Goal: Information Seeking & Learning: Learn about a topic

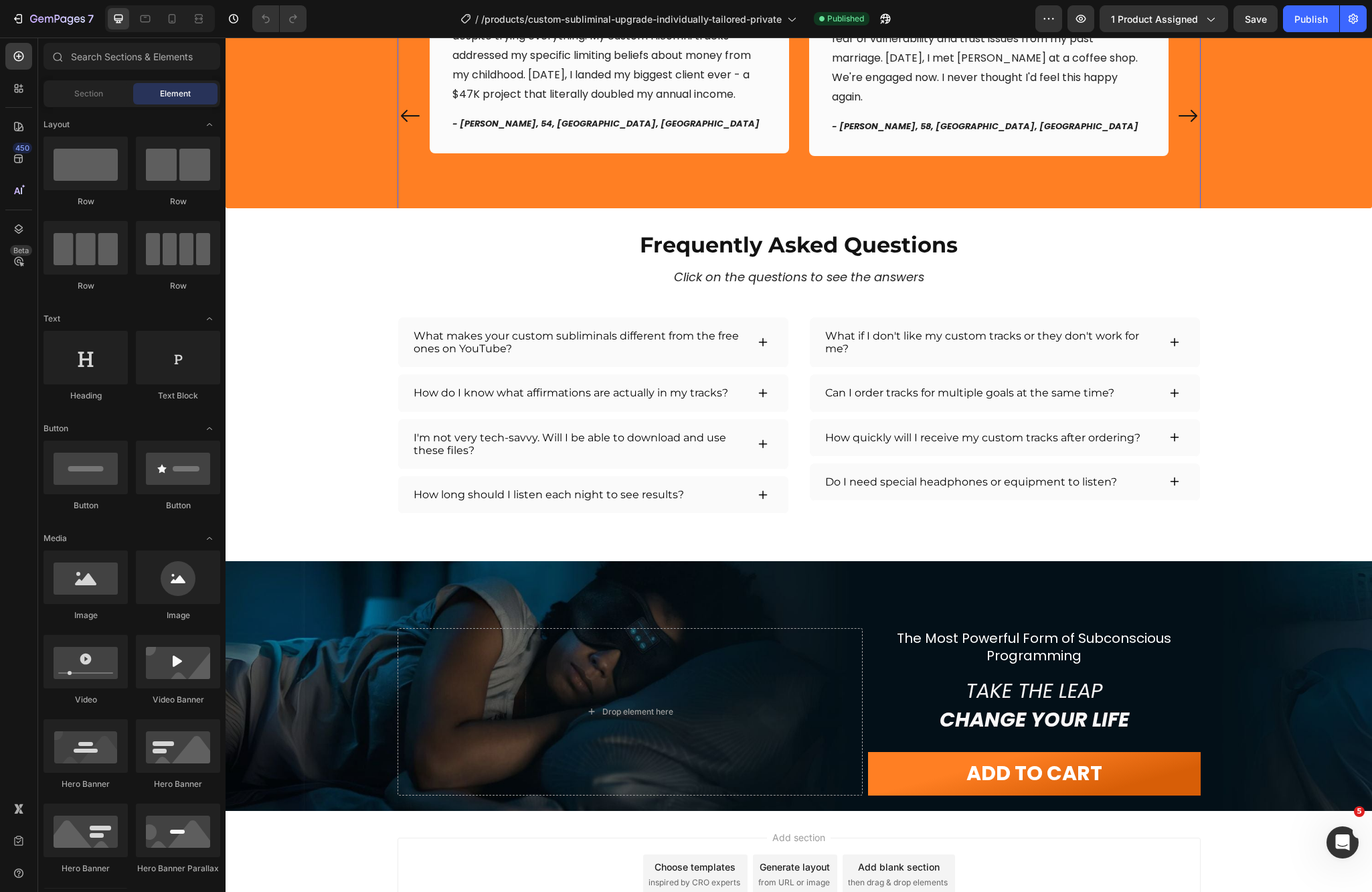
scroll to position [3012, 0]
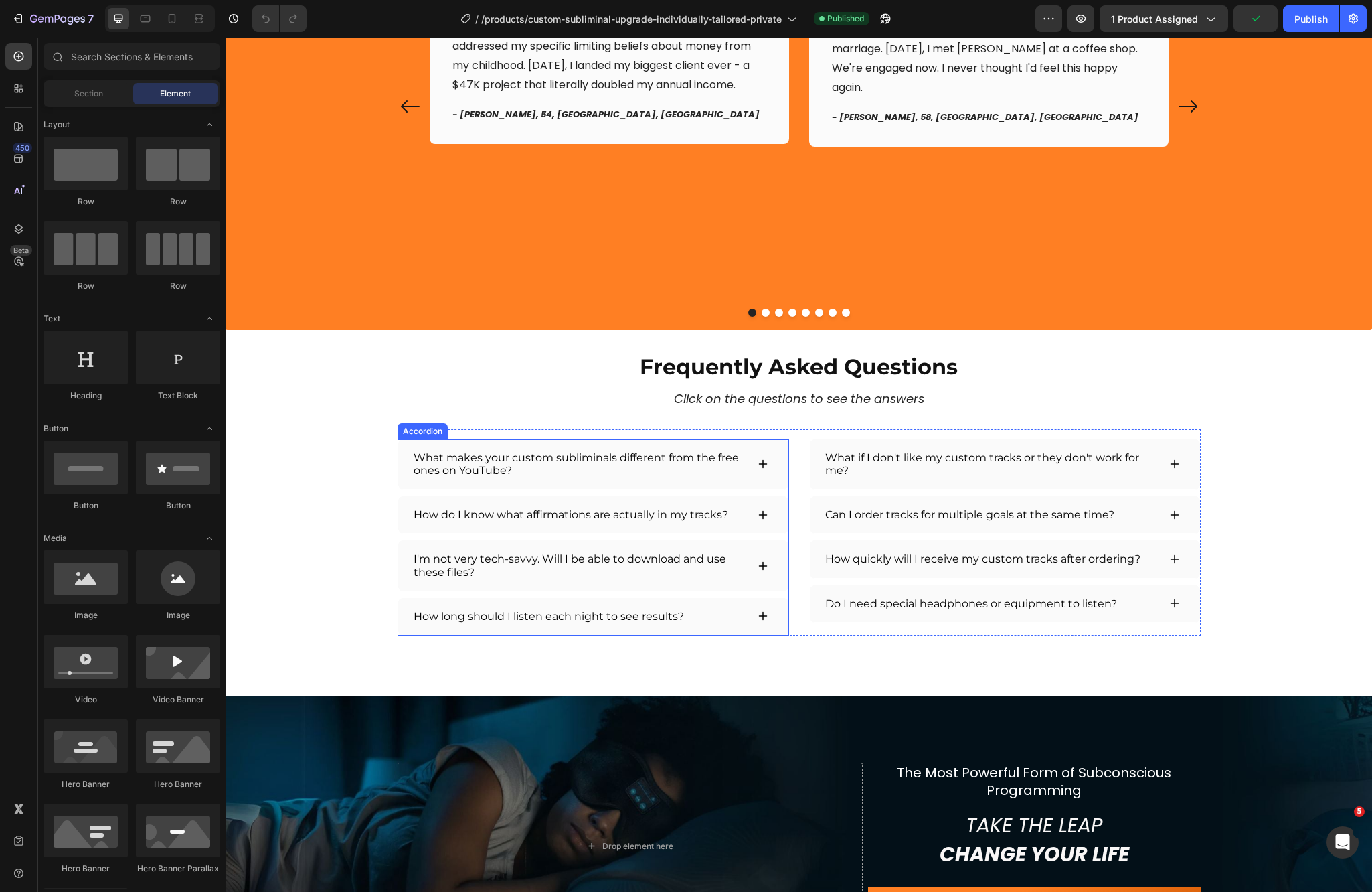
click at [714, 615] on div "How long should I listen each night to see results?" at bounding box center [580, 617] width 336 height 17
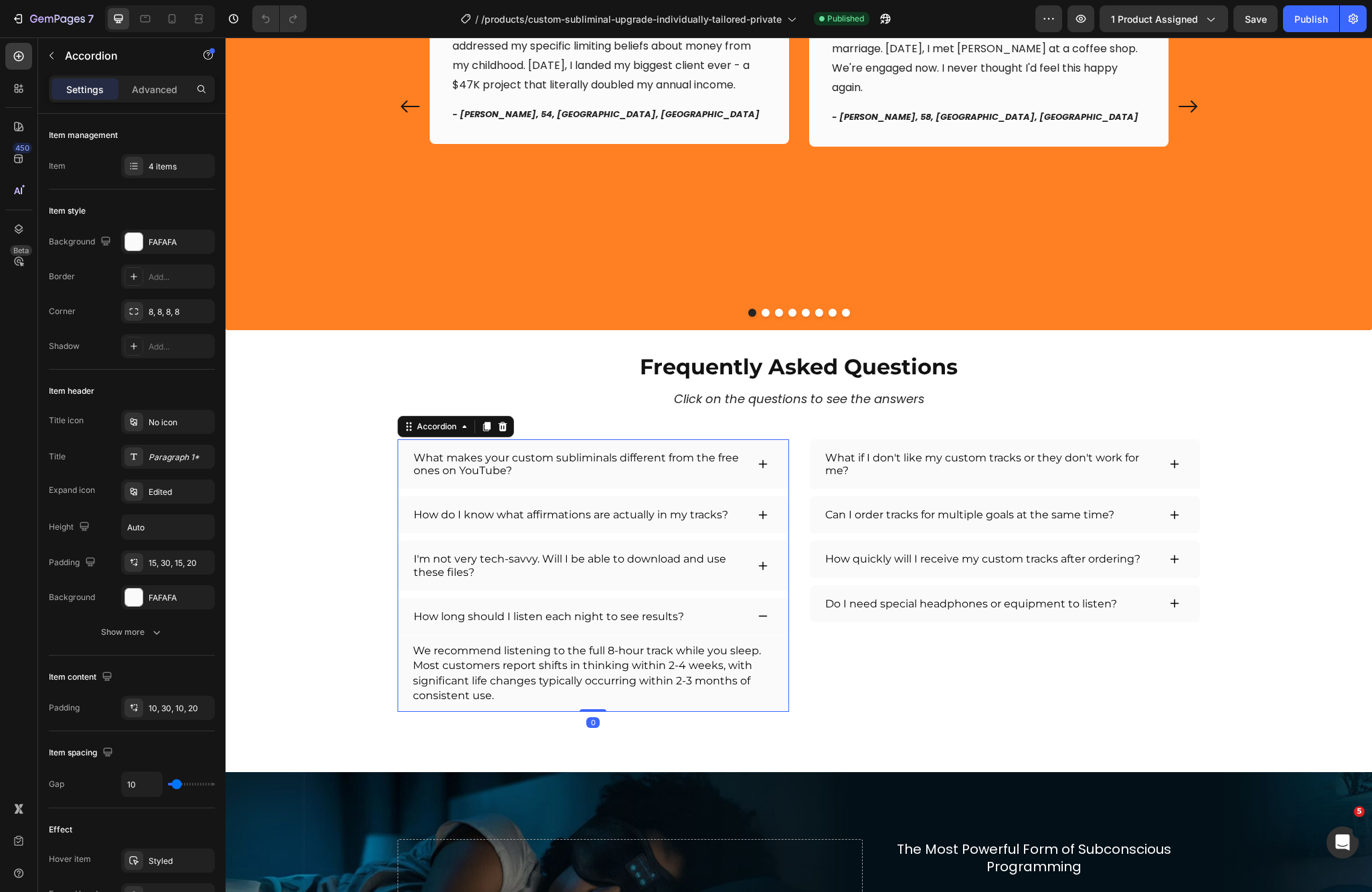
click at [537, 616] on p "How long should I listen each night to see results?" at bounding box center [549, 616] width 270 height 13
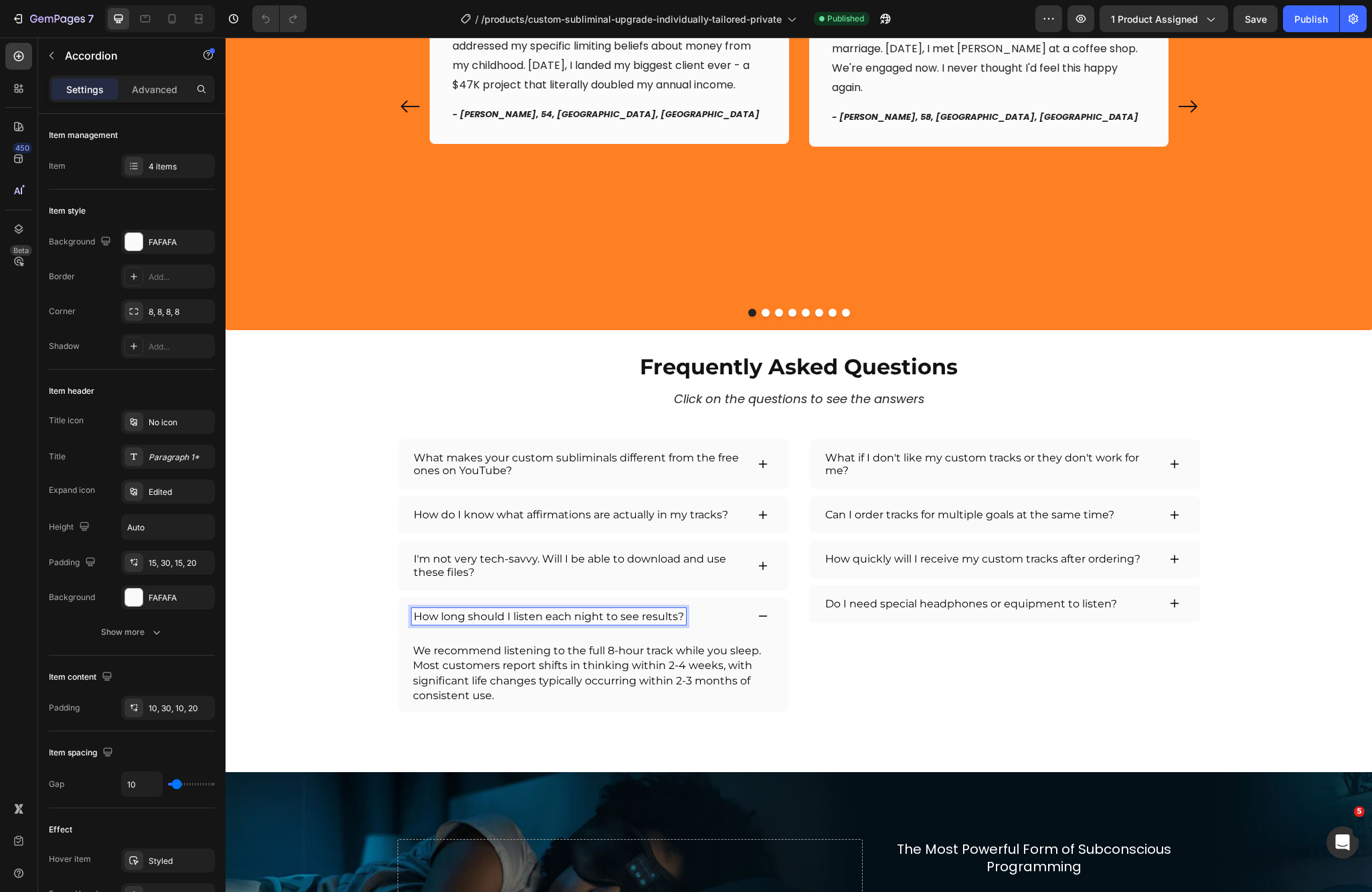
click at [528, 622] on div "How long should I listen each night to see results?" at bounding box center [549, 617] width 275 height 17
click at [593, 616] on p "How long should I listen each night to see results?" at bounding box center [549, 616] width 270 height 13
drag, startPoint x: 597, startPoint y: 612, endPoint x: 546, endPoint y: 622, distance: 52.0
click at [538, 627] on div "How long should I listen each night to see results?" at bounding box center [593, 616] width 390 height 38
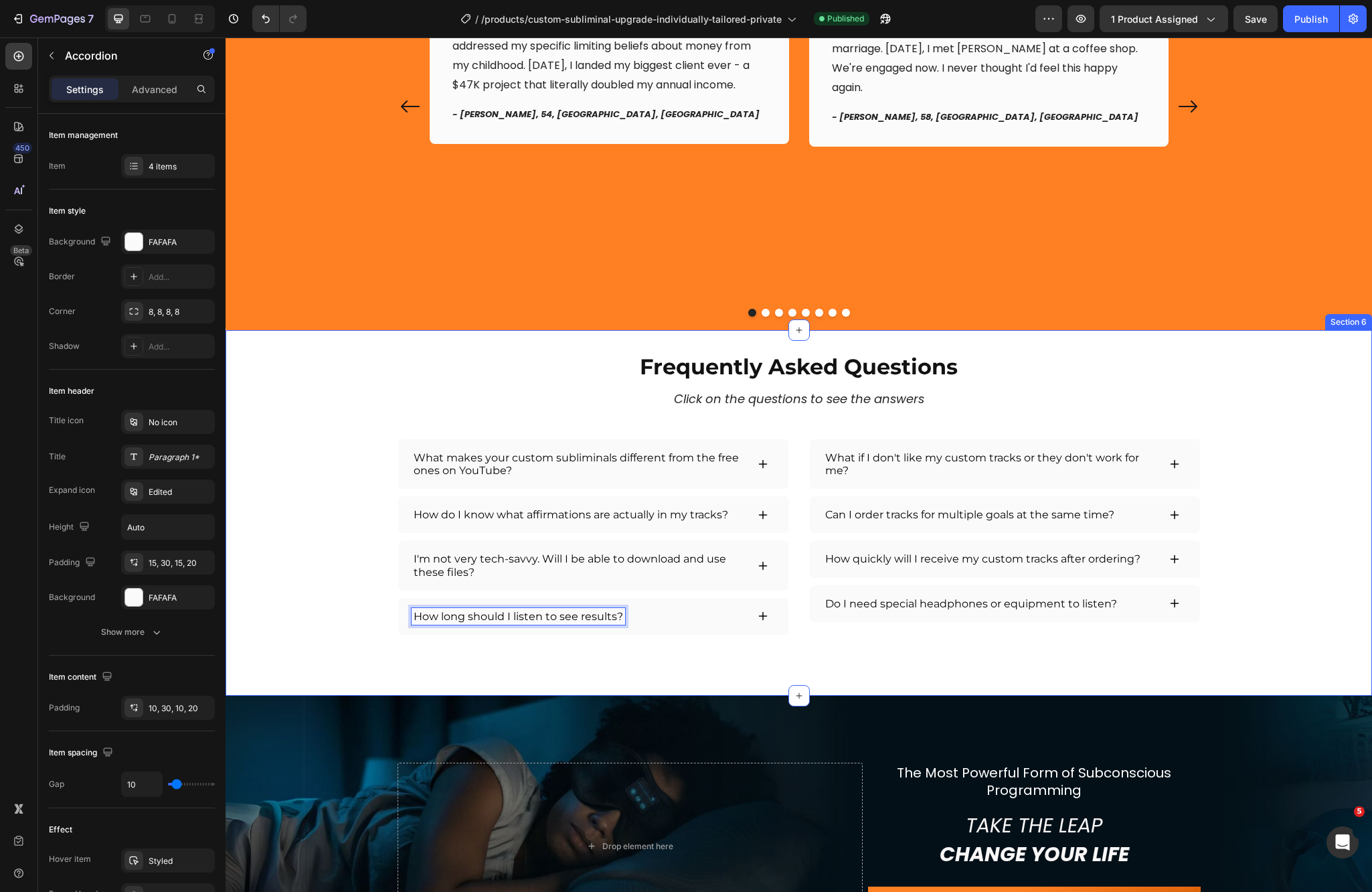
click at [649, 654] on div "Frequently Asked Questions Heading Click on the questions to see the answers Te…" at bounding box center [799, 513] width 1147 height 366
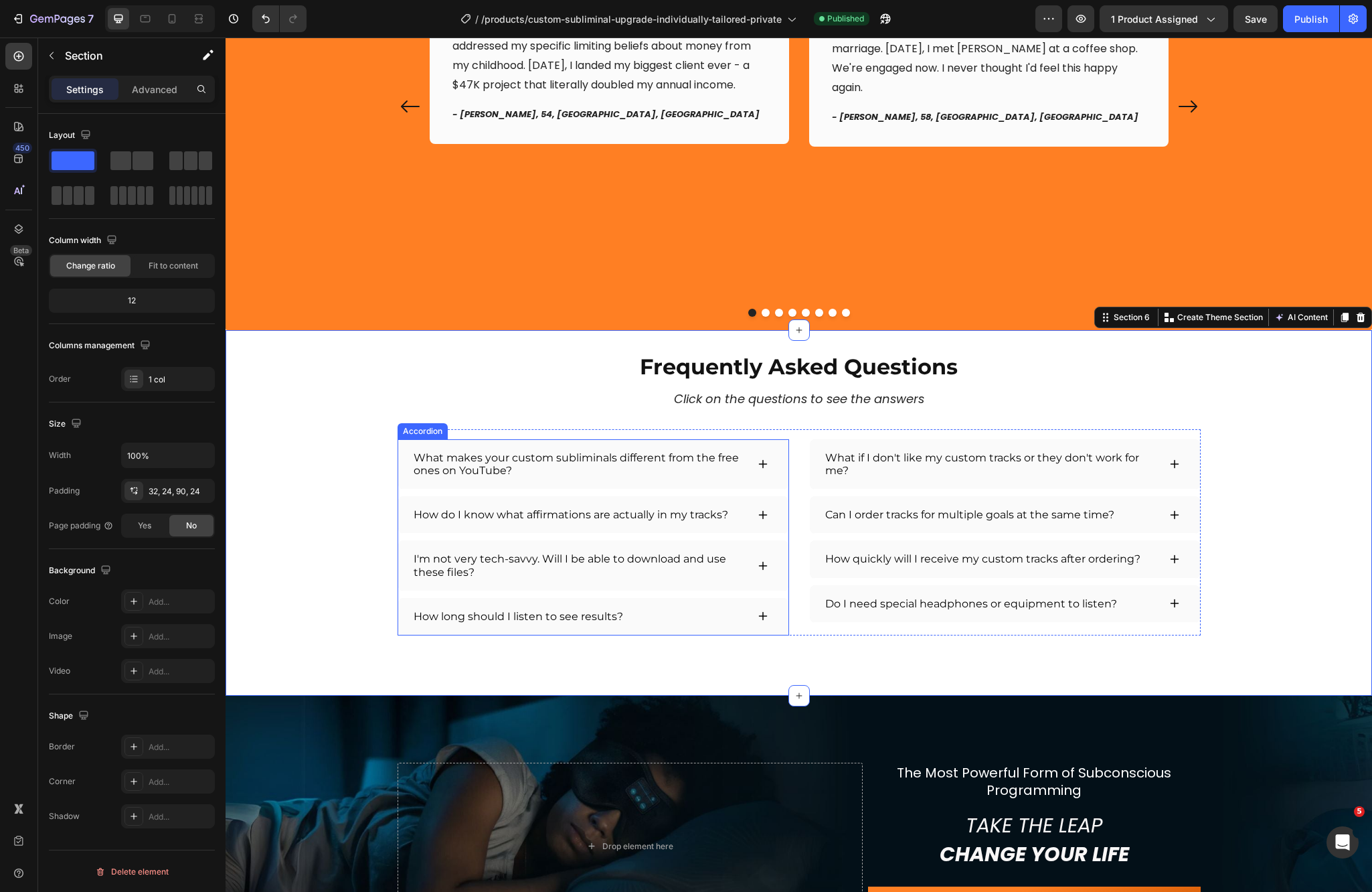
click at [759, 618] on icon at bounding box center [762, 615] width 11 height 11
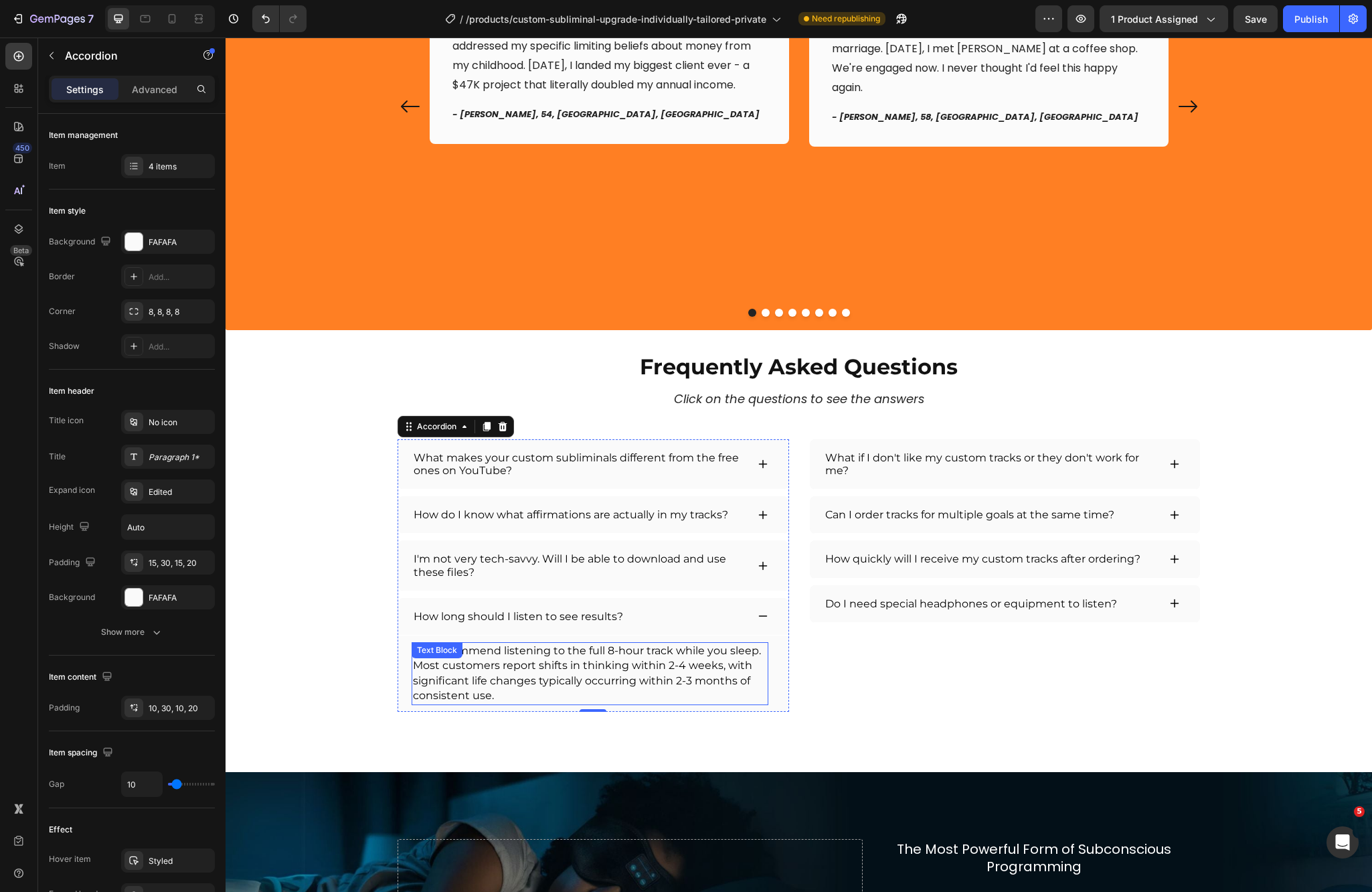
click at [412, 666] on div "We recommend listening to the full 8-hour track while you sleep. Most customers…" at bounding box center [590, 674] width 357 height 63
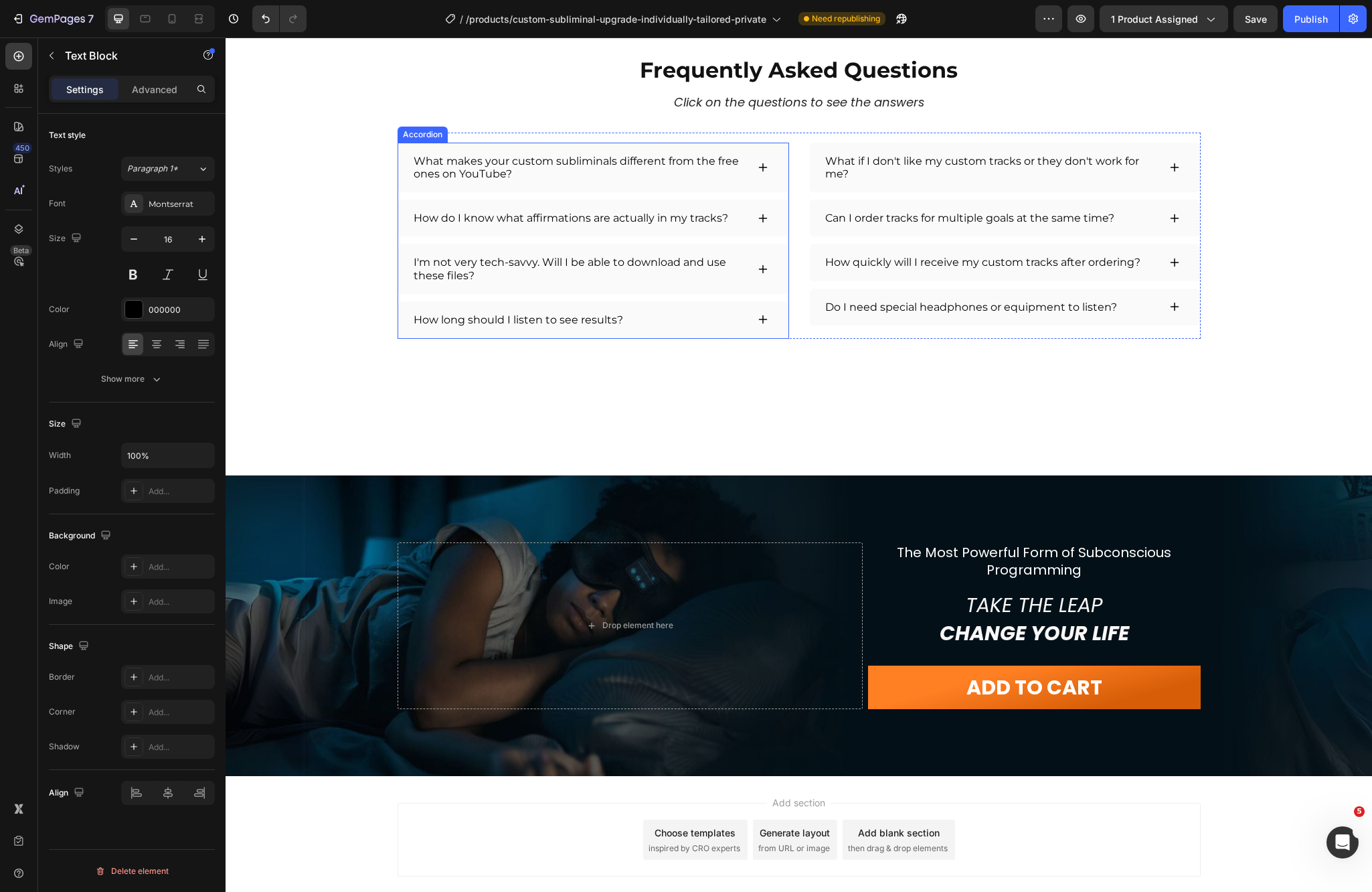
scroll to position [3264, 0]
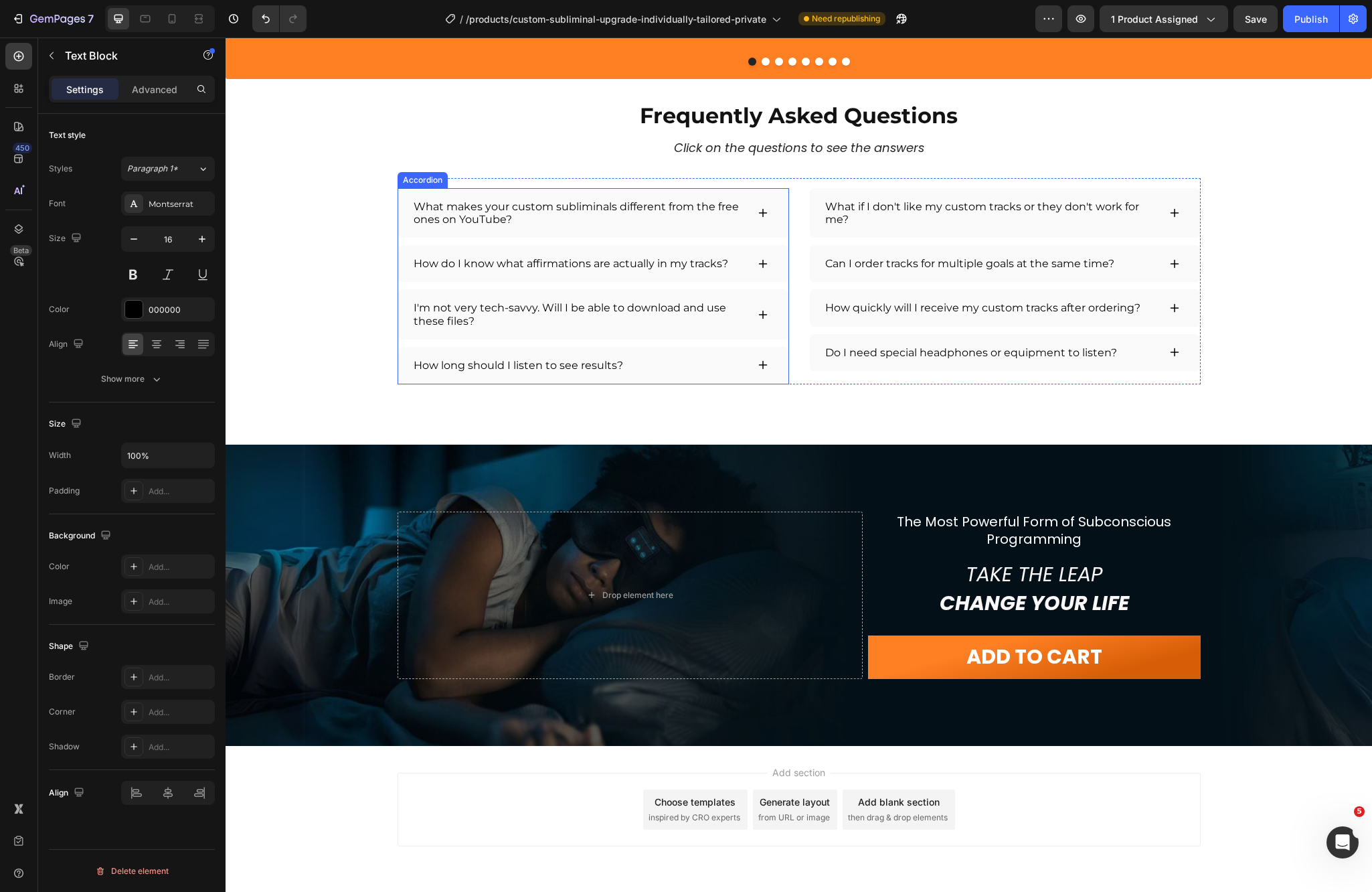
click at [757, 367] on icon at bounding box center [762, 364] width 11 height 11
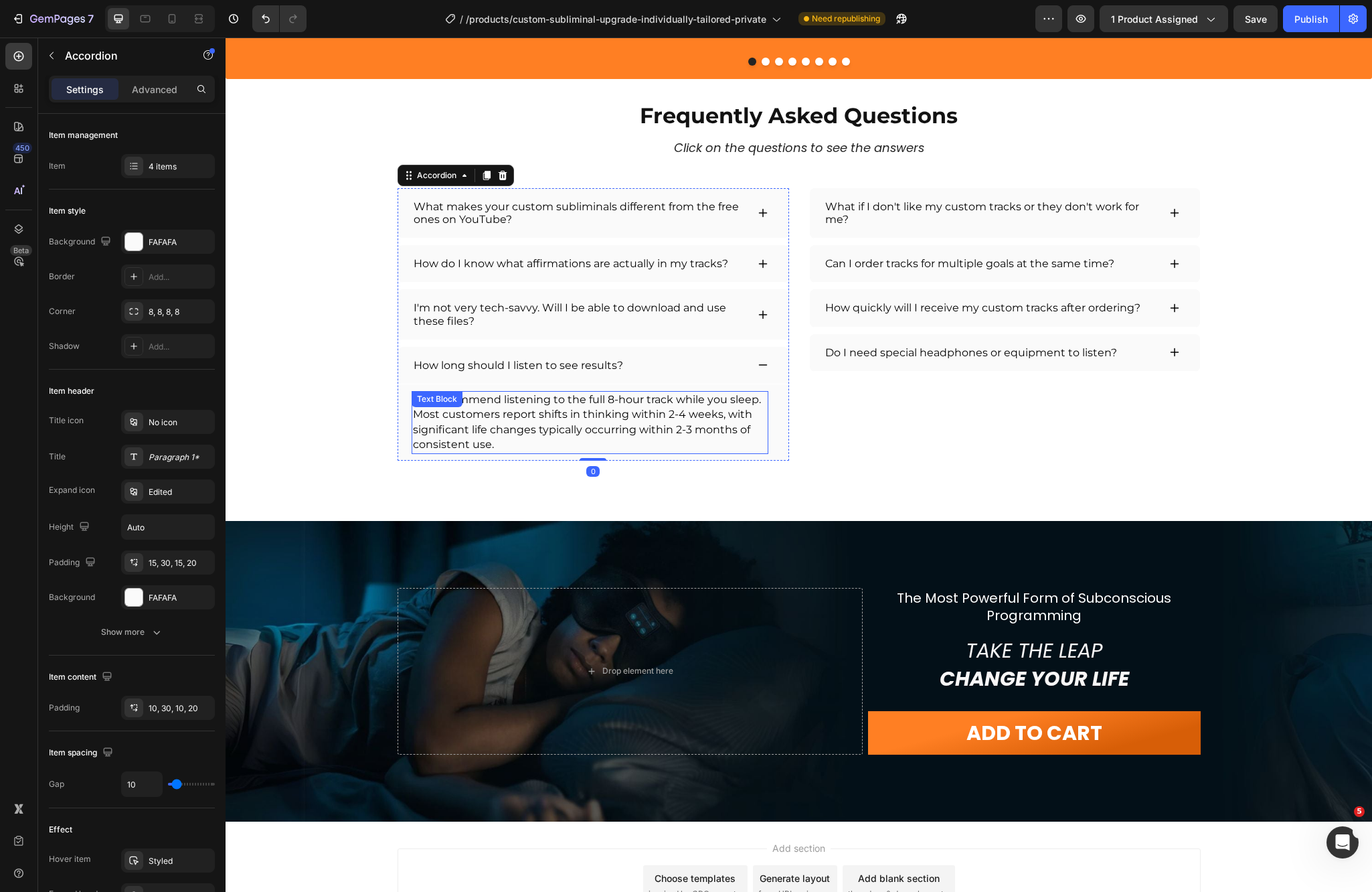
click at [753, 408] on p "We recommend listening to the full 8-hour track while you sleep. Most customers…" at bounding box center [590, 423] width 354 height 60
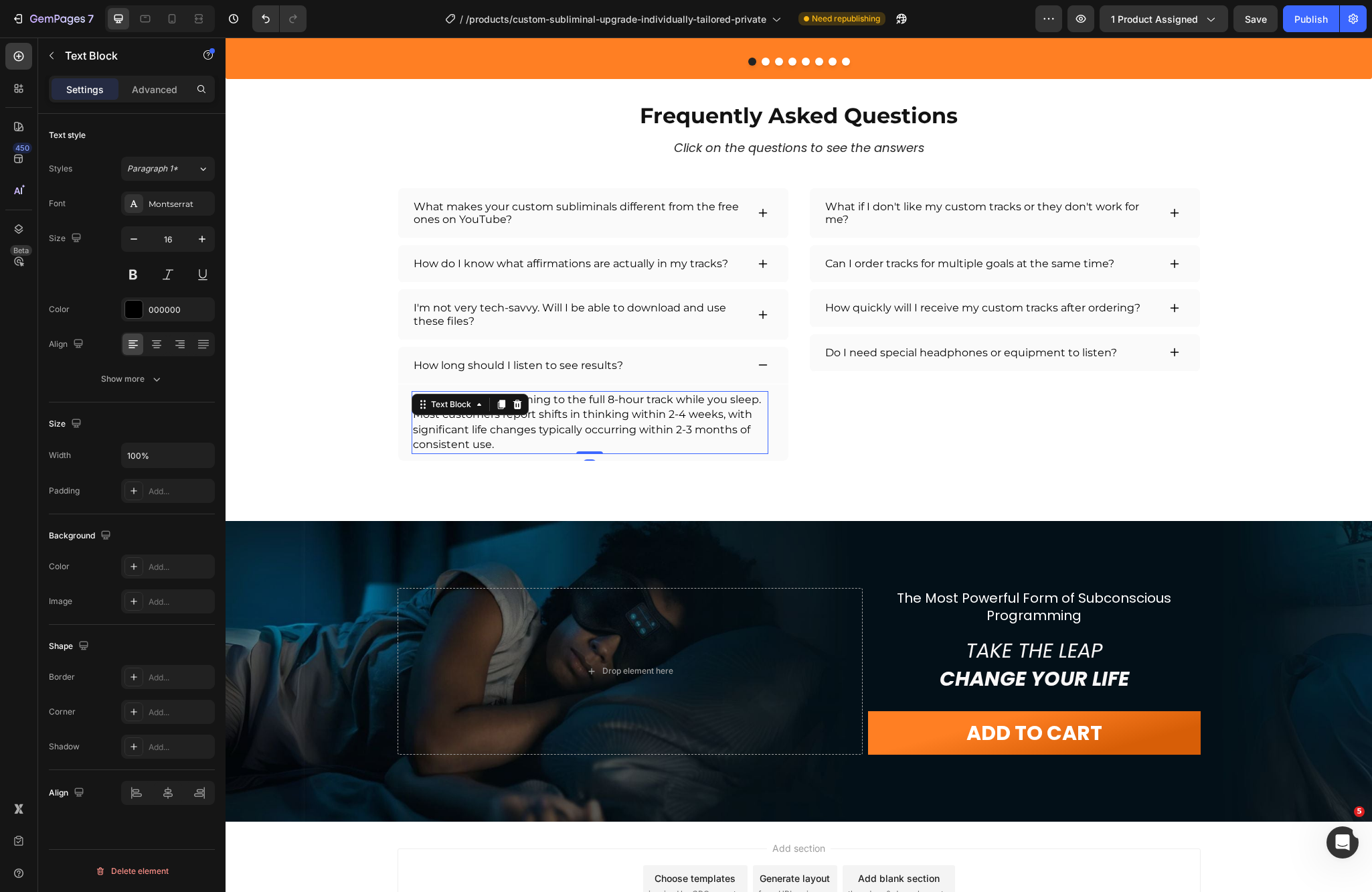
click at [757, 403] on p "We recommend listening to the full 8-hour track while you sleep. Most customers…" at bounding box center [590, 423] width 354 height 60
click at [1184, 356] on div "Do I need special headphones or equipment to listen?" at bounding box center [1005, 353] width 390 height 38
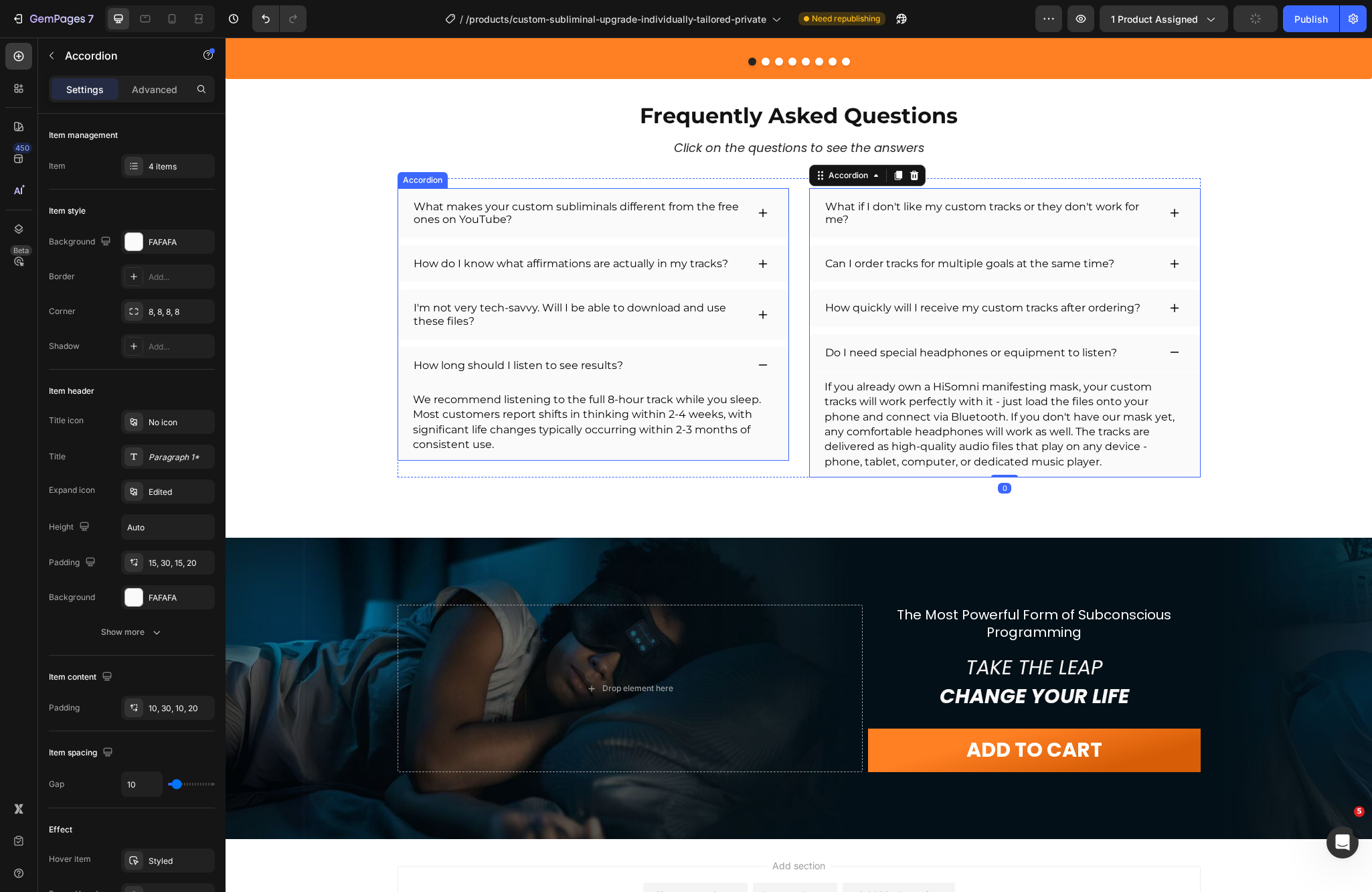
click at [757, 369] on icon at bounding box center [762, 364] width 11 height 11
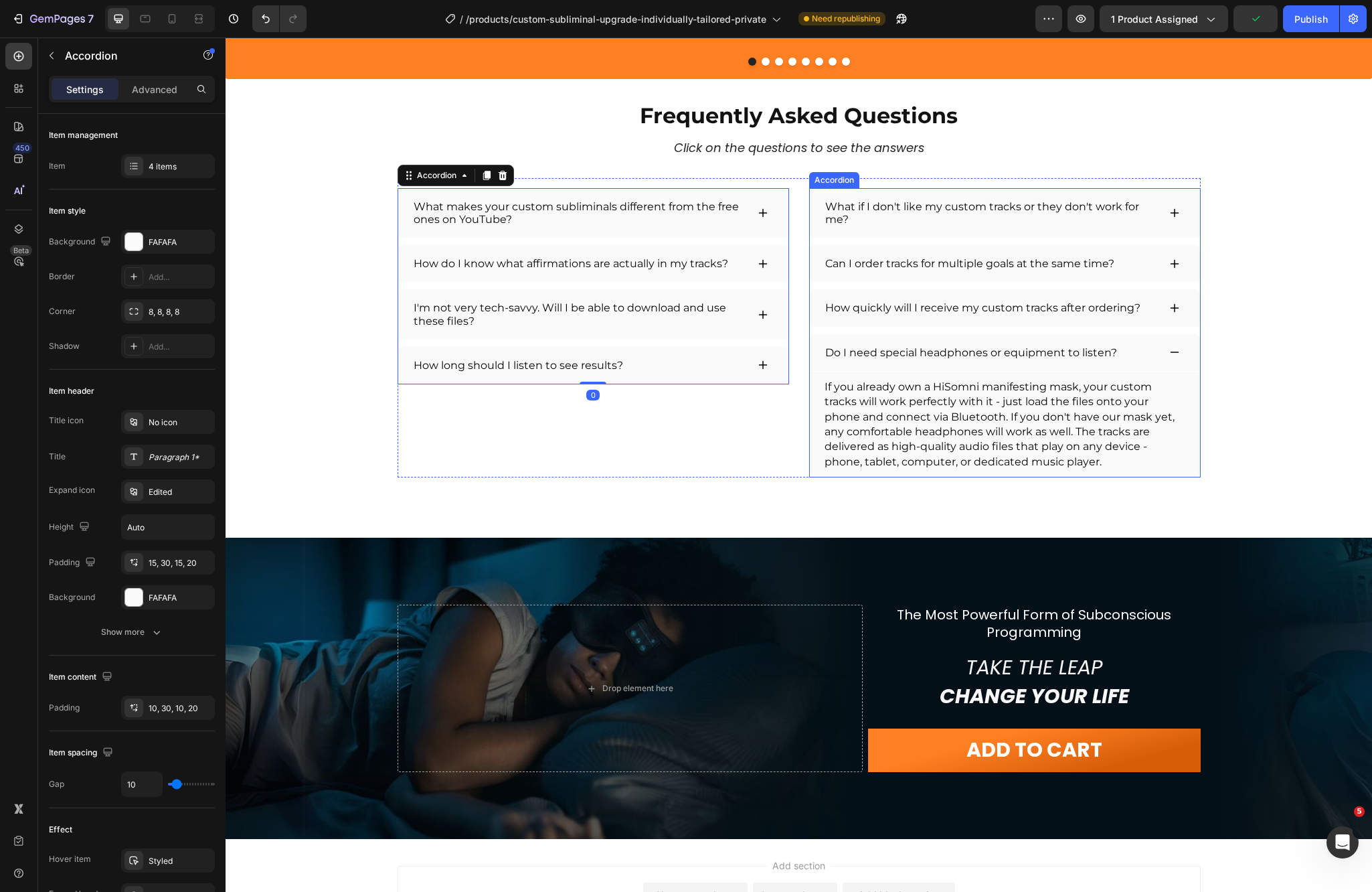
click at [1178, 350] on div "Do I need special headphones or equipment to listen?" at bounding box center [1005, 353] width 390 height 38
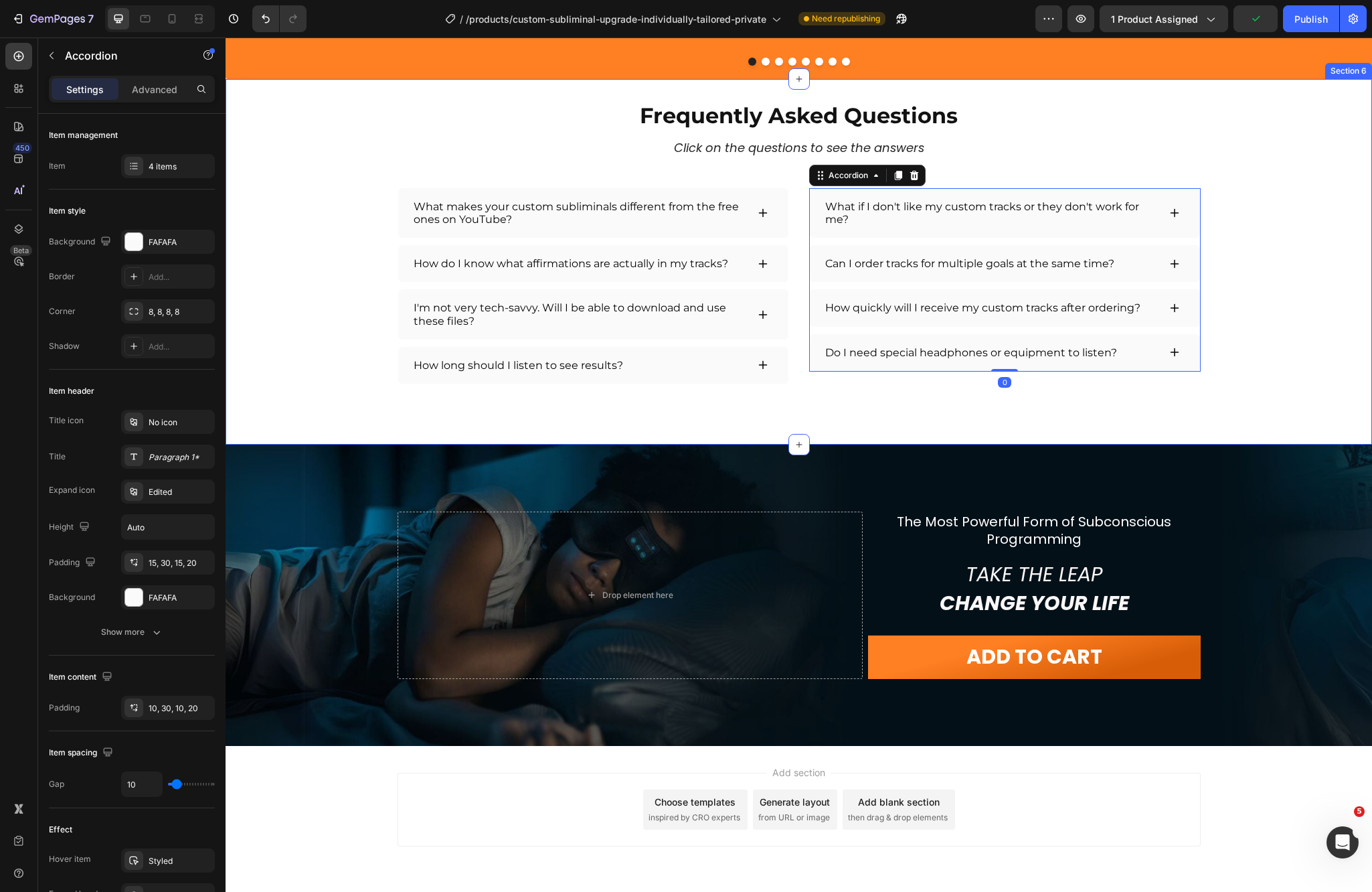
click at [1253, 336] on div "Frequently Asked Questions Heading Click on the questions to see the answers Te…" at bounding box center [799, 242] width 1115 height 284
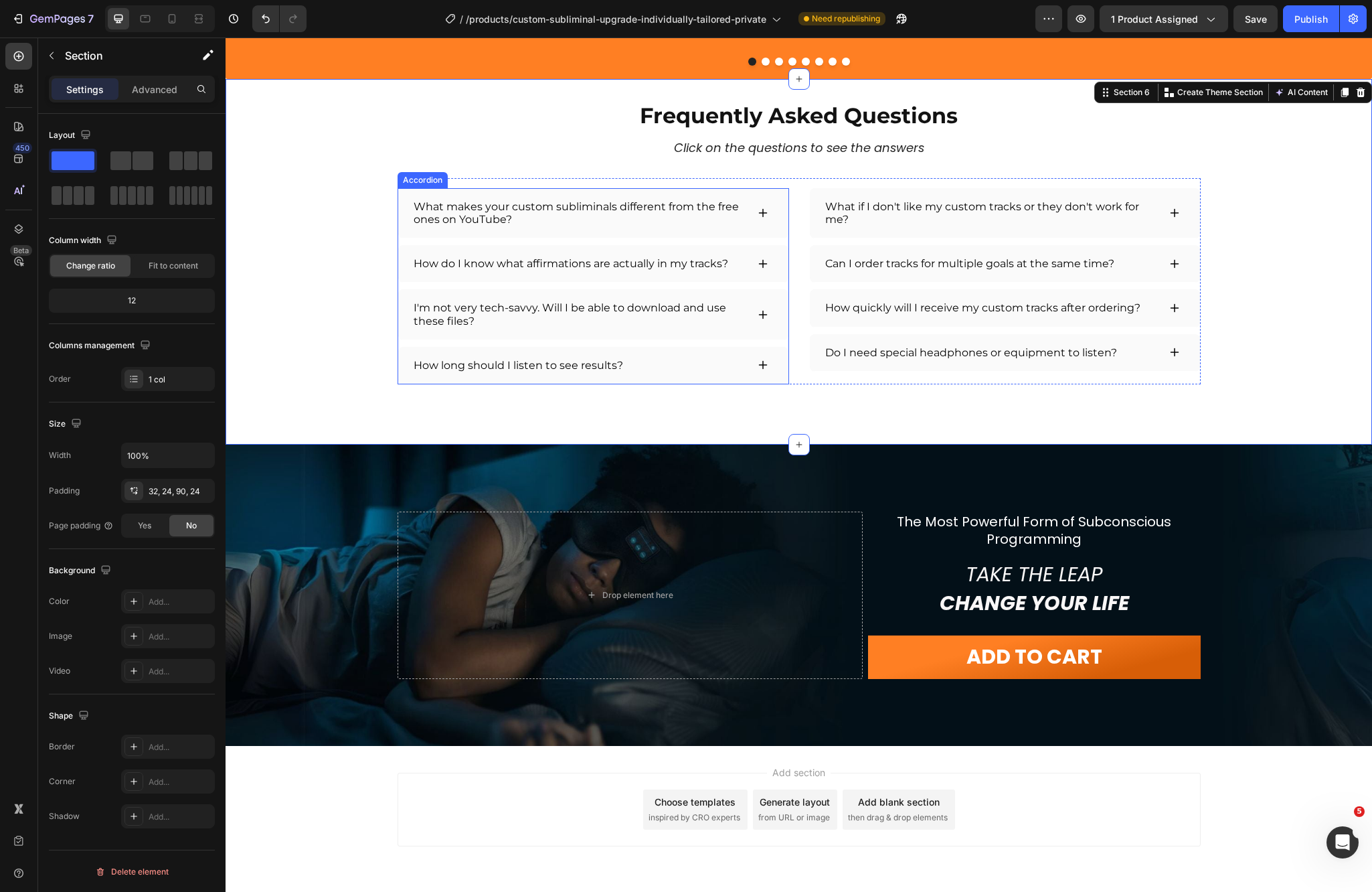
click at [588, 354] on div "How long should I listen to see results?" at bounding box center [593, 366] width 390 height 38
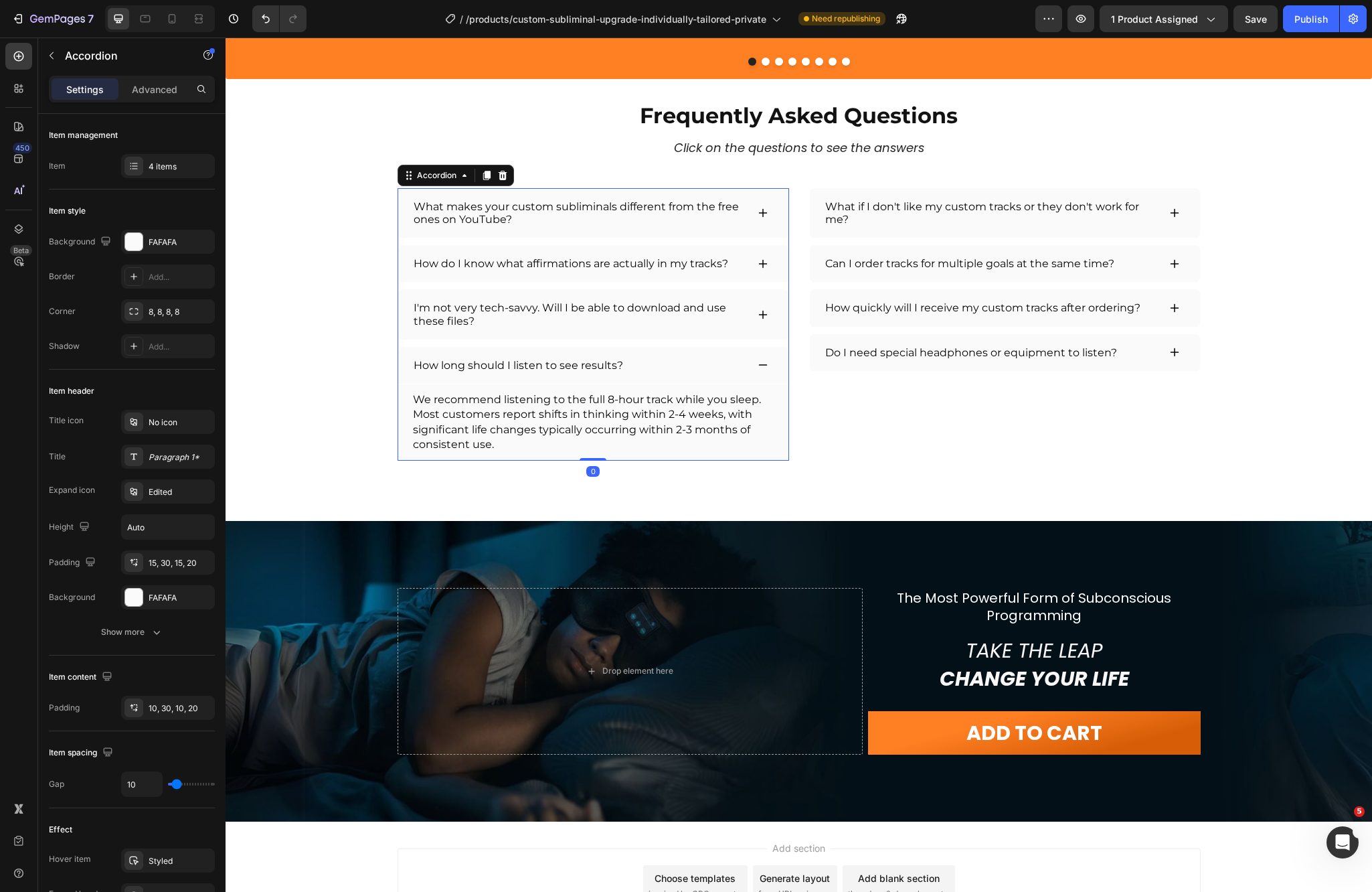
click at [683, 359] on div "How long should I listen to see results?" at bounding box center [580, 366] width 336 height 17
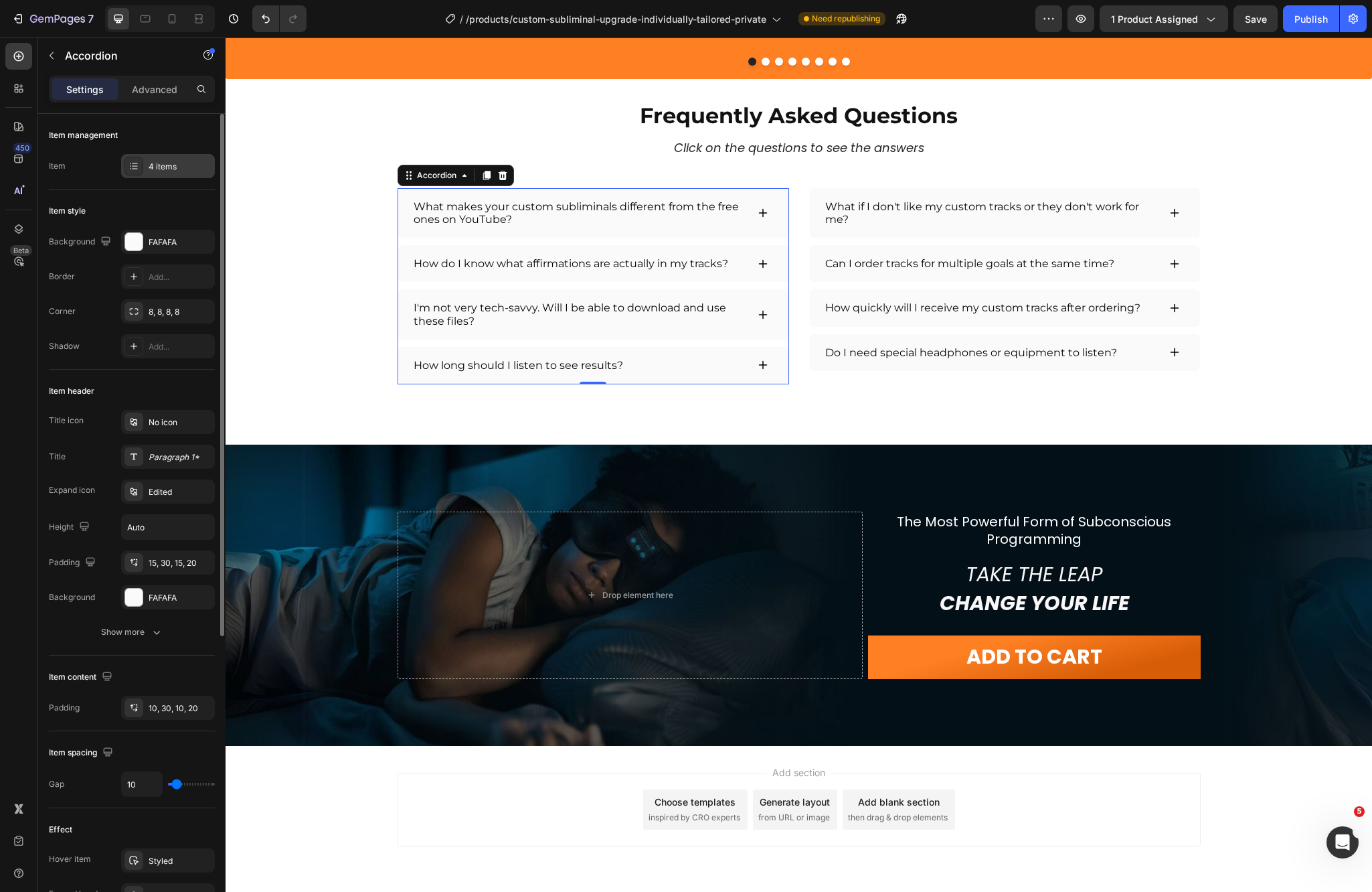
click at [132, 164] on icon at bounding box center [134, 163] width 6 height 1
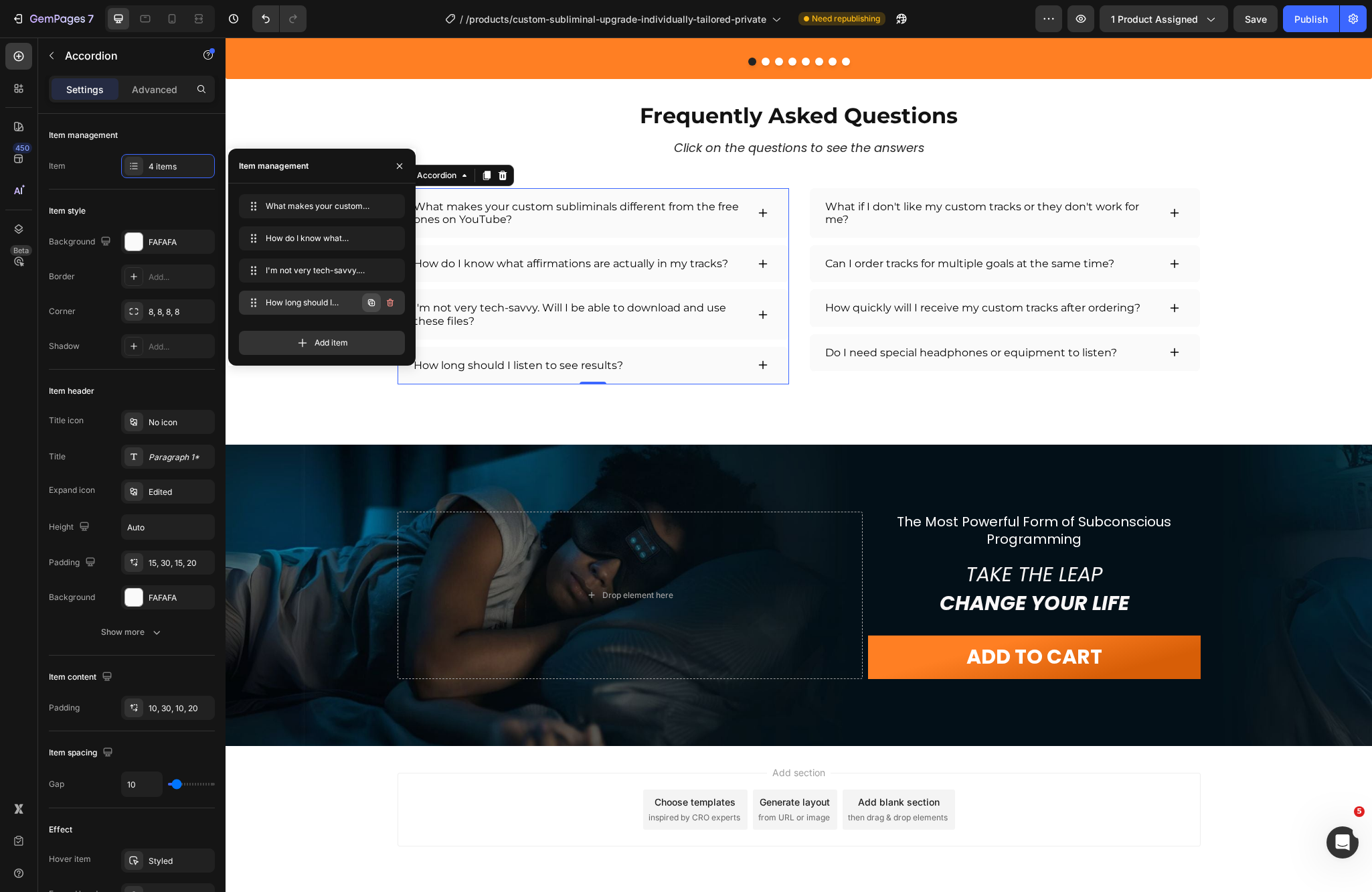
click at [373, 301] on icon "button" at bounding box center [371, 302] width 6 height 6
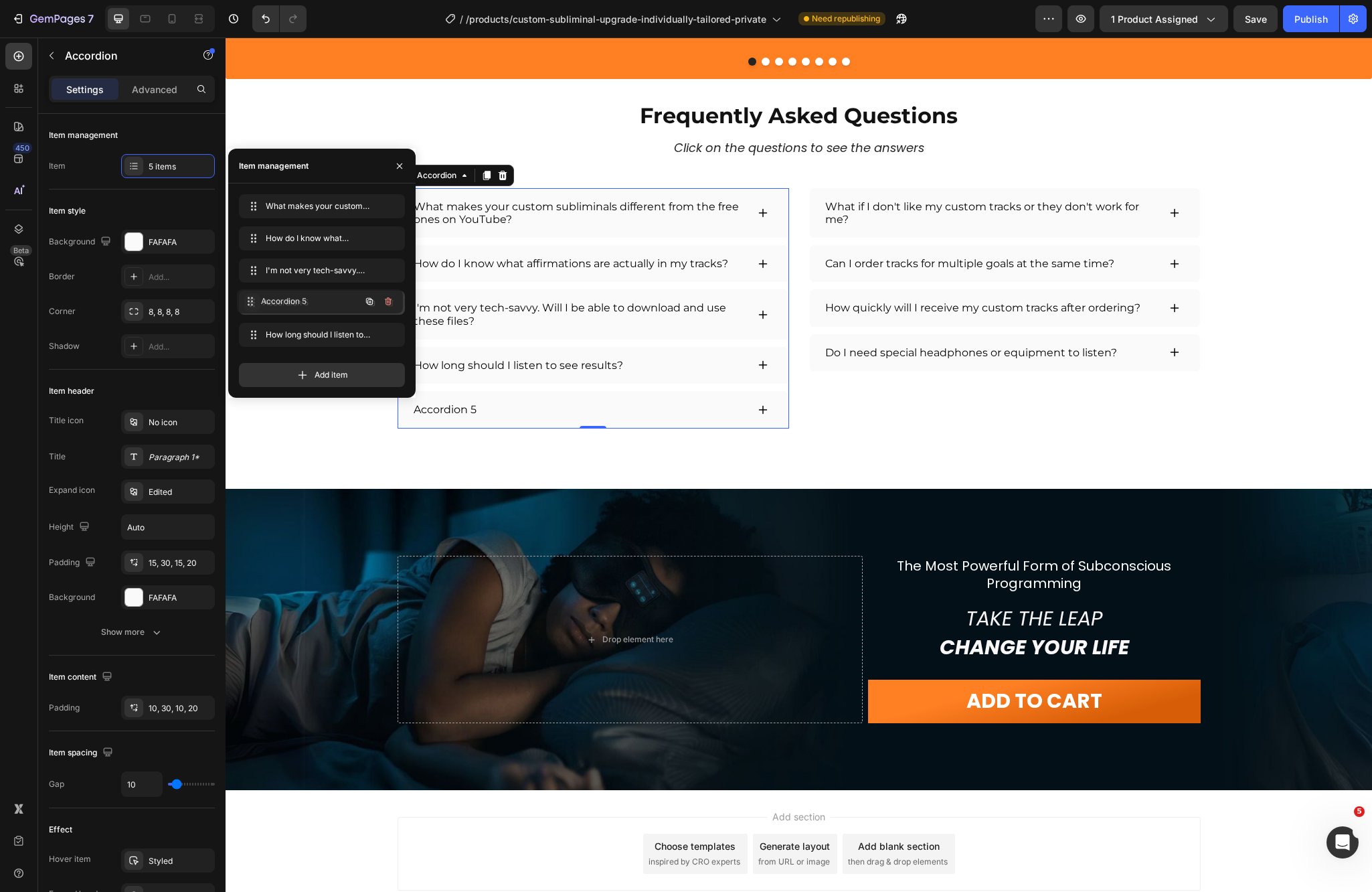
drag, startPoint x: 252, startPoint y: 336, endPoint x: 318, endPoint y: 344, distance: 66.5
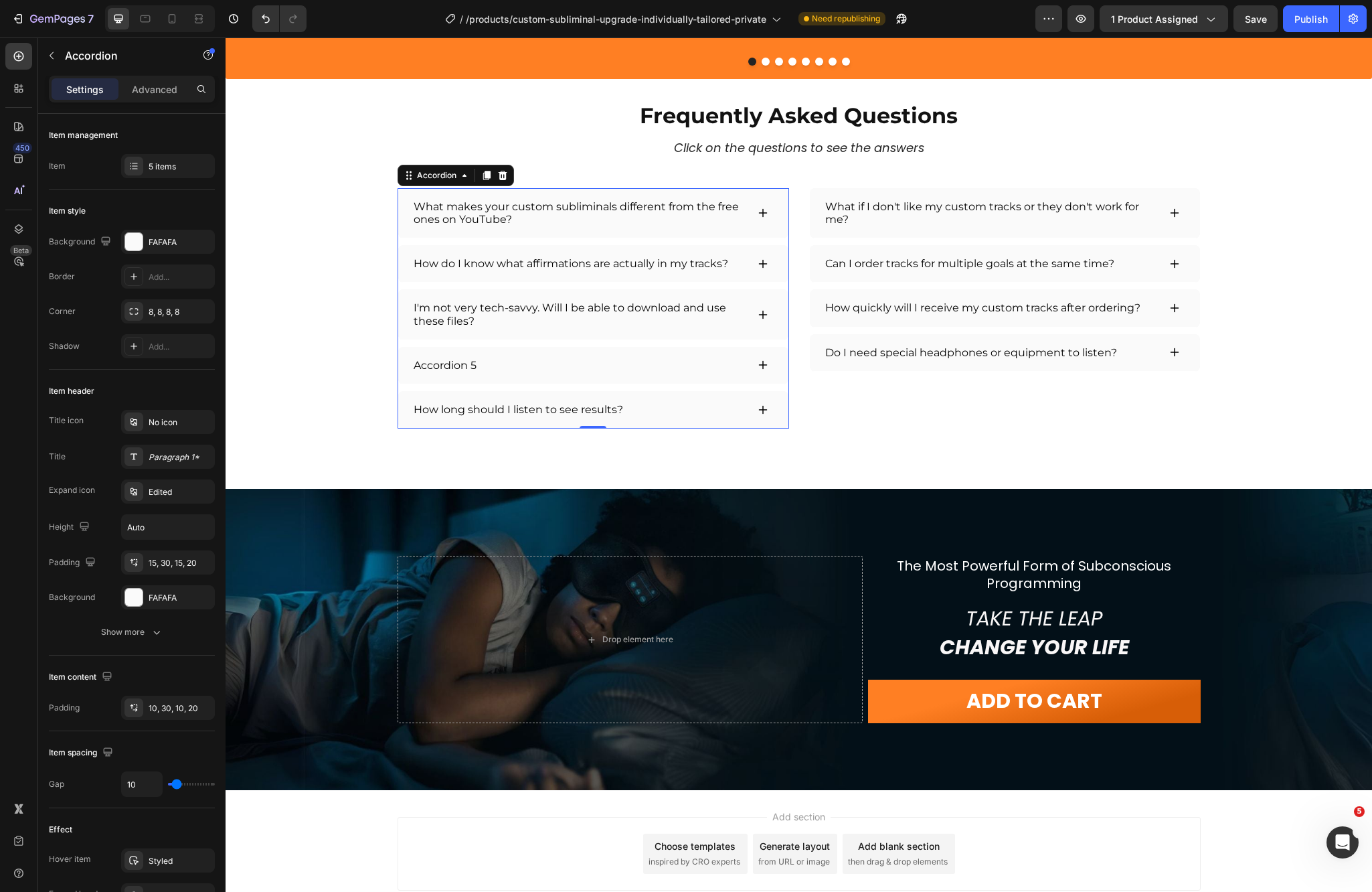
drag, startPoint x: 504, startPoint y: 368, endPoint x: 475, endPoint y: 367, distance: 29.0
click at [503, 368] on div "Accordion 5" at bounding box center [580, 366] width 336 height 17
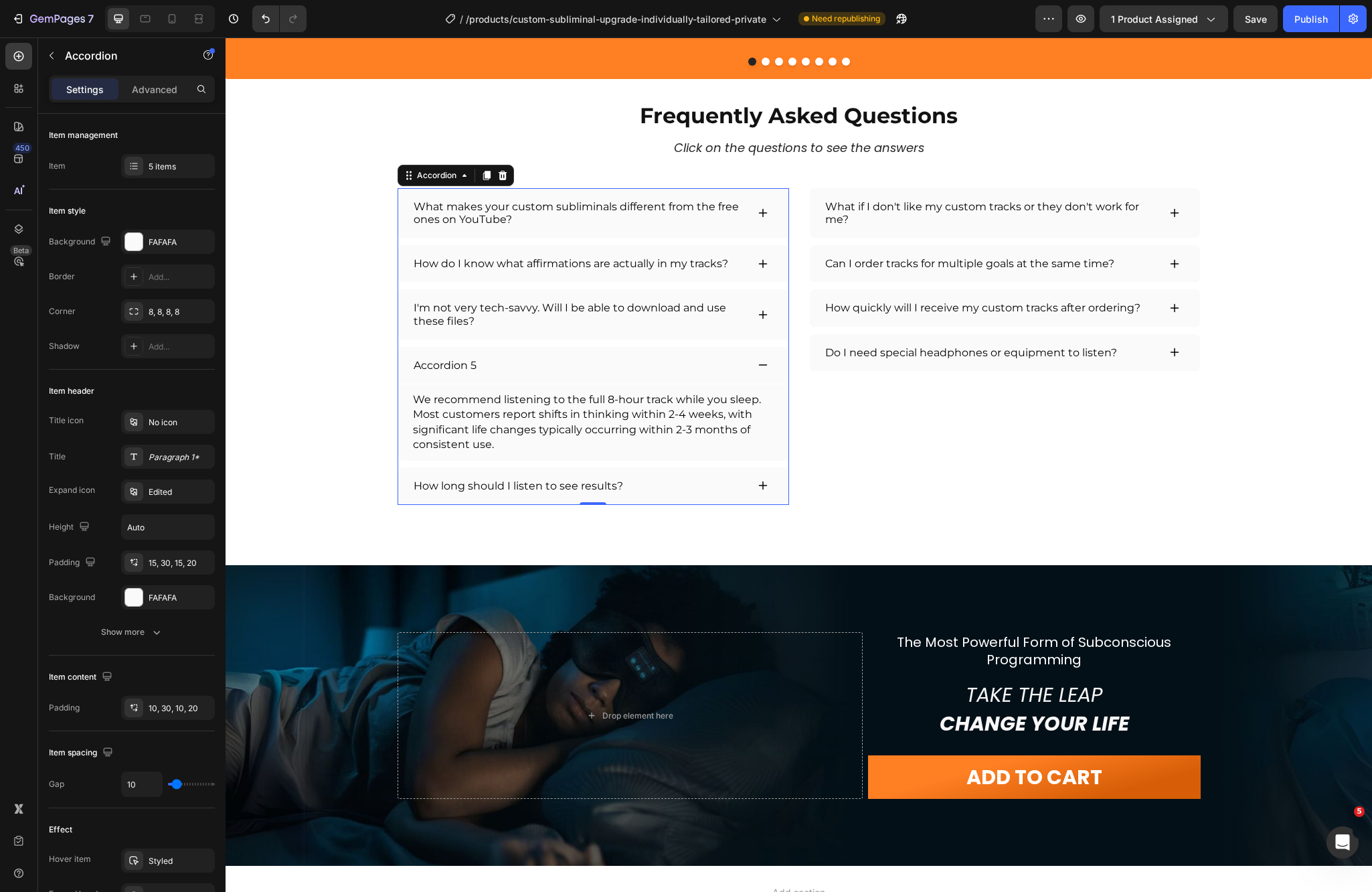
click at [456, 367] on div "Accordion 5" at bounding box center [445, 366] width 67 height 17
click at [456, 367] on p "Accordion 5" at bounding box center [445, 365] width 63 height 13
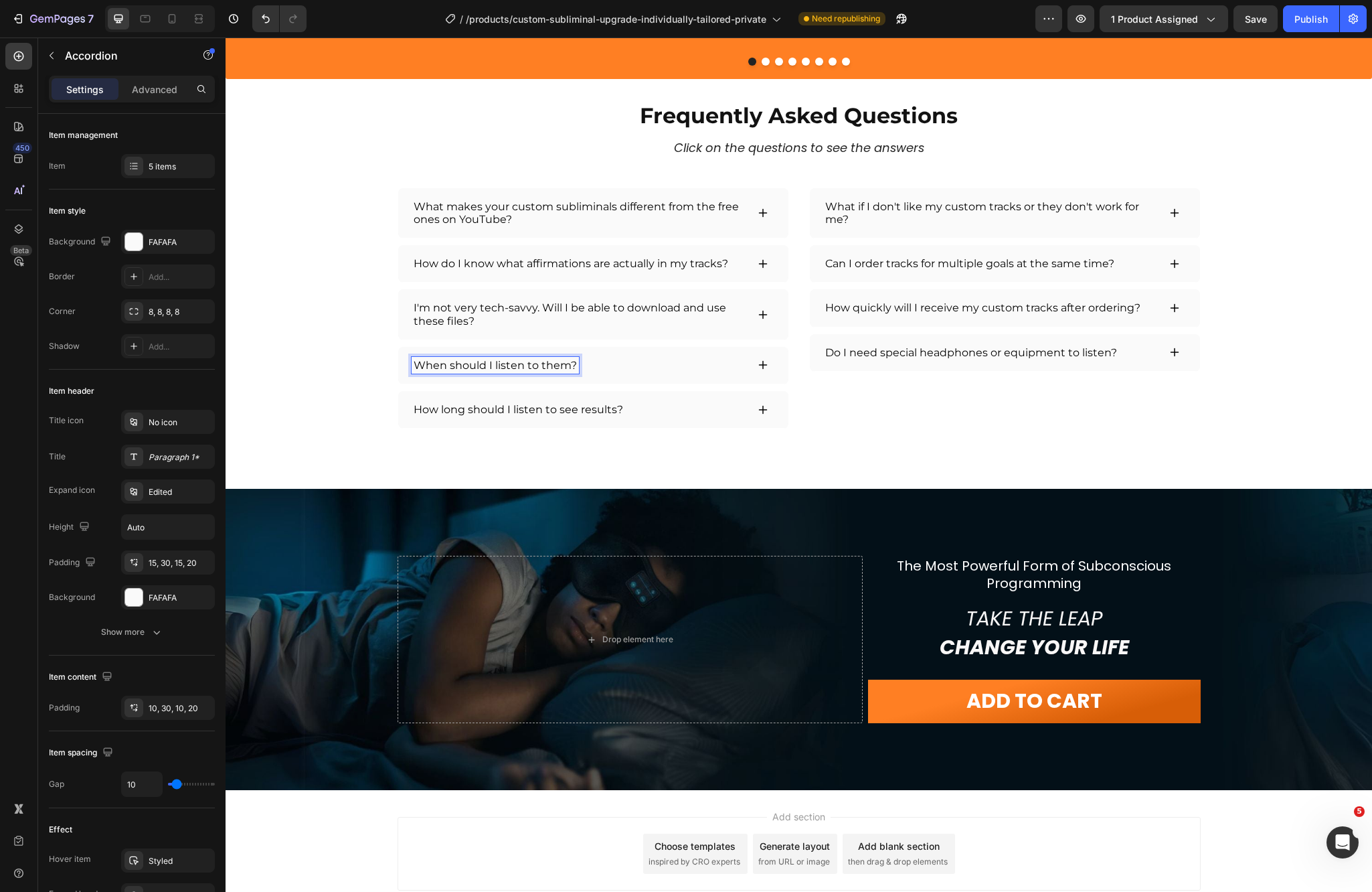
click at [758, 363] on icon at bounding box center [762, 365] width 9 height 9
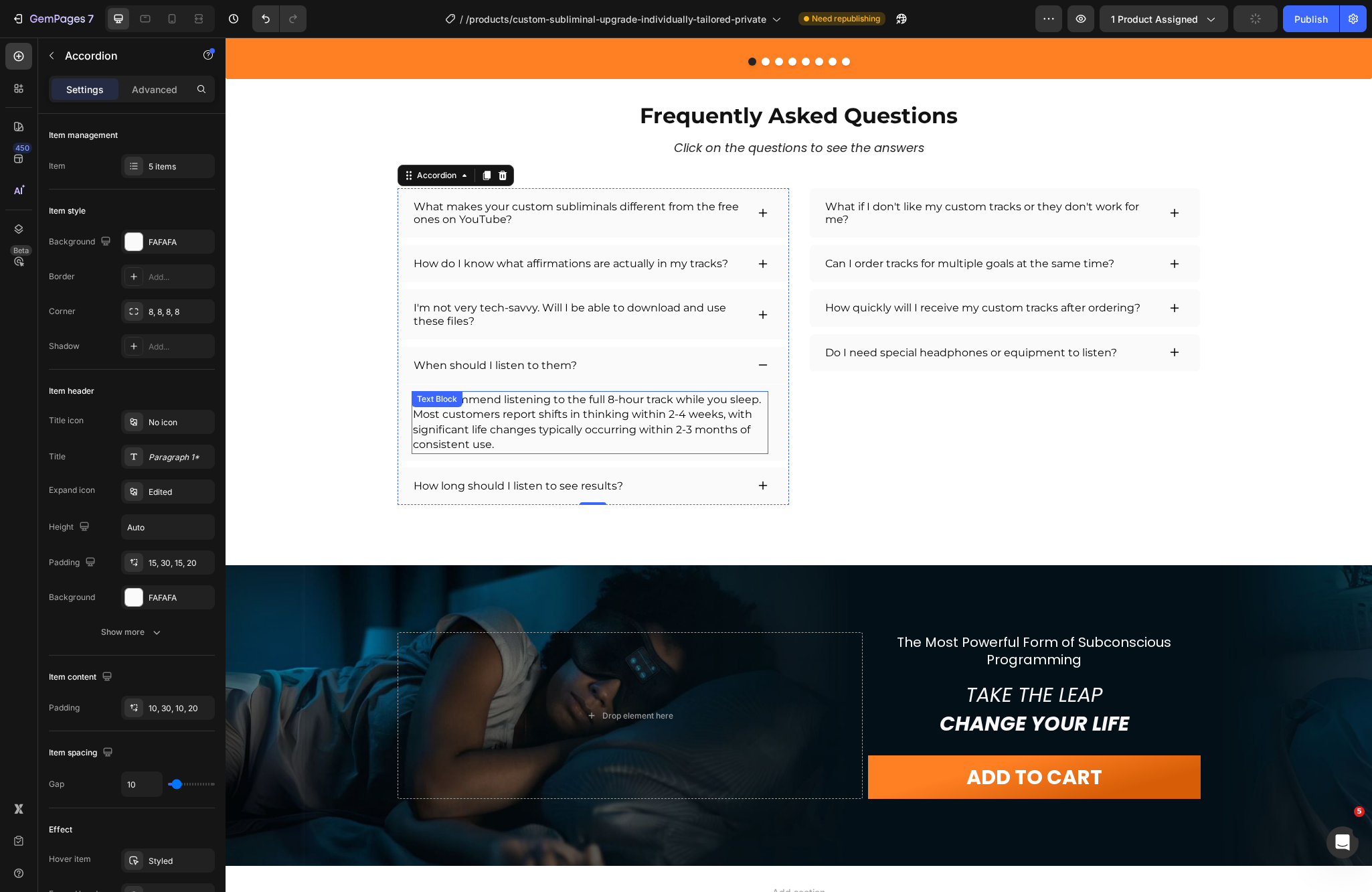
click at [597, 418] on p "Most customers report shifts in thinking within 2-4 weeks, with significant lif…" at bounding box center [590, 429] width 354 height 45
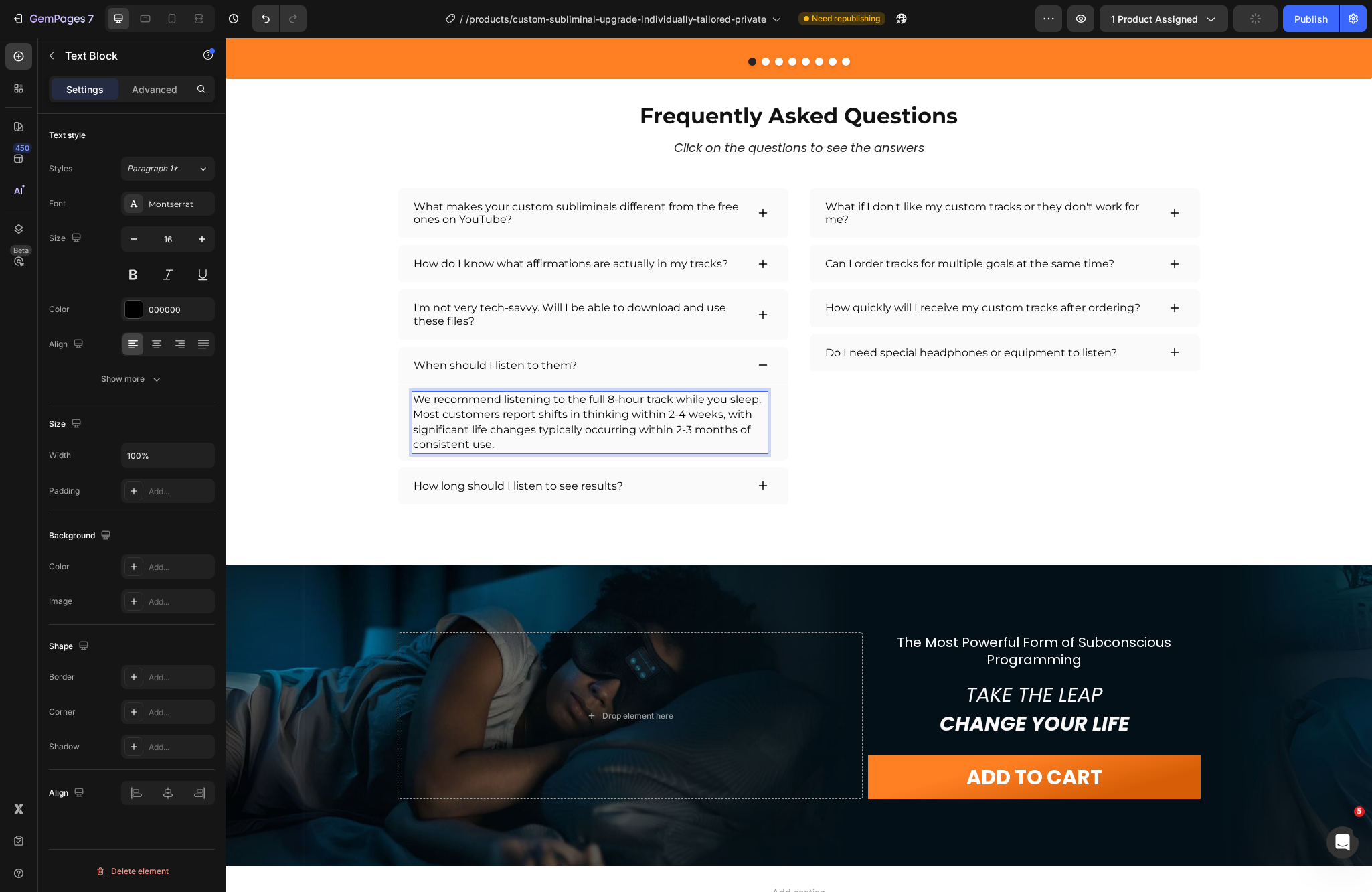
click at [551, 433] on p "Most customers report shifts in thinking within 2-4 weeks, with significant lif…" at bounding box center [590, 429] width 354 height 45
click at [493, 449] on p "Most customers report shifts in thinking within 2-4 weeks, with significant lif…" at bounding box center [590, 429] width 354 height 45
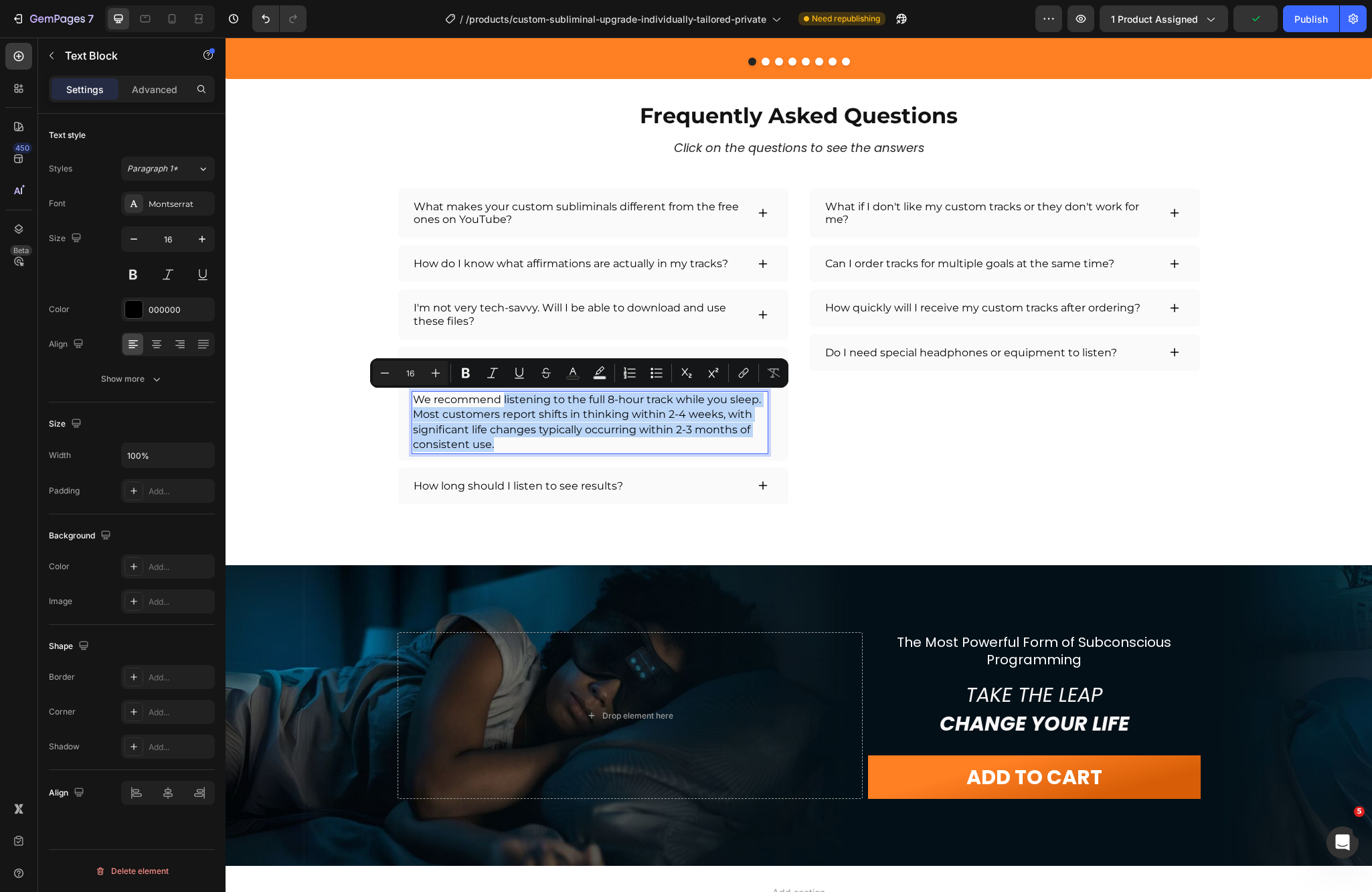
drag, startPoint x: 501, startPoint y: 445, endPoint x: 496, endPoint y: 399, distance: 46.3
click at [496, 399] on div "We recommend listening to the full 8-hour track while you sleep. Most customers…" at bounding box center [590, 423] width 357 height 63
click at [513, 441] on p "Most customers report shifts in thinking within 2-4 weeks, with significant lif…" at bounding box center [590, 429] width 354 height 45
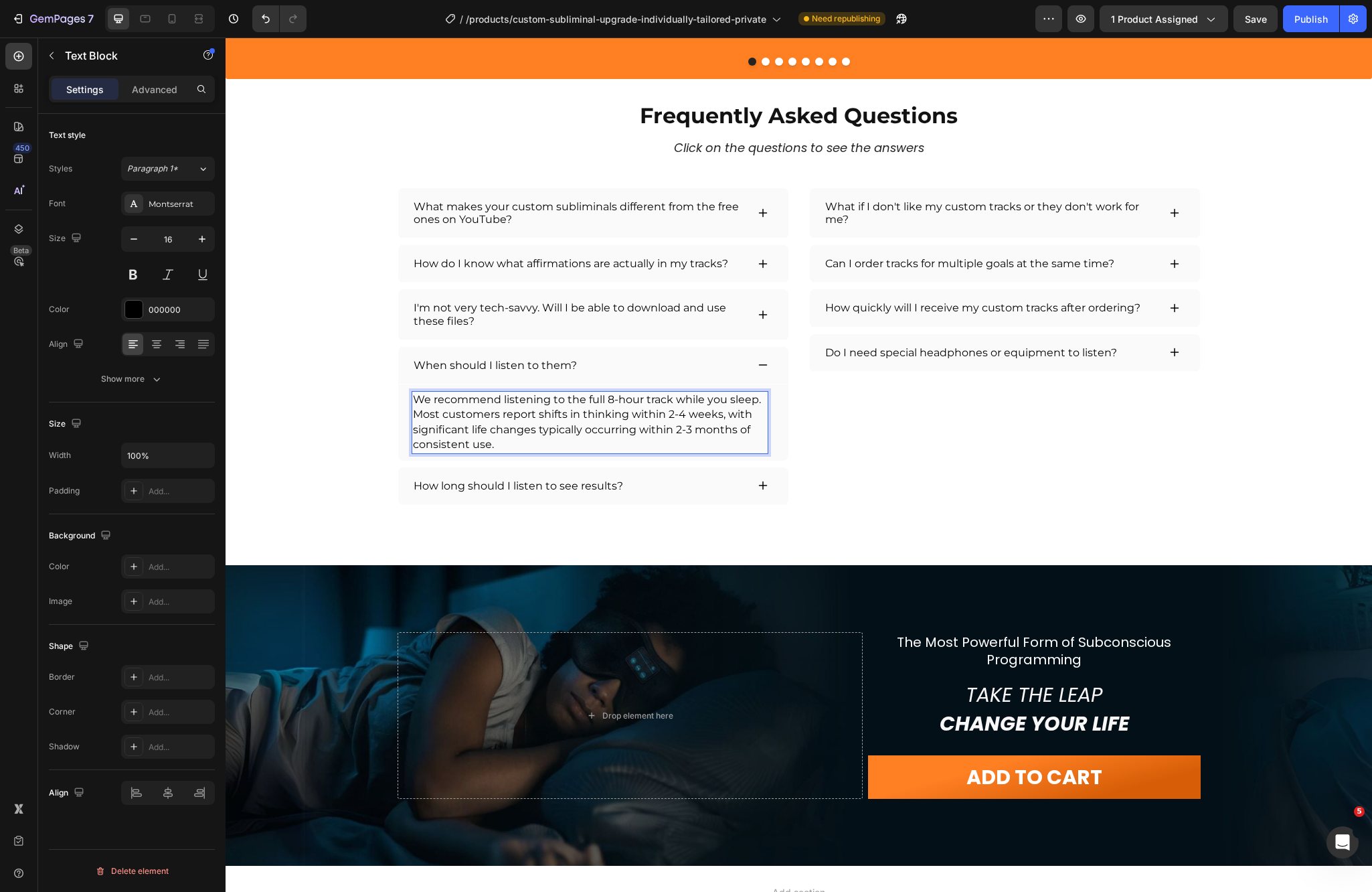
drag, startPoint x: 501, startPoint y: 445, endPoint x: 511, endPoint y: 440, distance: 11.2
click at [511, 440] on p "Most customers report shifts in thinking within 2-4 weeks, with significant lif…" at bounding box center [590, 429] width 354 height 45
click at [509, 445] on p "Most customers report shifts in thinking within 2-4 weeks, with significant lif…" at bounding box center [590, 429] width 354 height 45
drag, startPoint x: 508, startPoint y: 445, endPoint x: 410, endPoint y: 416, distance: 102.2
click at [413, 416] on p "Most customers report shifts in thinking within 2-4 weeks, with significant lif…" at bounding box center [590, 429] width 354 height 45
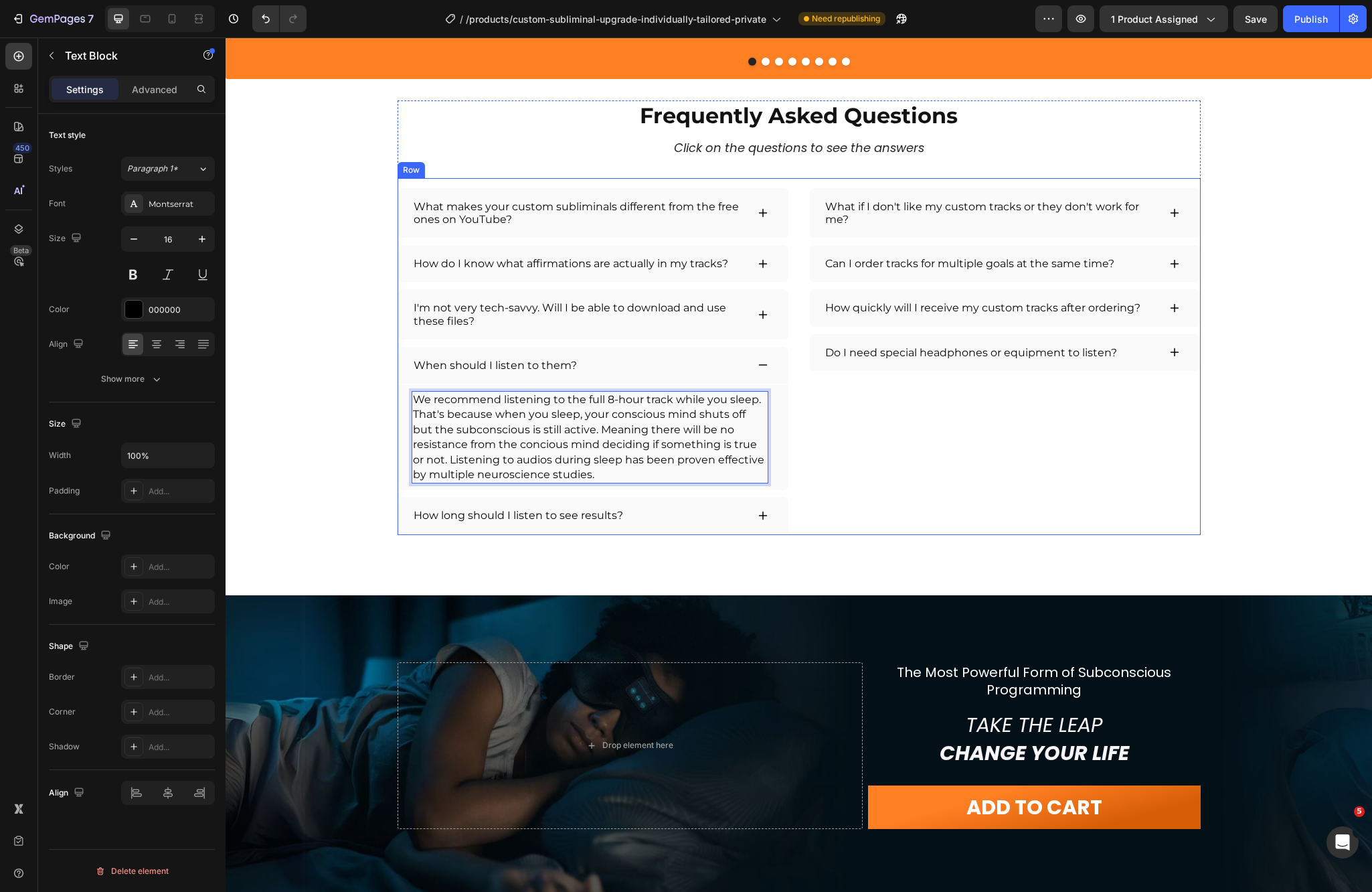
click at [973, 427] on div "What if I don't like my custom tracks or they don't work for me? Can I order tr…" at bounding box center [1005, 356] width 392 height 357
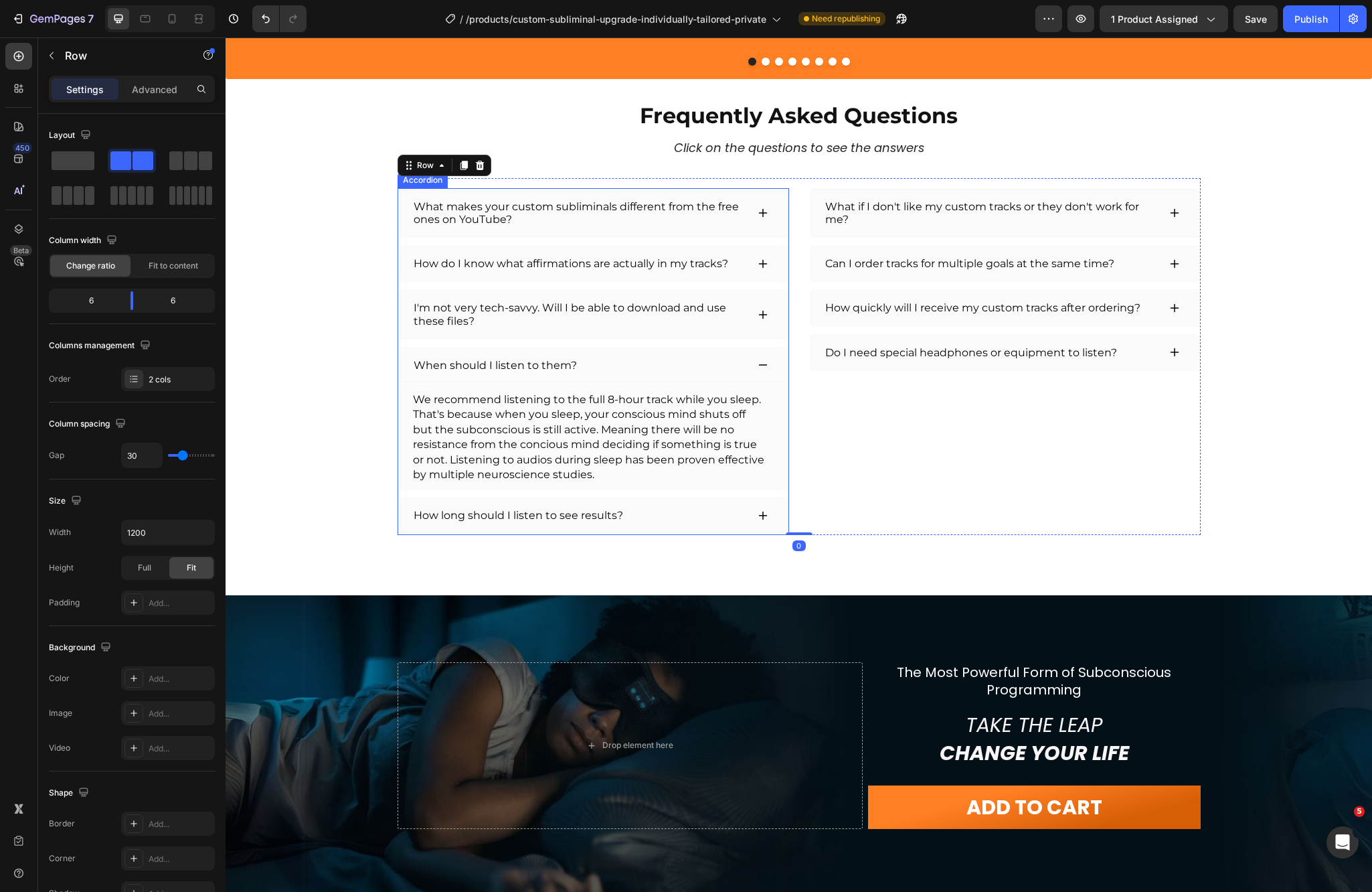
click at [760, 359] on div "When should I listen to them?" at bounding box center [593, 366] width 390 height 38
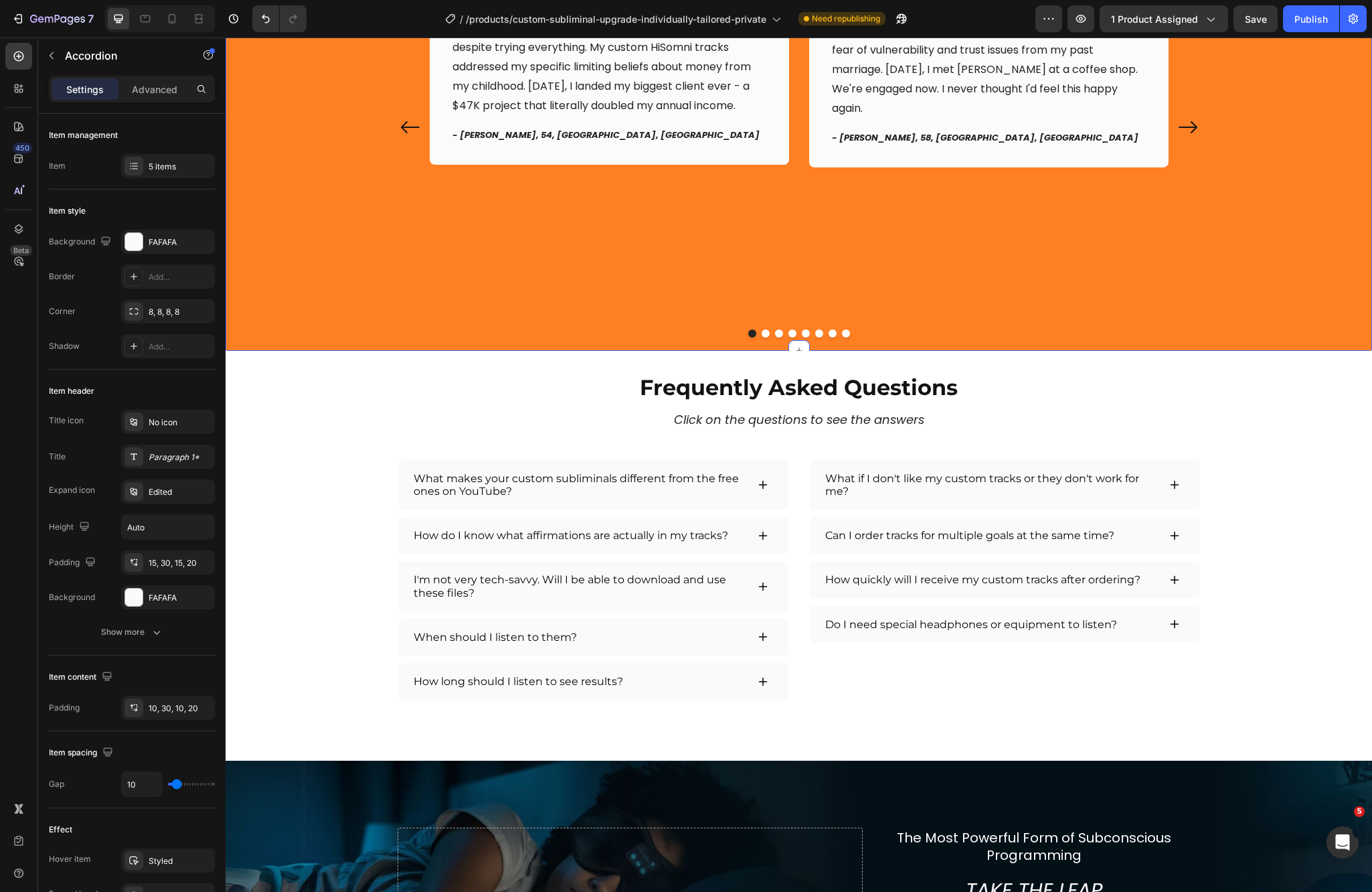
scroll to position [3104, 0]
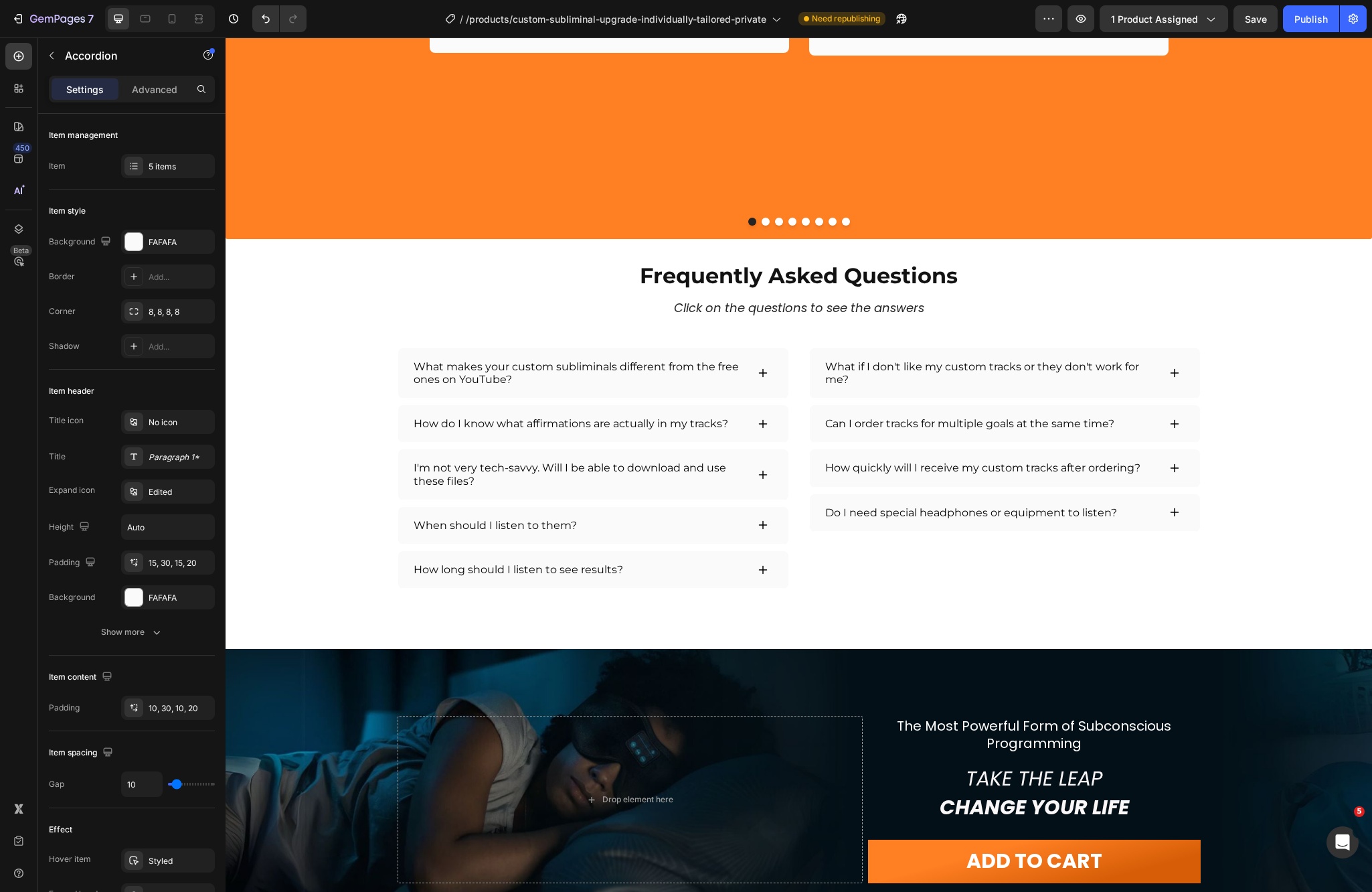
click at [685, 354] on div "What makes your custom subliminals different from the free ones on YouTube?" at bounding box center [593, 373] width 390 height 51
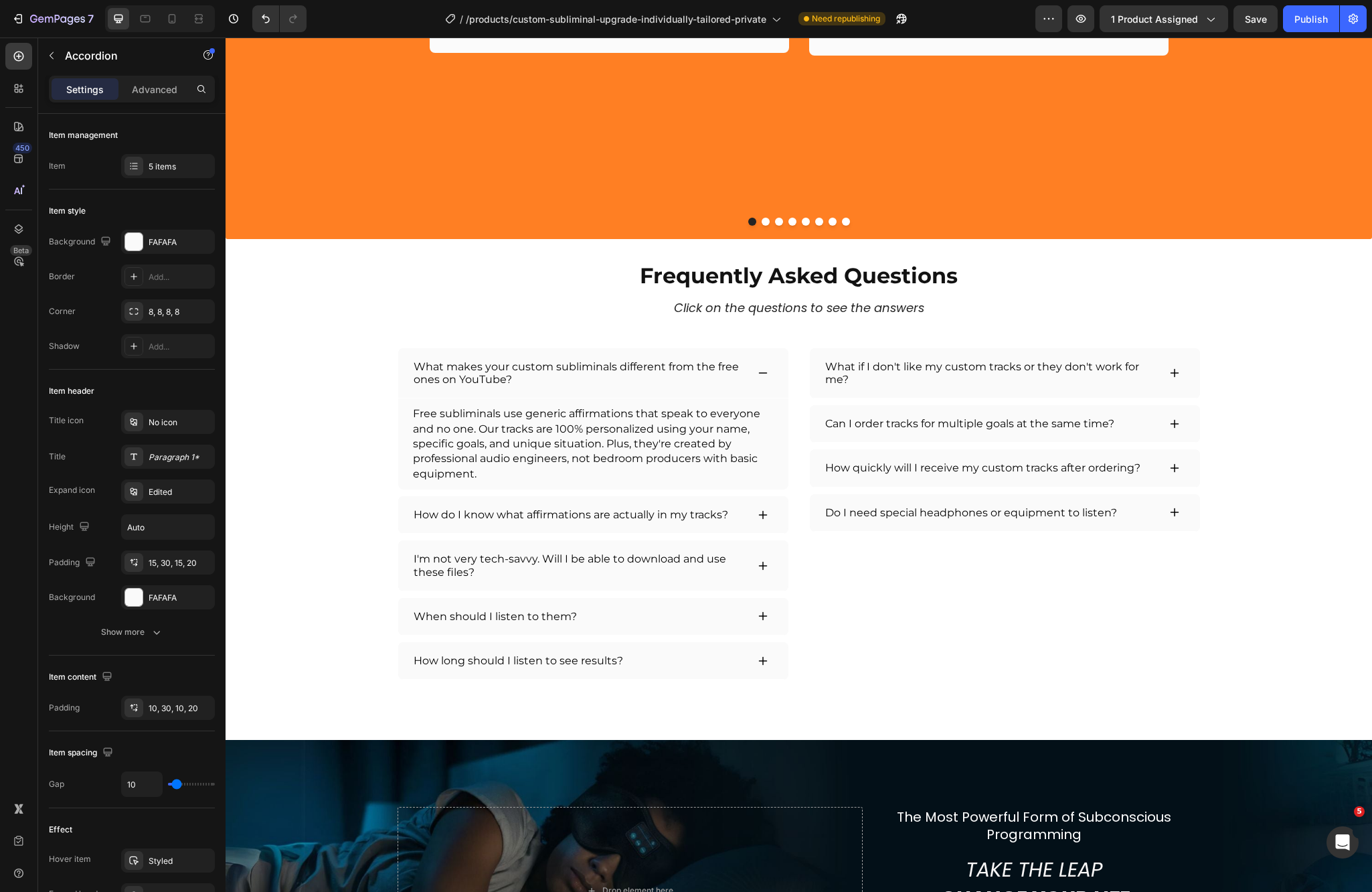
click at [439, 353] on div "What makes your custom subliminals different from the free ones on YouTube?" at bounding box center [593, 373] width 390 height 51
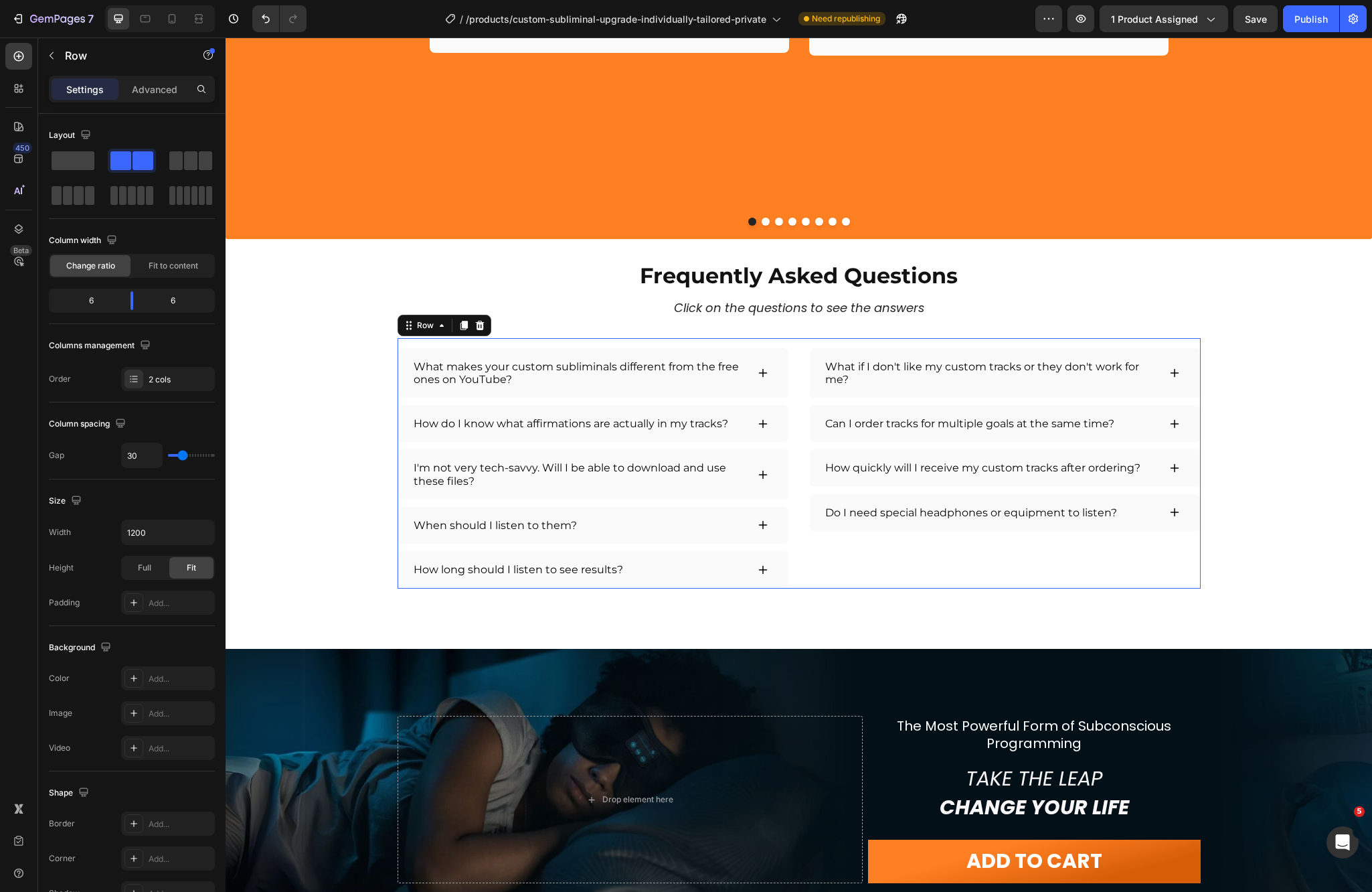
click at [435, 339] on div "What makes your custom subliminals different from the free ones on YouTube? How…" at bounding box center [593, 463] width 392 height 250
click at [431, 352] on div "What makes your custom subliminals different from the free ones on YouTube?" at bounding box center [593, 373] width 390 height 51
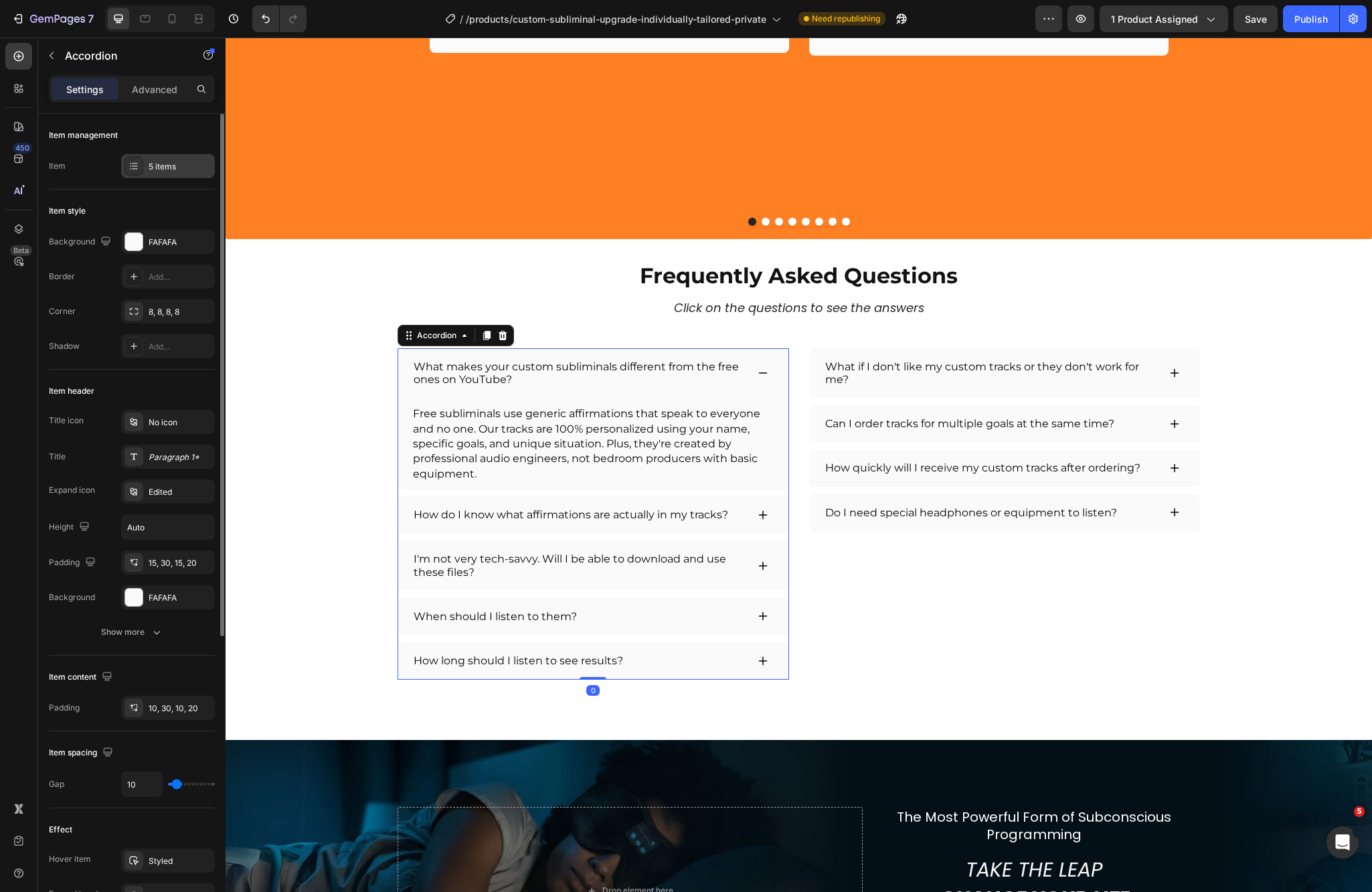
click at [135, 174] on div at bounding box center [134, 166] width 18 height 18
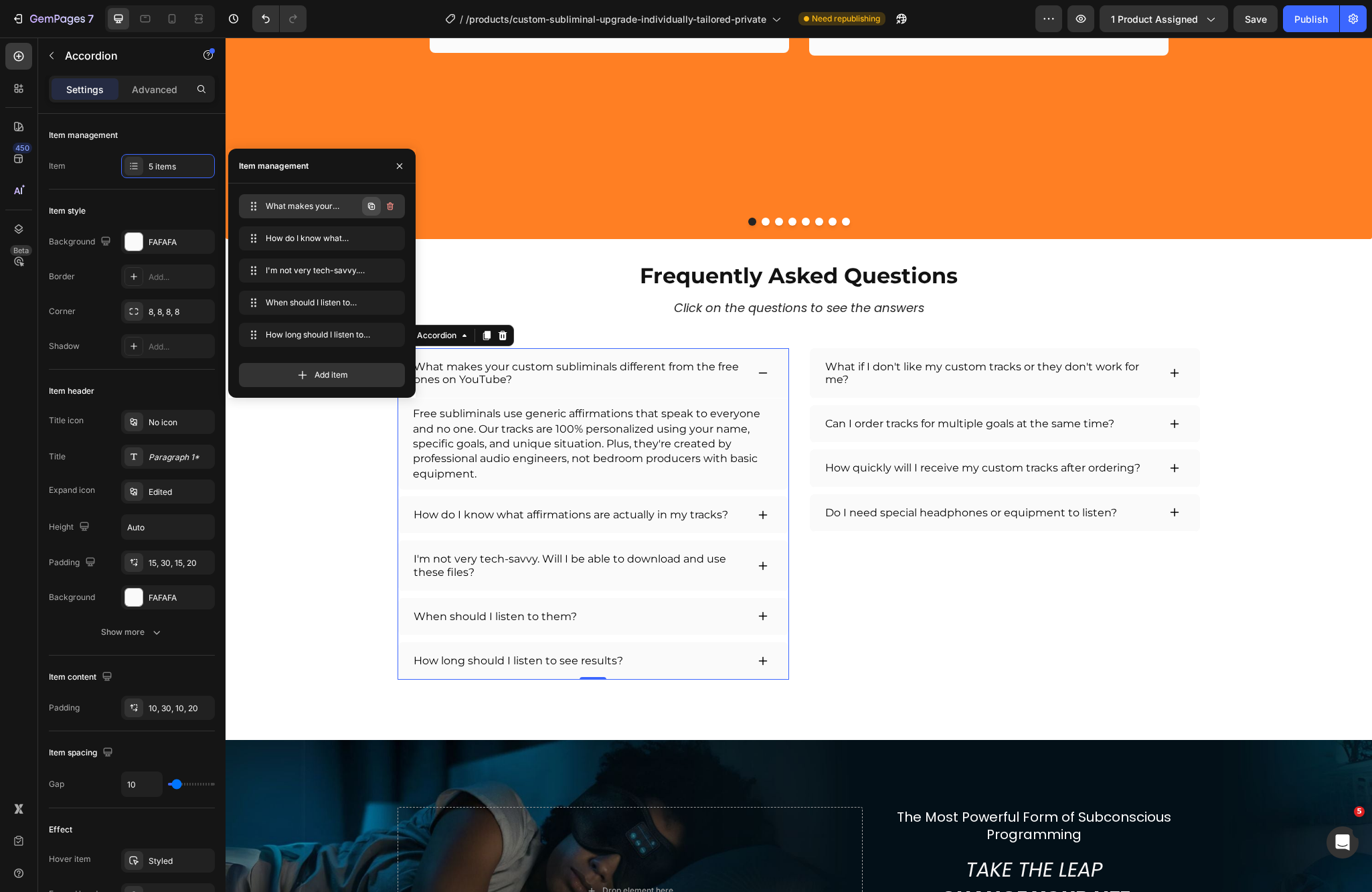
click at [370, 210] on icon "button" at bounding box center [371, 206] width 11 height 11
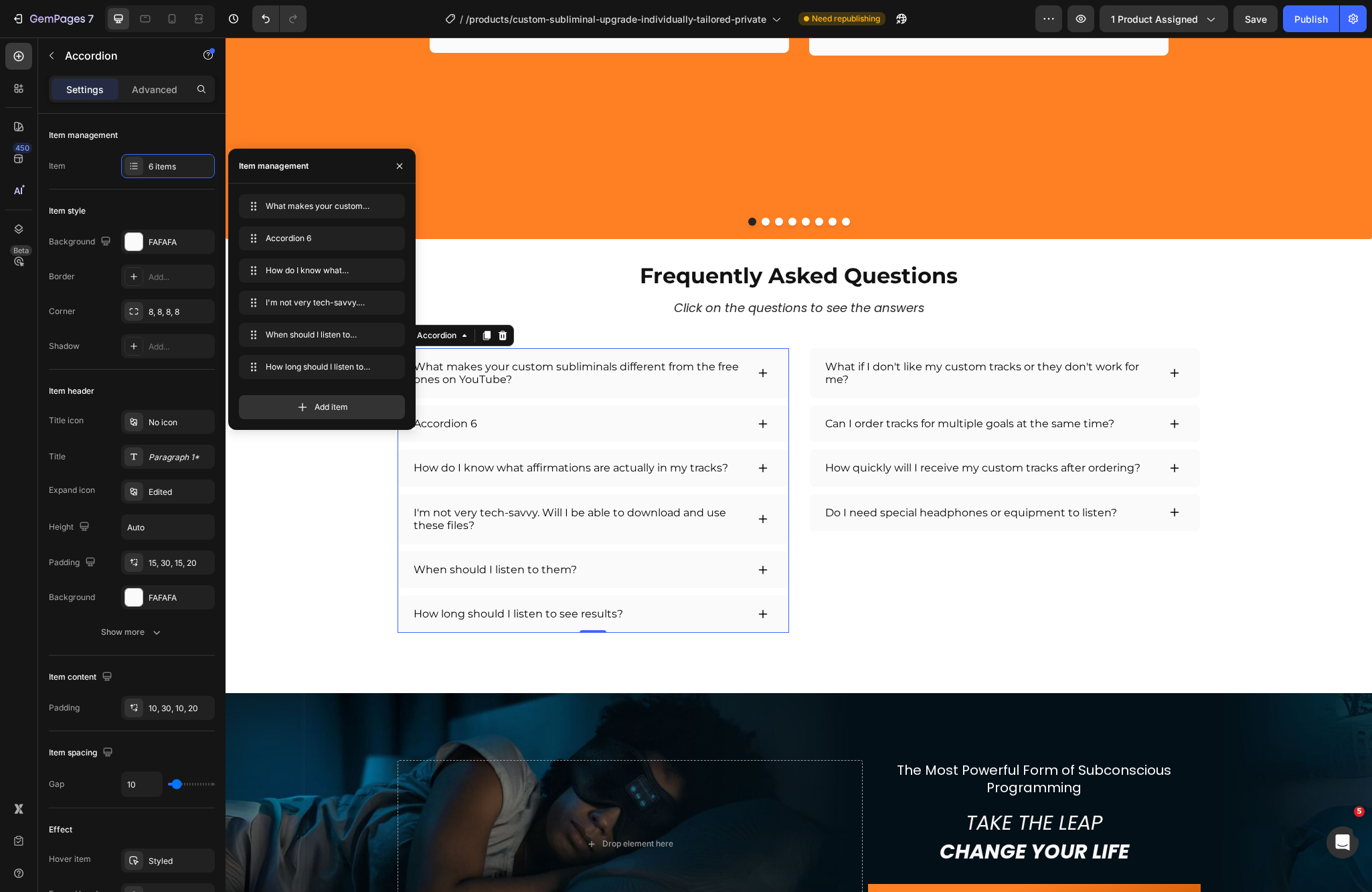
click at [459, 423] on div "Accordion 6" at bounding box center [445, 424] width 68 height 17
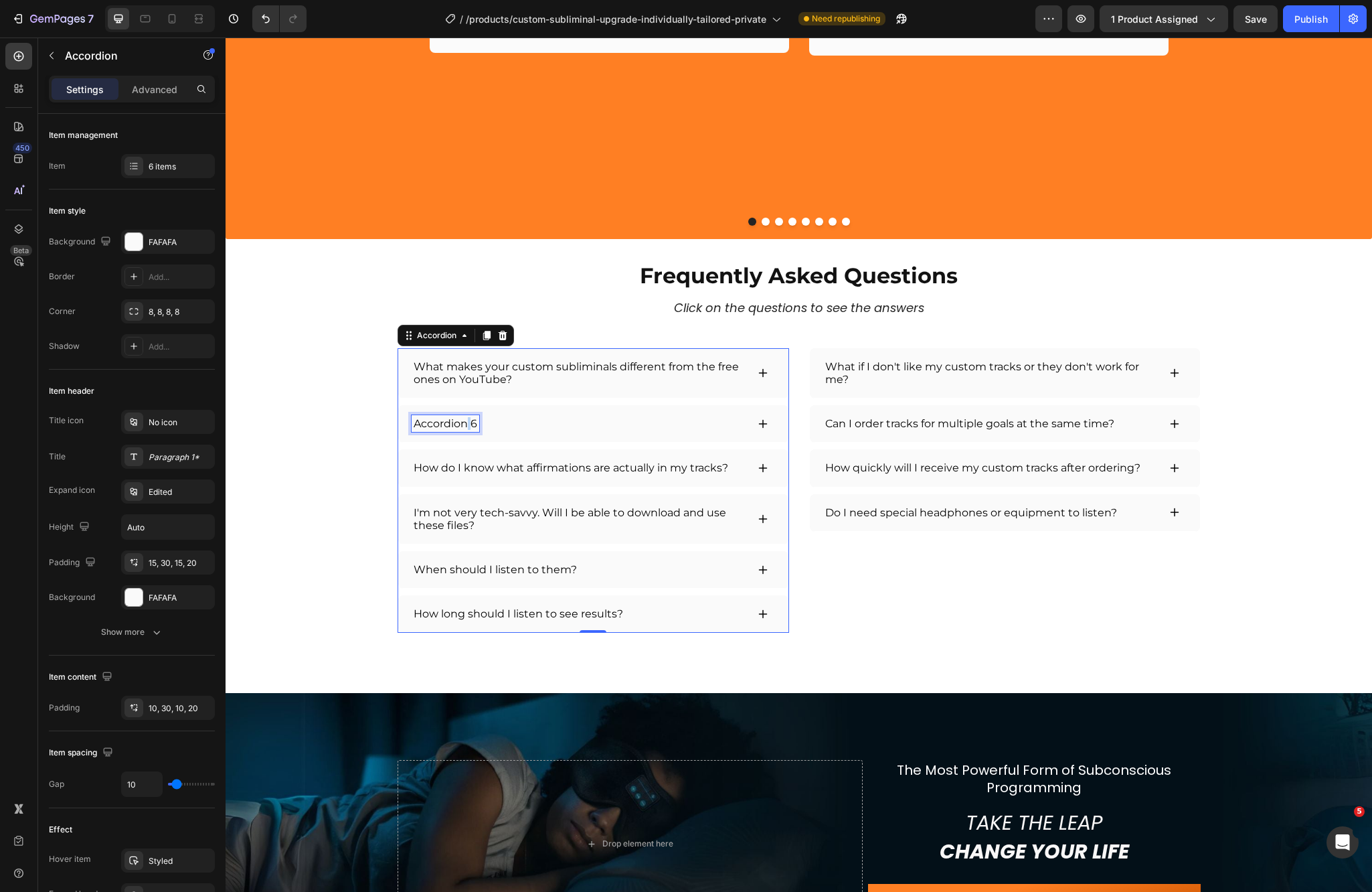
click at [459, 423] on p "Accordion 6" at bounding box center [445, 423] width 63 height 13
click at [756, 432] on div "What can I customize?" at bounding box center [593, 423] width 390 height 38
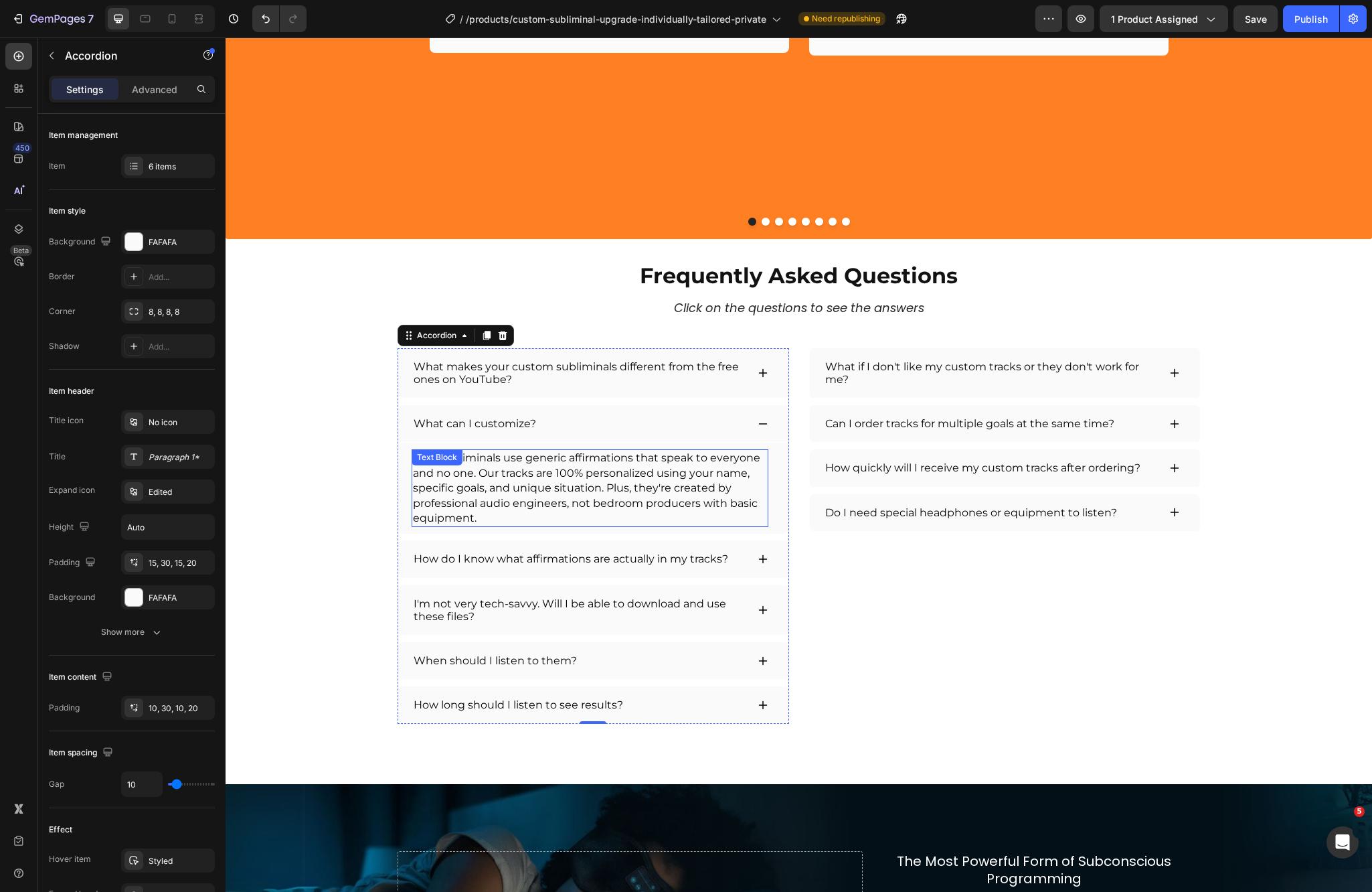
click at [616, 494] on p "Free subliminals use generic affirmations that speak to everyone and no one. Ou…" at bounding box center [590, 487] width 354 height 75
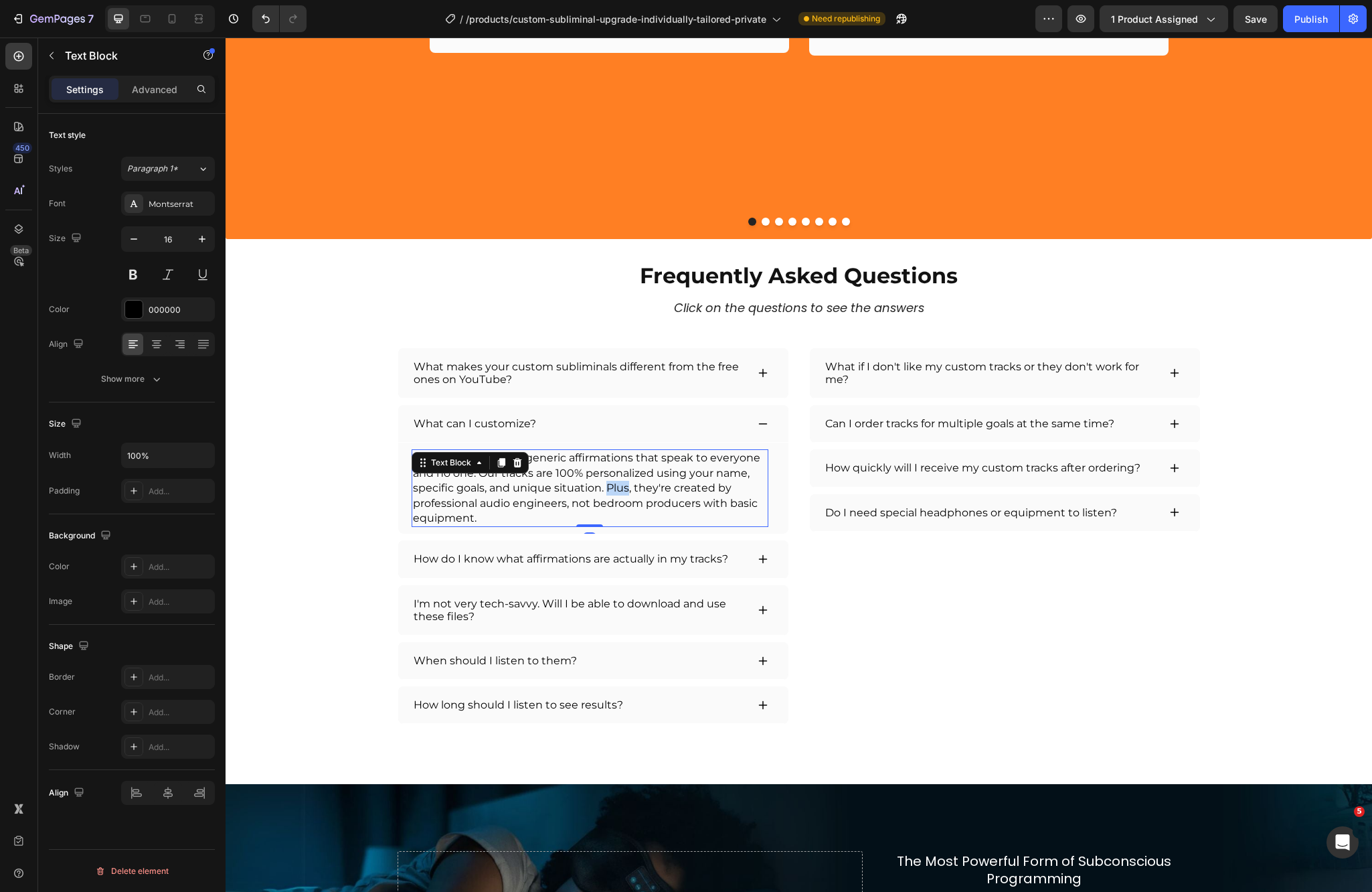
click at [615, 494] on p "Free subliminals use generic affirmations that speak to everyone and no one. Ou…" at bounding box center [590, 487] width 354 height 75
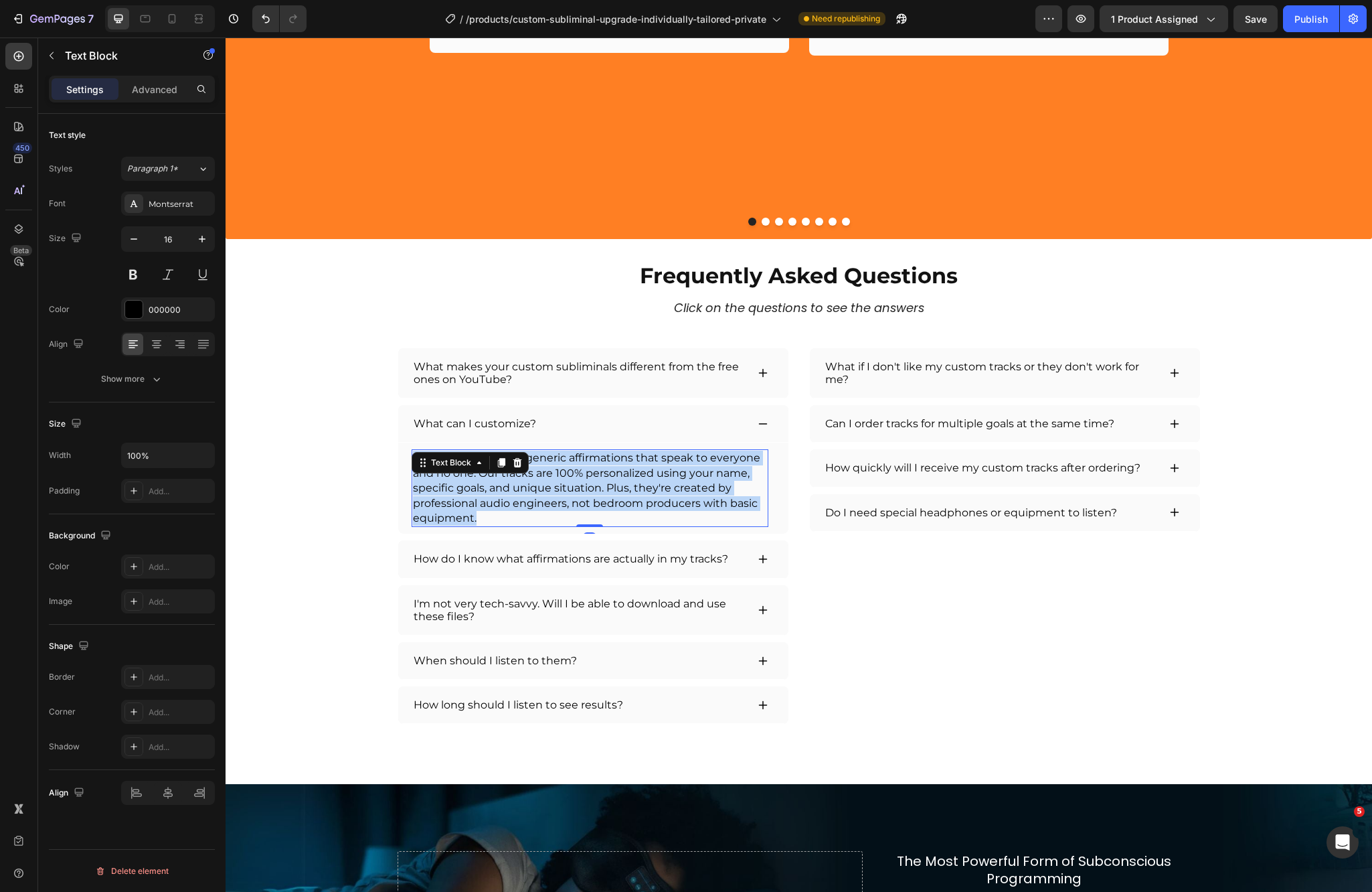
click at [616, 494] on p "Free subliminals use generic affirmations that speak to everyone and no one. Ou…" at bounding box center [590, 487] width 354 height 75
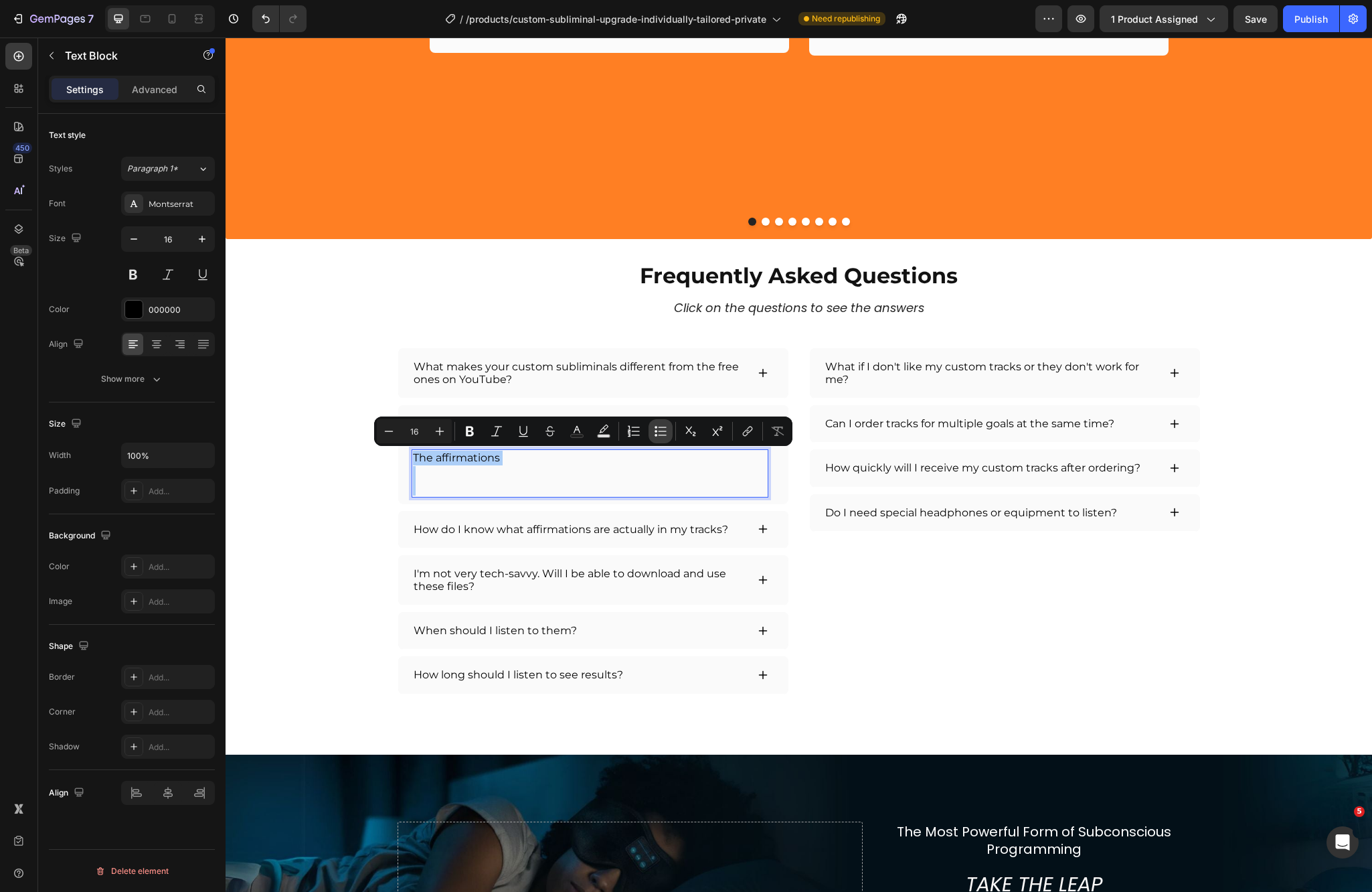
click at [658, 432] on icon "Editor contextual toolbar" at bounding box center [661, 431] width 14 height 14
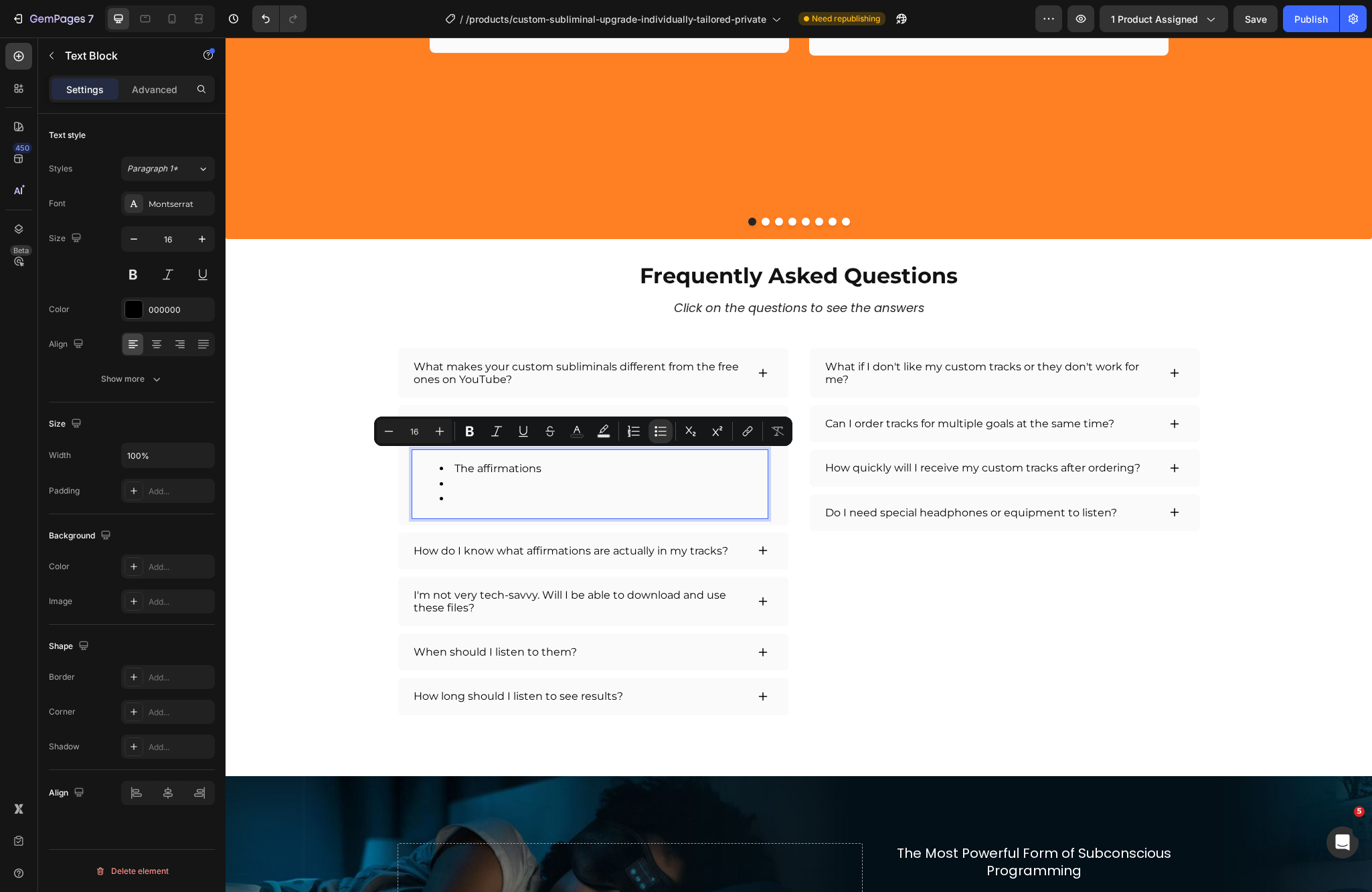
click at [518, 501] on li "Rich Text Editor. Editing area: main" at bounding box center [603, 499] width 327 height 15
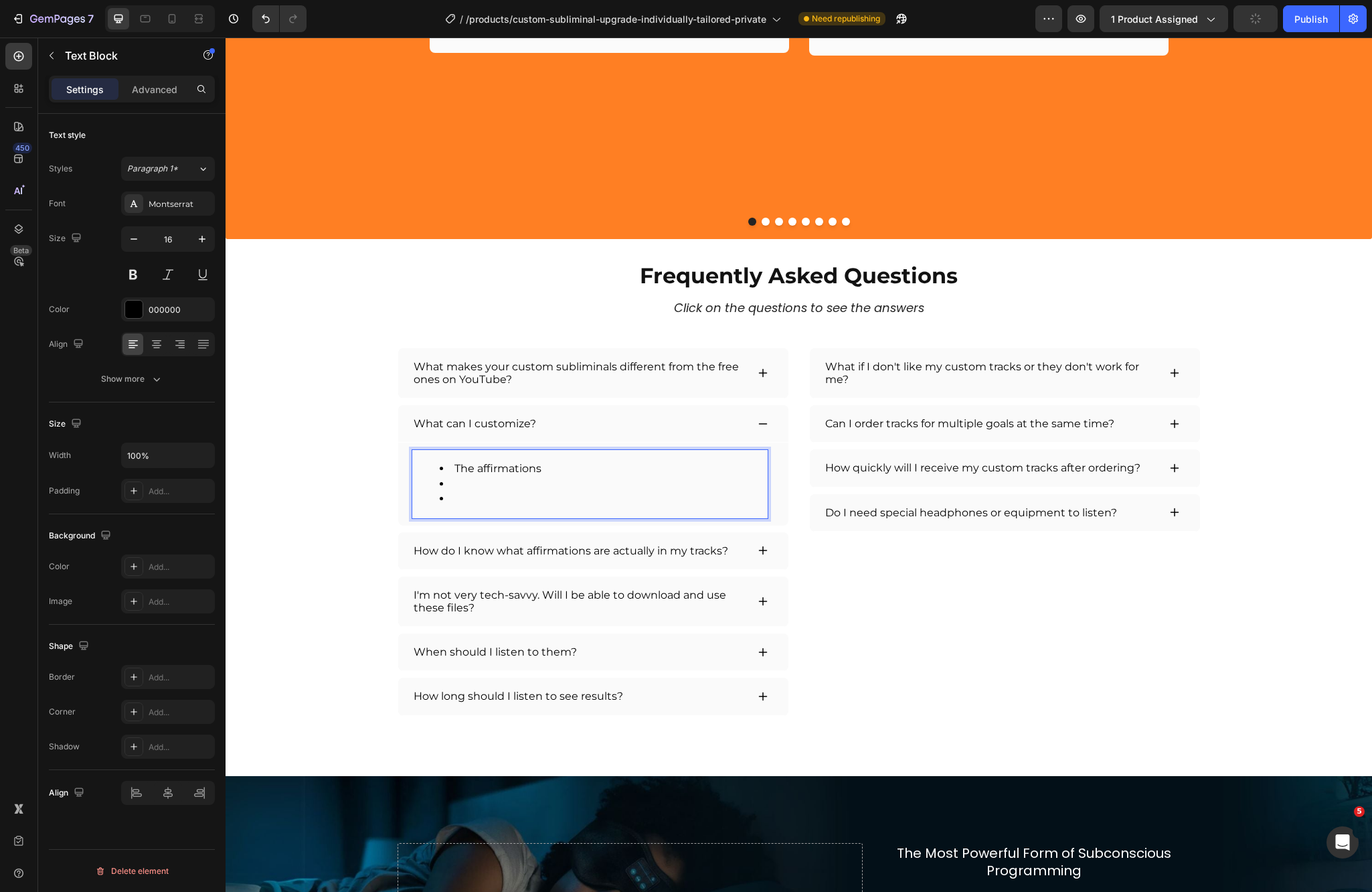
click at [506, 484] on li "Rich Text Editor. Editing area: main" at bounding box center [603, 484] width 327 height 15
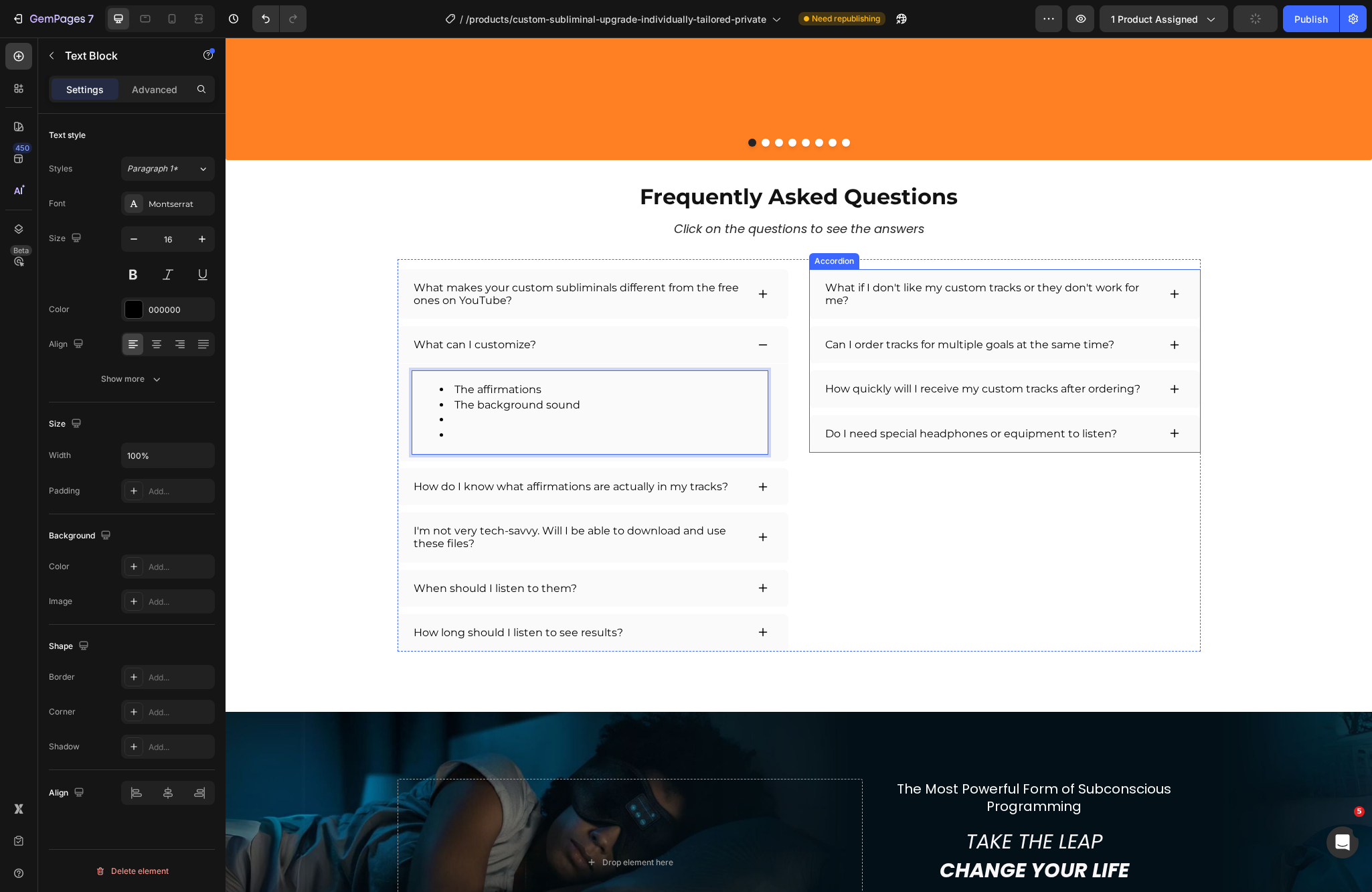
scroll to position [3187, 0]
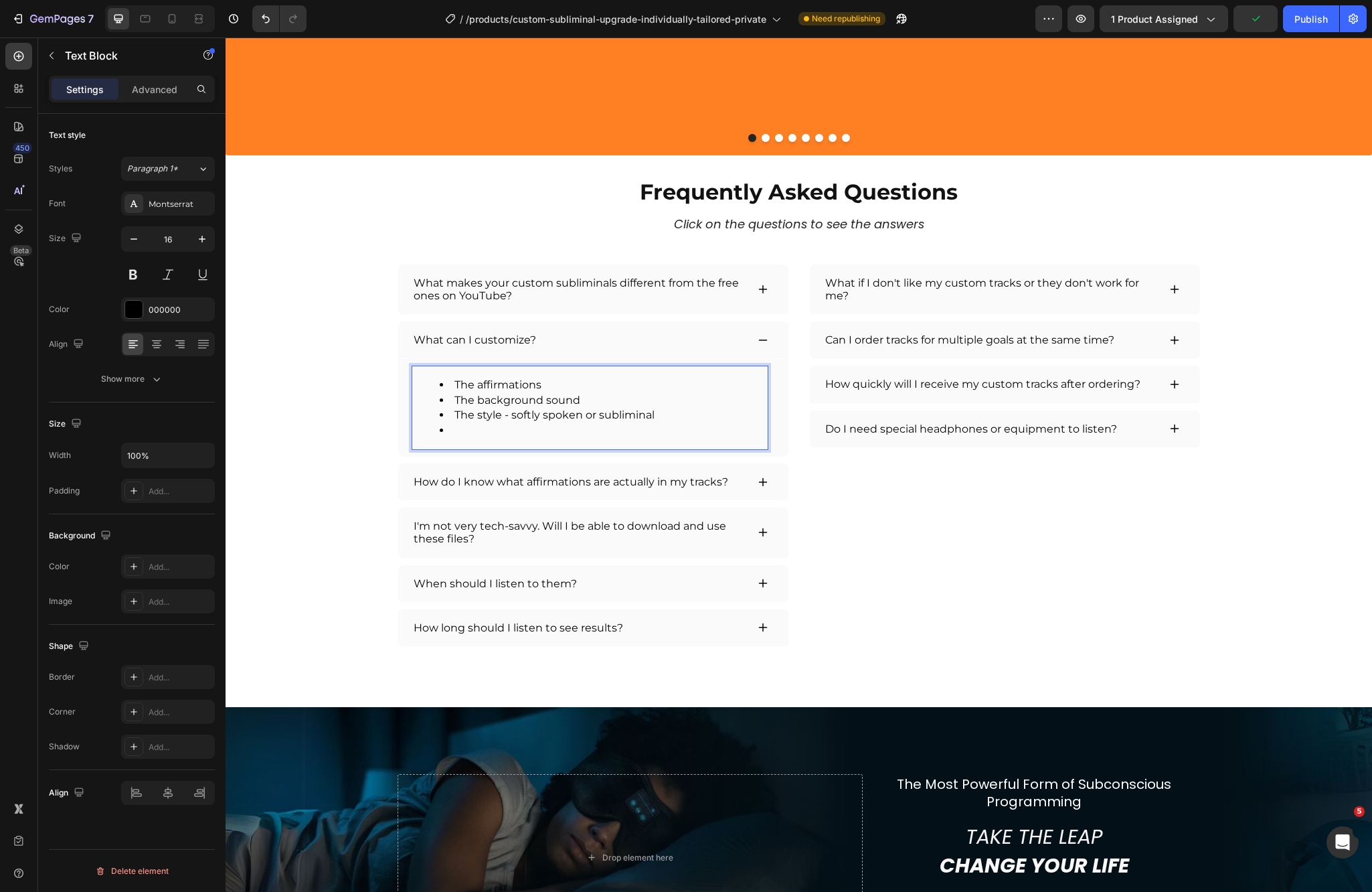
click at [489, 427] on li "Rich Text Editor. Editing area: main" at bounding box center [603, 430] width 327 height 15
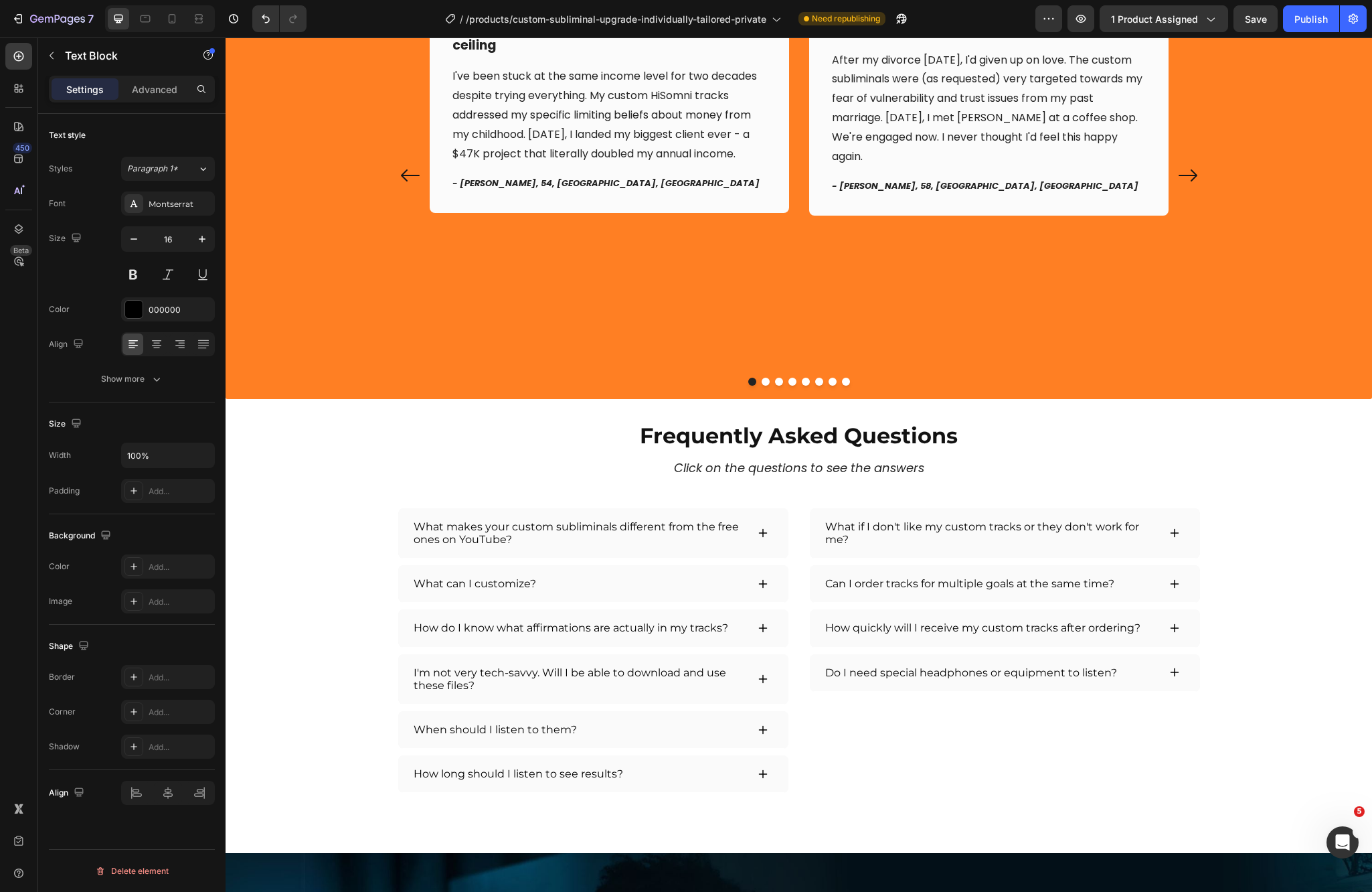
scroll to position [2944, 0]
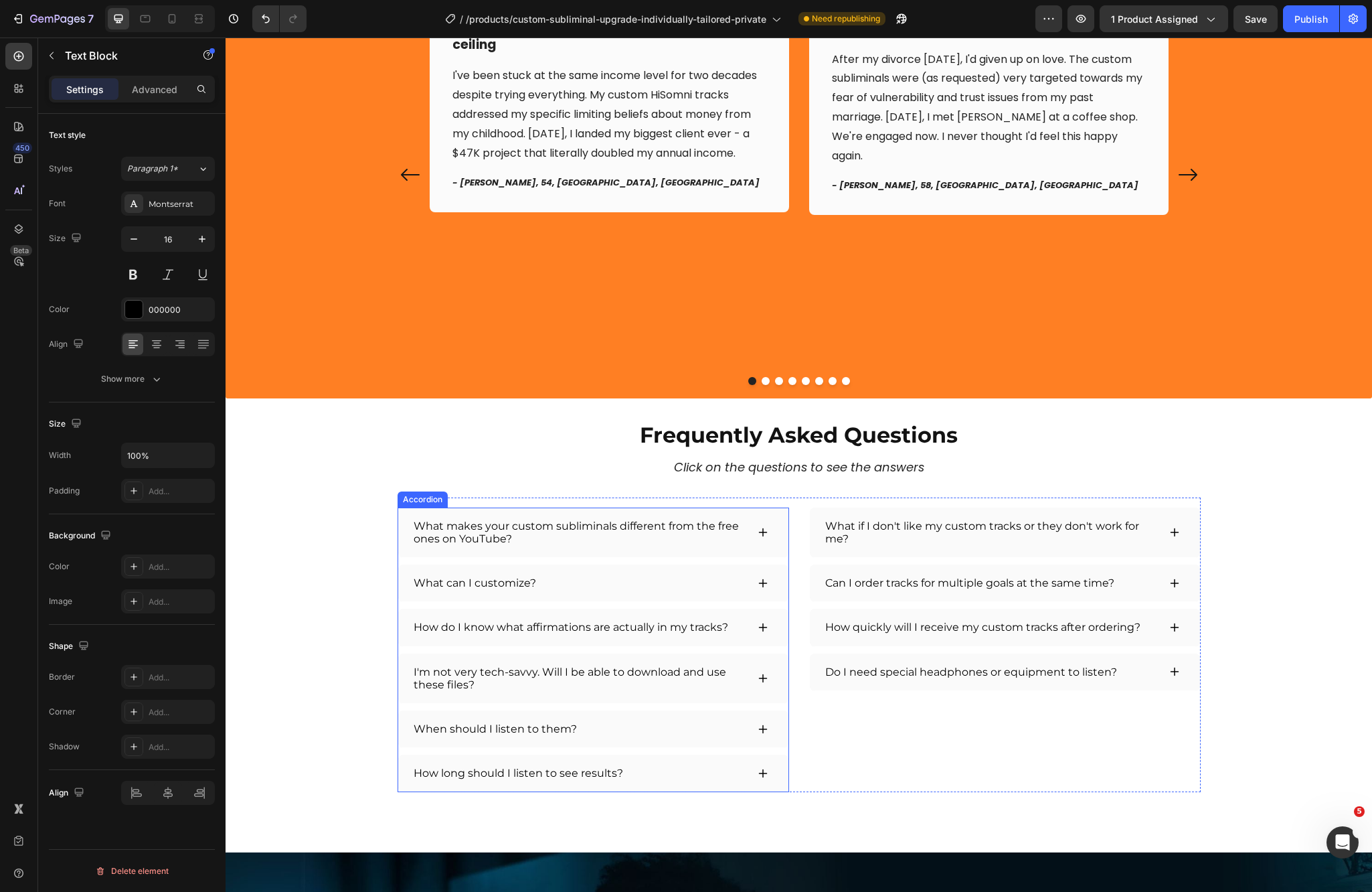
click at [735, 582] on div "What can I customize?" at bounding box center [580, 583] width 336 height 17
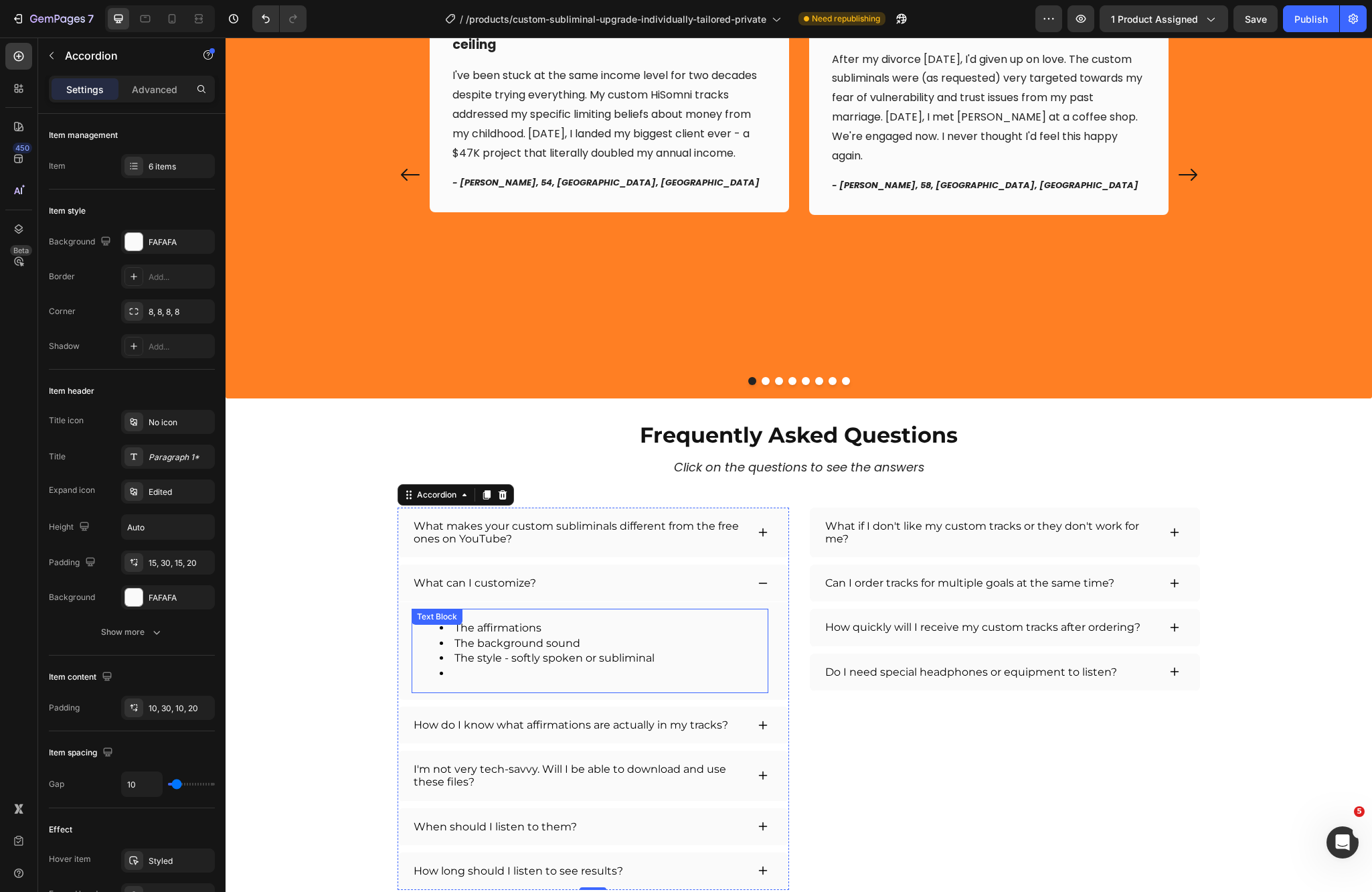
click at [472, 674] on li at bounding box center [603, 673] width 327 height 15
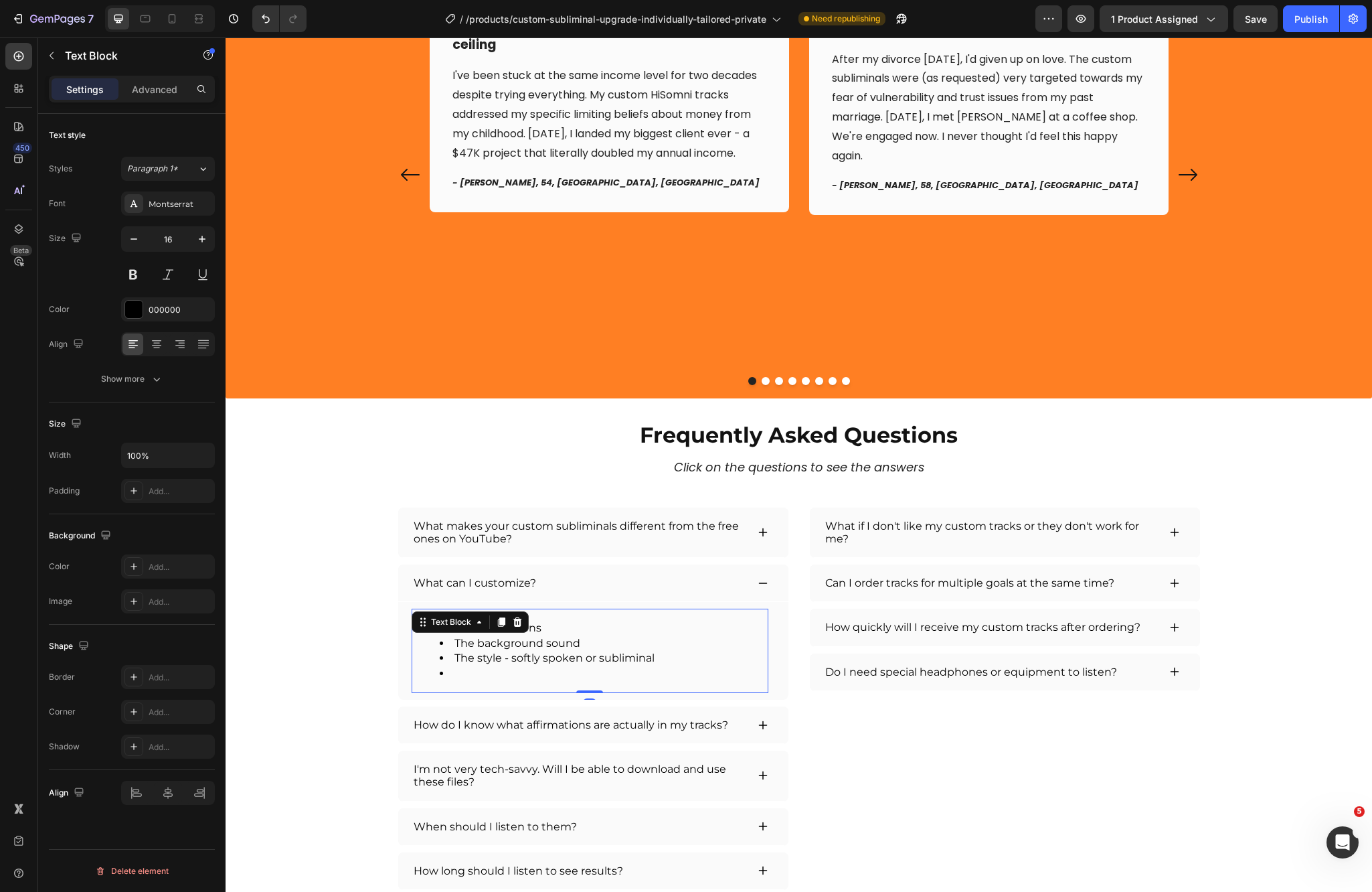
click at [469, 677] on li "Rich Text Editor. Editing area: main" at bounding box center [603, 673] width 327 height 15
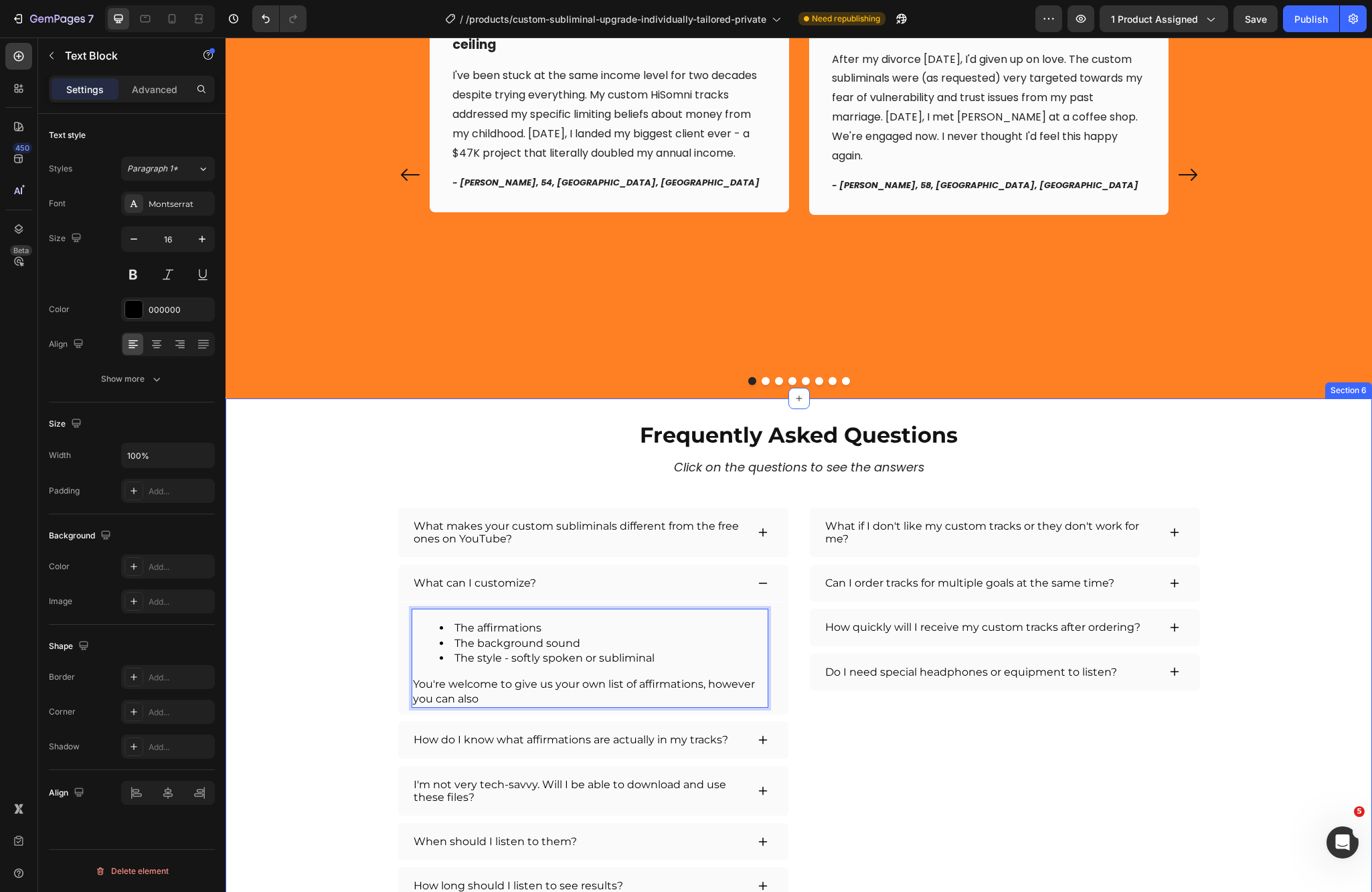
drag, startPoint x: 489, startPoint y: 696, endPoint x: 389, endPoint y: 680, distance: 101.3
click at [389, 680] on div "Frequently Asked Questions Heading Click on the questions to see the answers Te…" at bounding box center [799, 662] width 1115 height 484
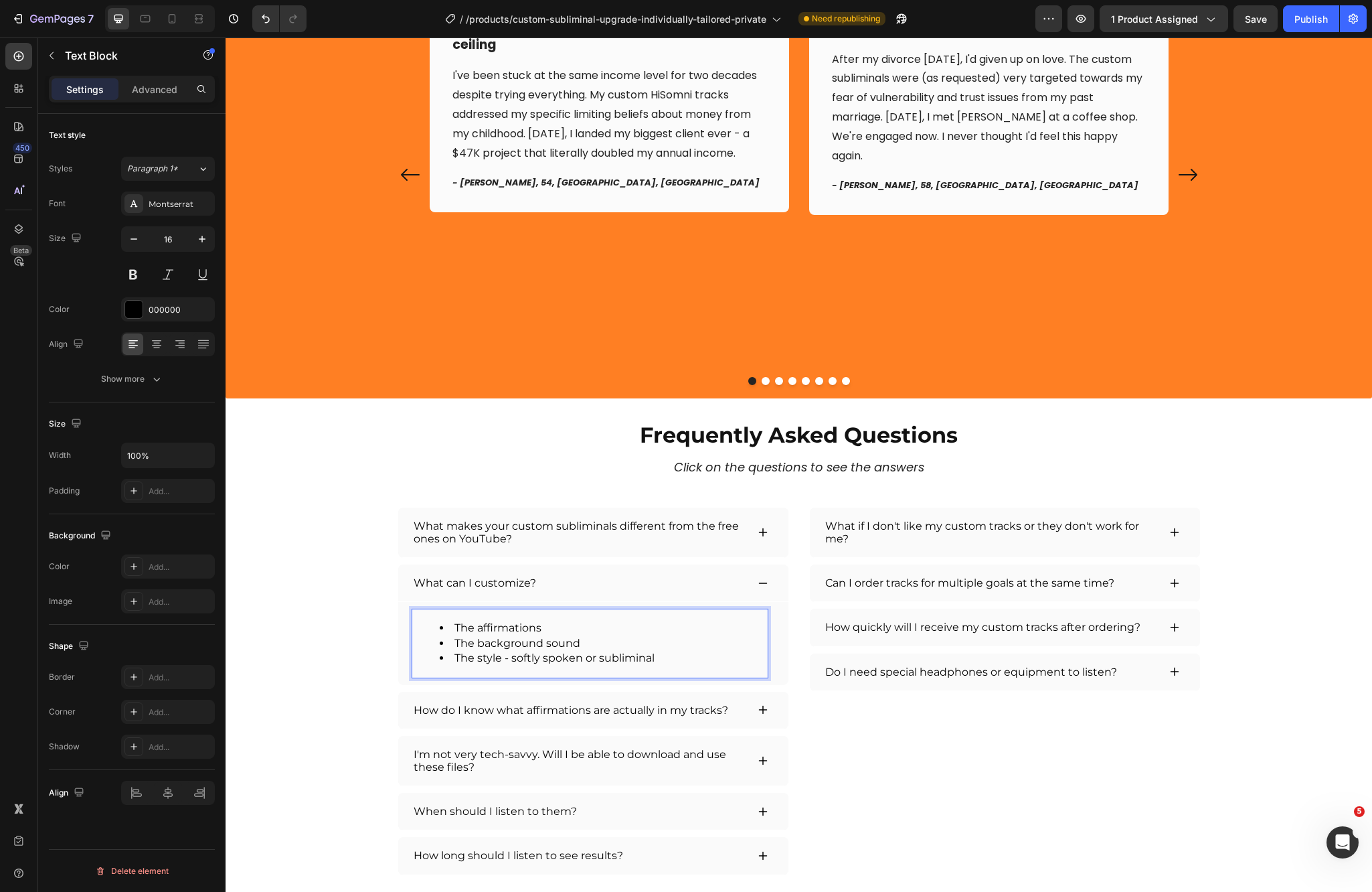
click at [450, 623] on li "The affirmations" at bounding box center [603, 627] width 327 height 15
click at [427, 615] on div "The affirmations The background sound The style - softly spoken or subliminal" at bounding box center [590, 643] width 357 height 69
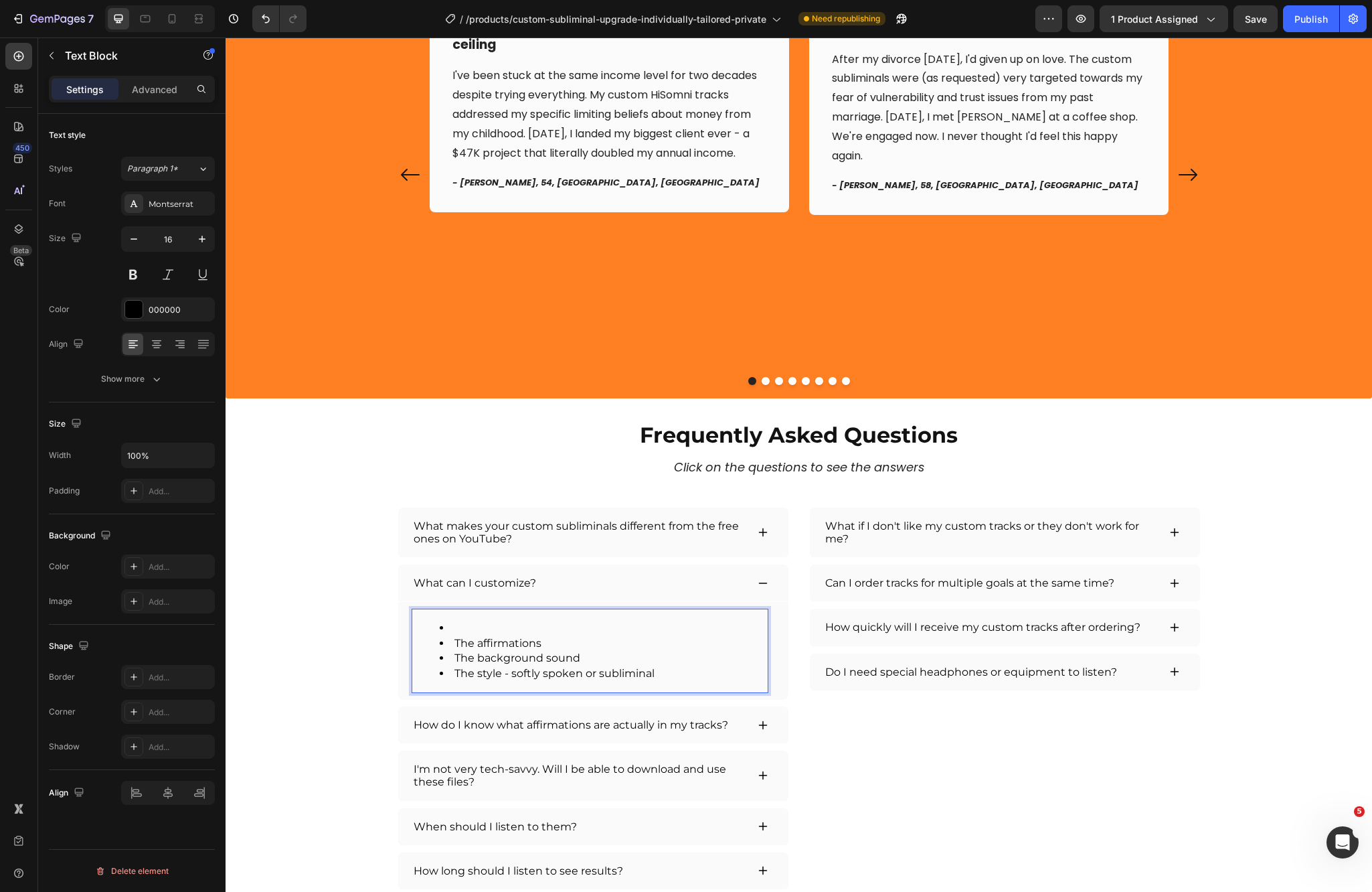
click at [474, 627] on li "Rich Text Editor. Editing area: main" at bounding box center [603, 627] width 327 height 15
click at [474, 625] on li "Everything!" at bounding box center [603, 627] width 327 height 15
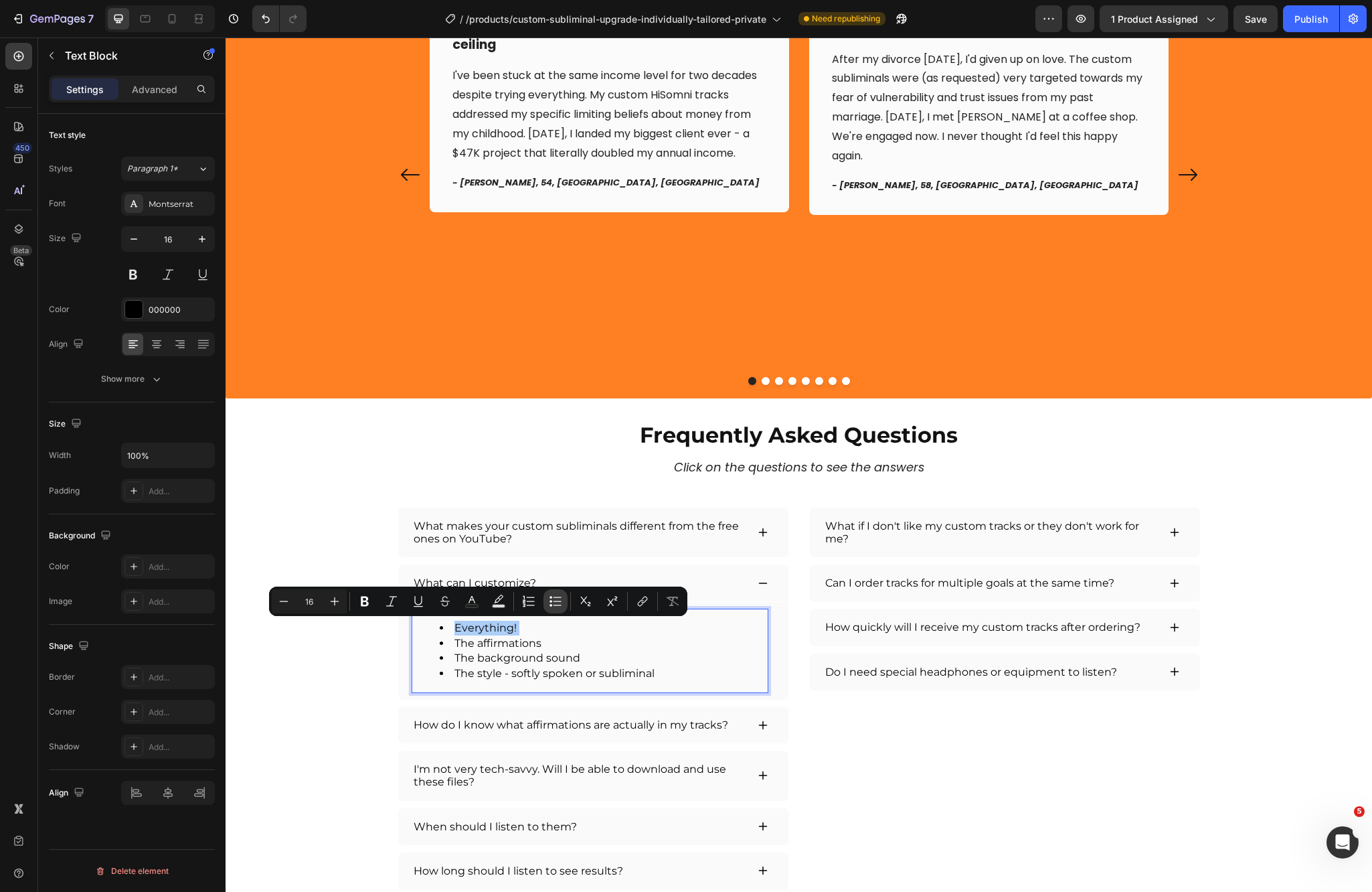
click at [556, 607] on icon "Editor contextual toolbar" at bounding box center [555, 601] width 14 height 14
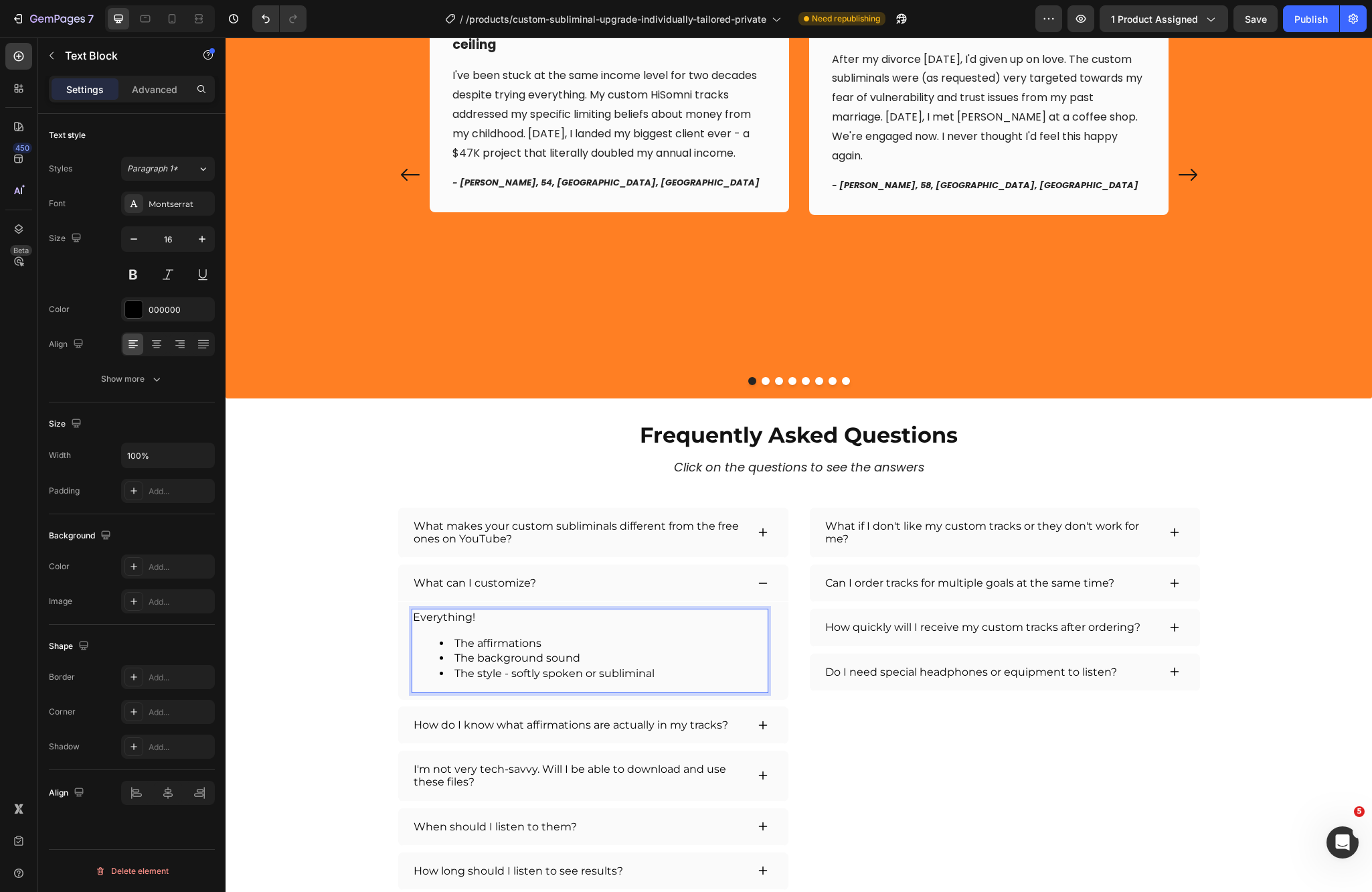
click at [597, 650] on li "The affirmations" at bounding box center [603, 643] width 327 height 15
click at [447, 612] on p "Everything!" at bounding box center [590, 617] width 354 height 15
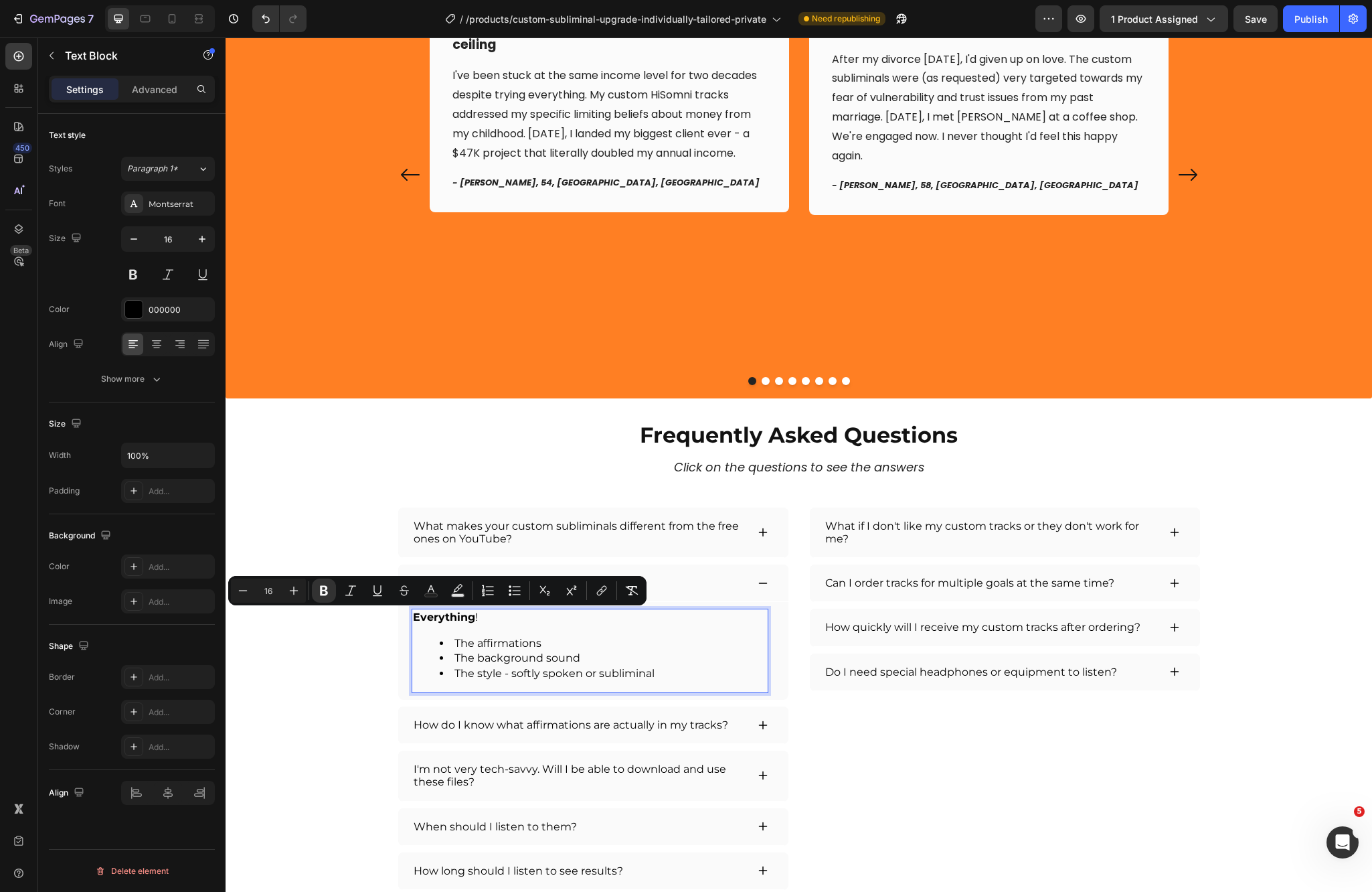
click at [694, 654] on li "The background sound" at bounding box center [603, 658] width 327 height 15
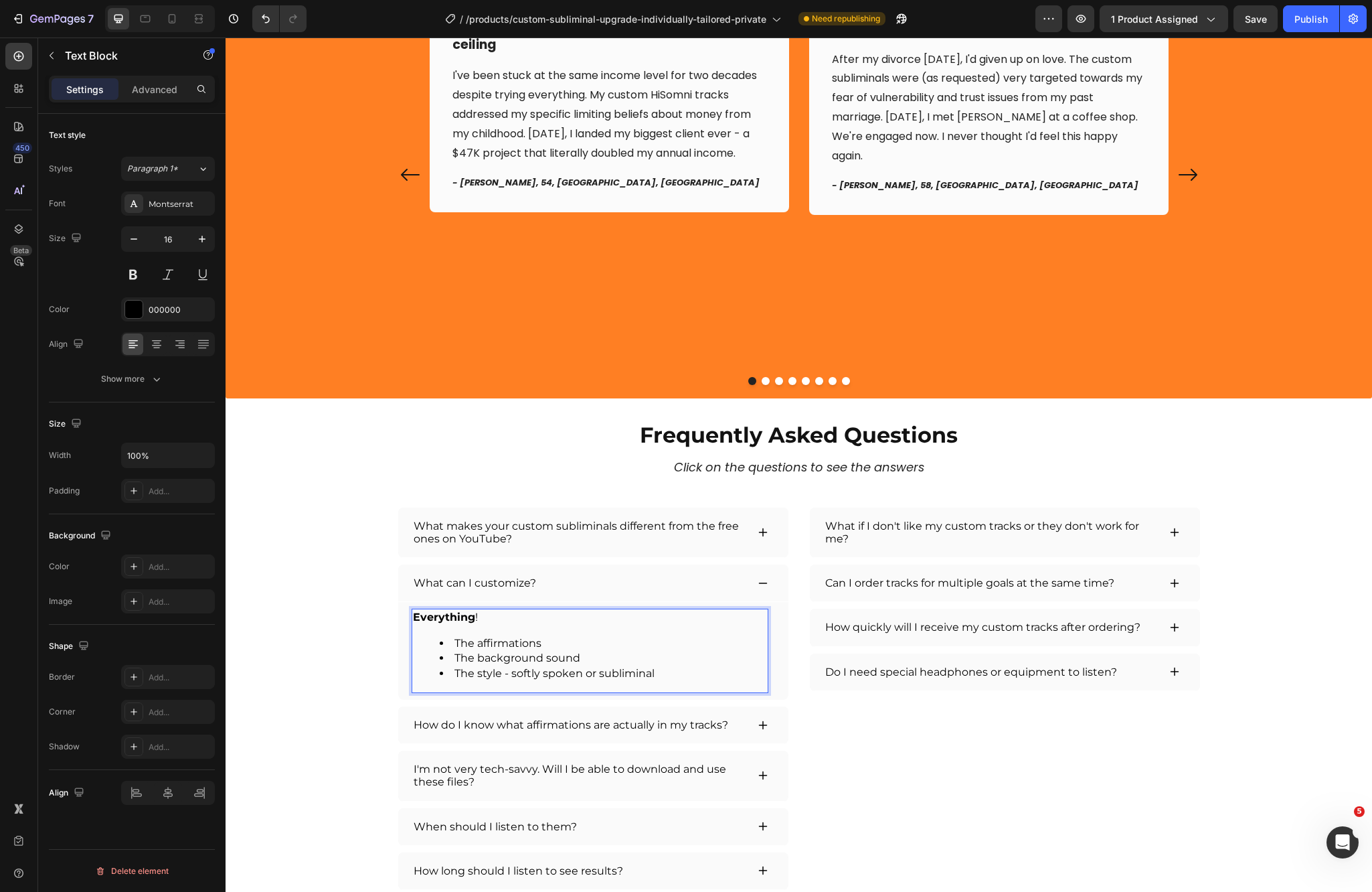
click at [568, 657] on li "The background sound" at bounding box center [603, 658] width 327 height 15
click at [578, 660] on li "The background sound" at bounding box center [603, 658] width 327 height 15
click at [335, 716] on div "Frequently Asked Questions Heading Click on the questions to see the answers Te…" at bounding box center [799, 654] width 1115 height 470
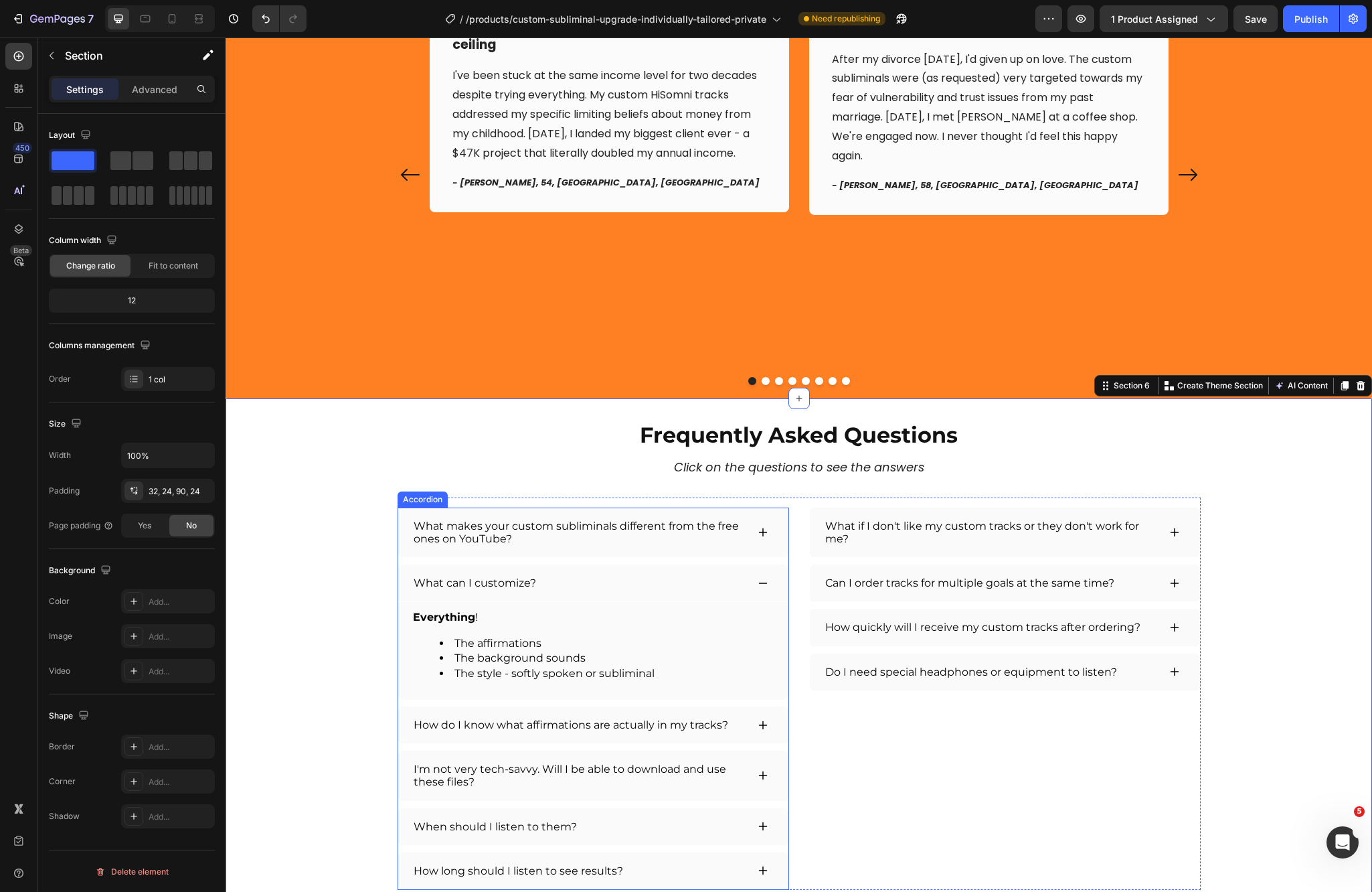
click at [746, 578] on div "What can I customize?" at bounding box center [593, 583] width 390 height 38
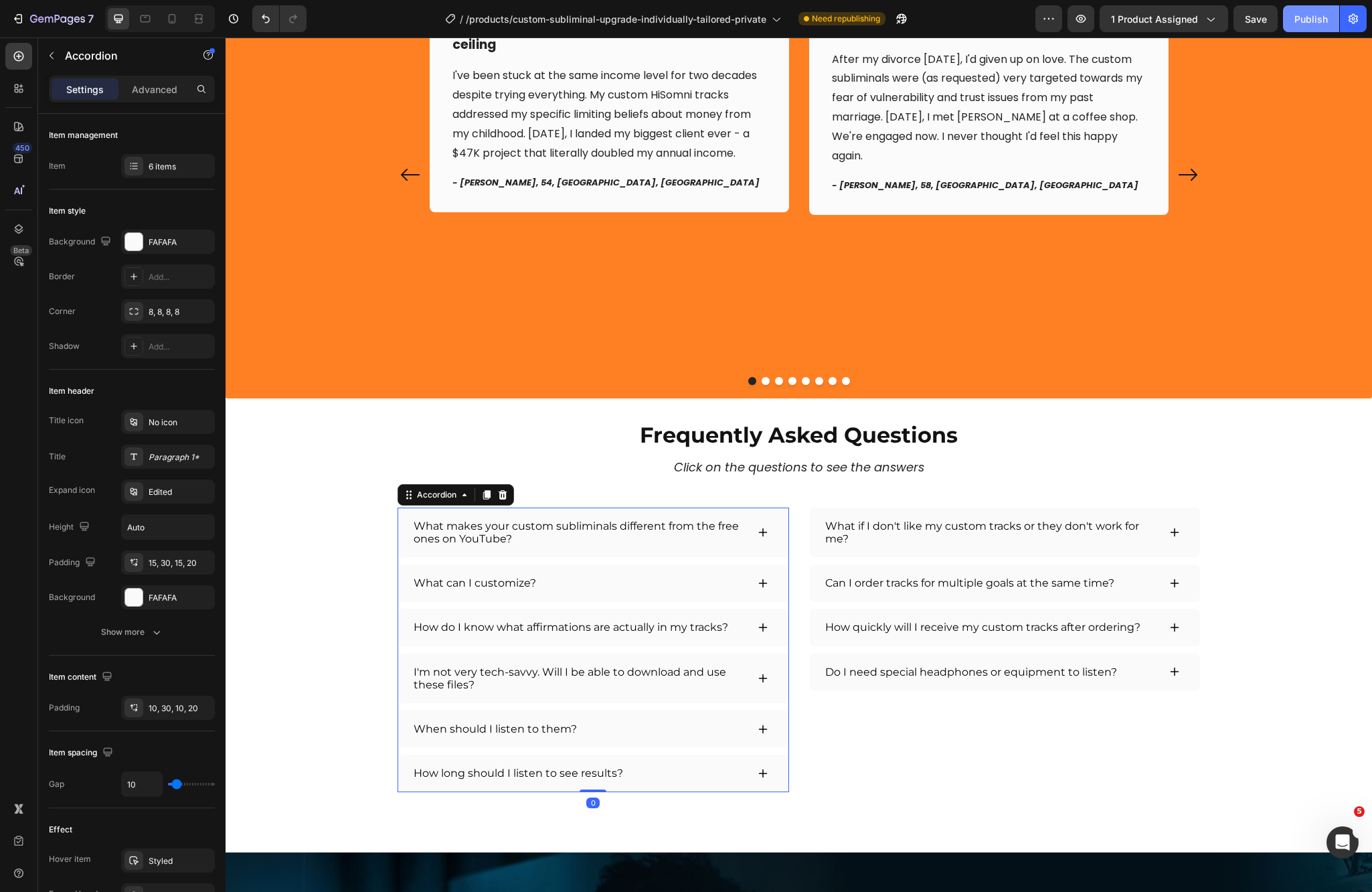
click at [1268, 21] on div "Publish" at bounding box center [1311, 19] width 33 height 14
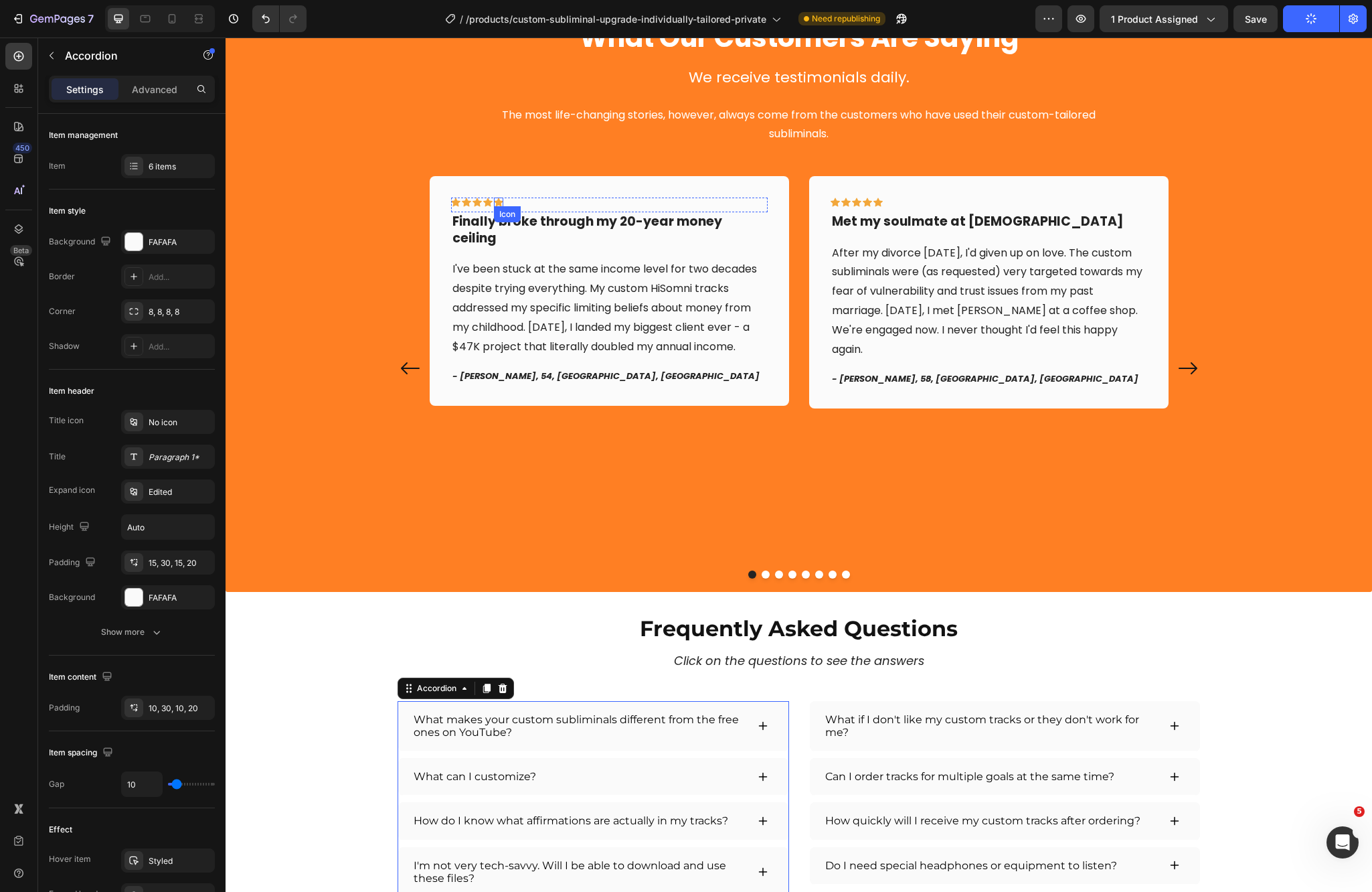
scroll to position [2442, 0]
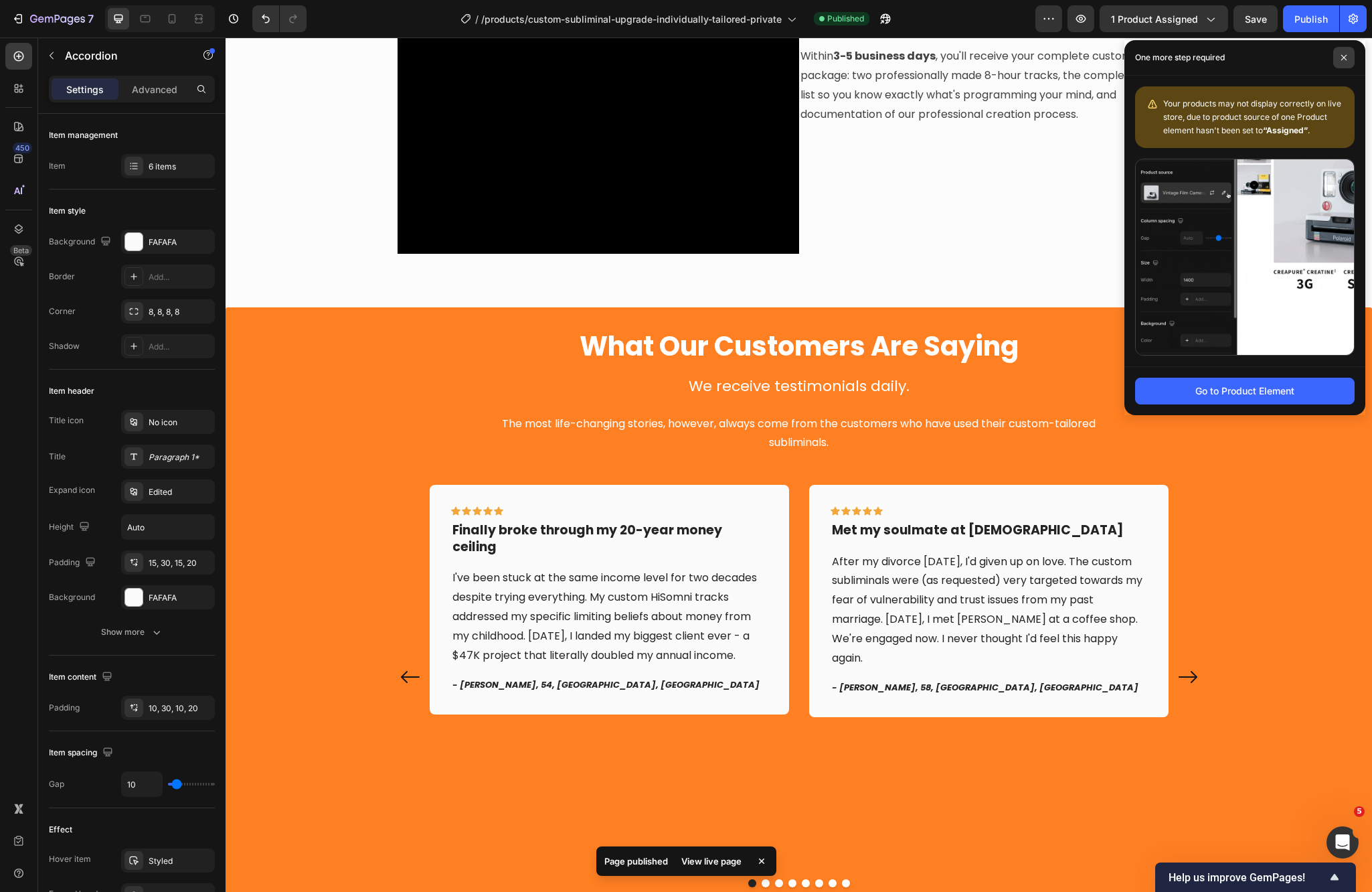
click at [1268, 54] on icon at bounding box center [1344, 57] width 6 height 6
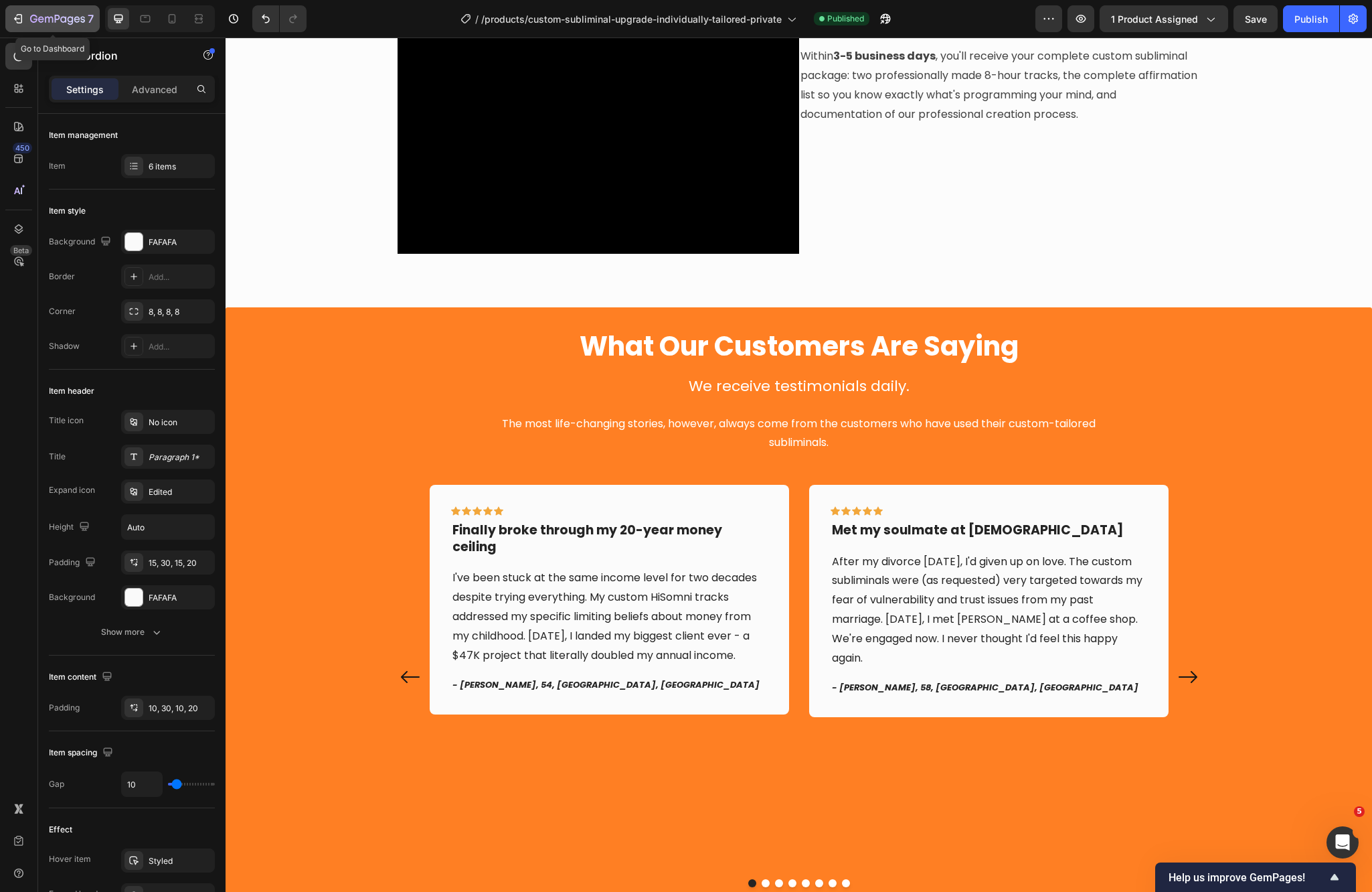
click at [43, 12] on div "7" at bounding box center [61, 18] width 63 height 16
